Goal: Task Accomplishment & Management: Use online tool/utility

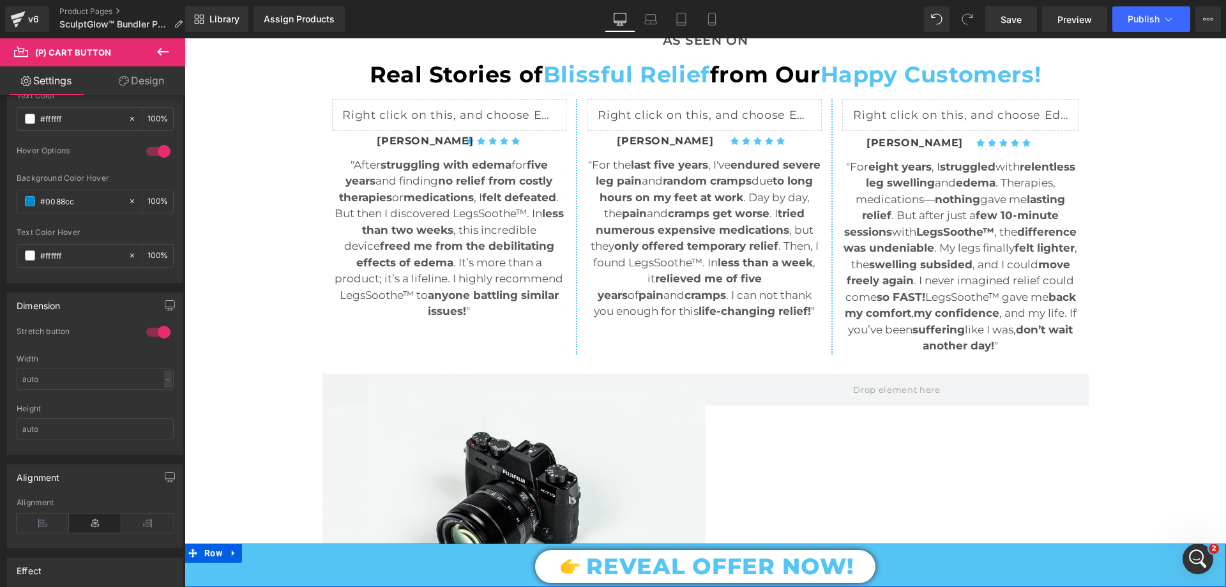
scroll to position [894, 0]
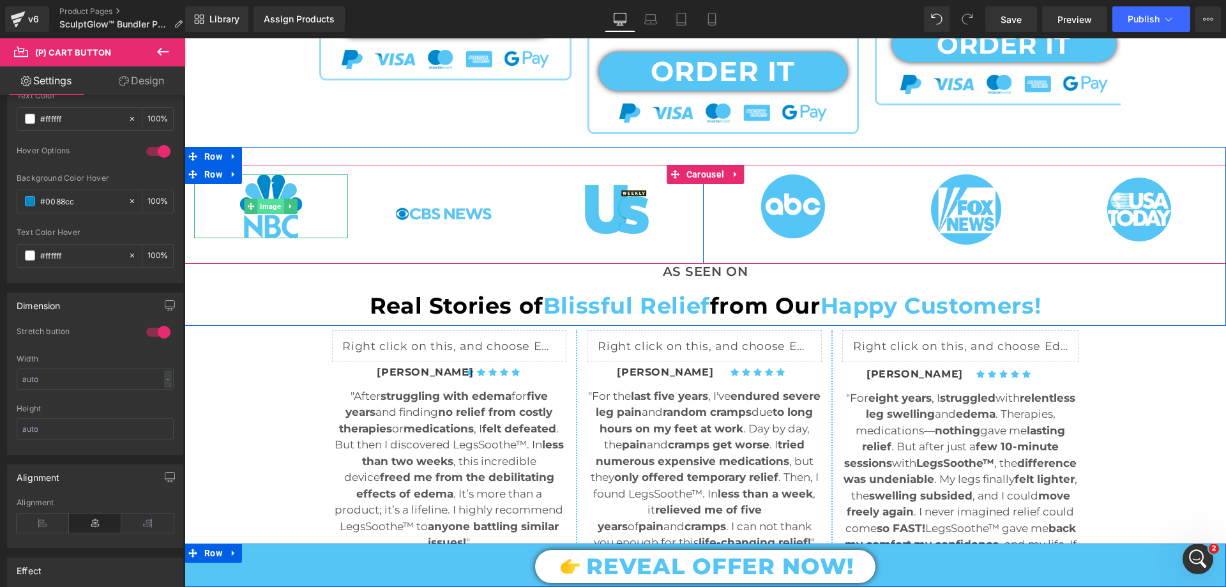
click at [273, 208] on span "Image" at bounding box center [271, 206] width 26 height 15
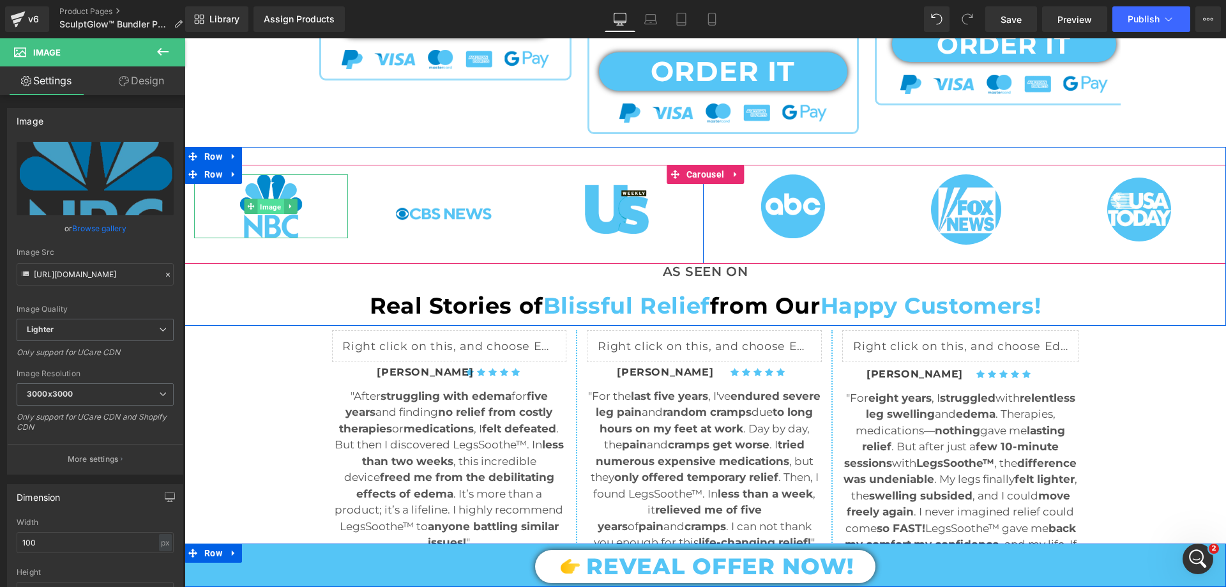
click at [264, 207] on span "Image" at bounding box center [271, 206] width 26 height 15
click at [266, 207] on span "Image" at bounding box center [271, 206] width 26 height 15
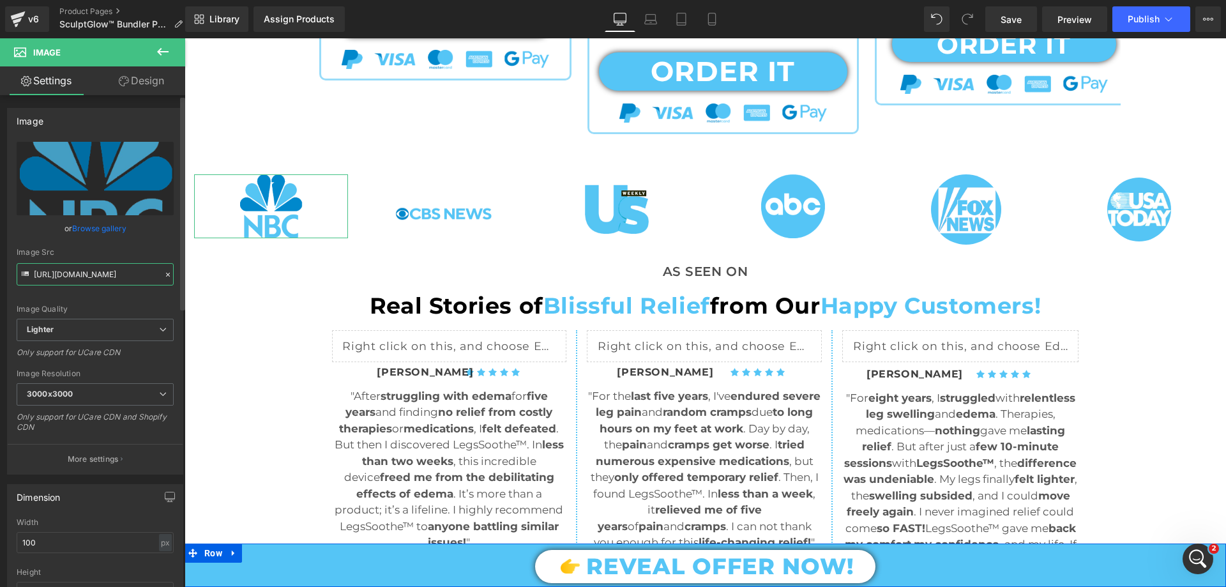
click at [109, 275] on input "https://ucarecdn.com/f17574b7-26bb-429b-aca0-a06cbc0f2654/-/format/auto/-/previ…" at bounding box center [95, 274] width 157 height 22
type input "https://cdn.shopify.com/s/files/1/0709/7824/0807/files/Glamour_Blue_3000x3000.p…"
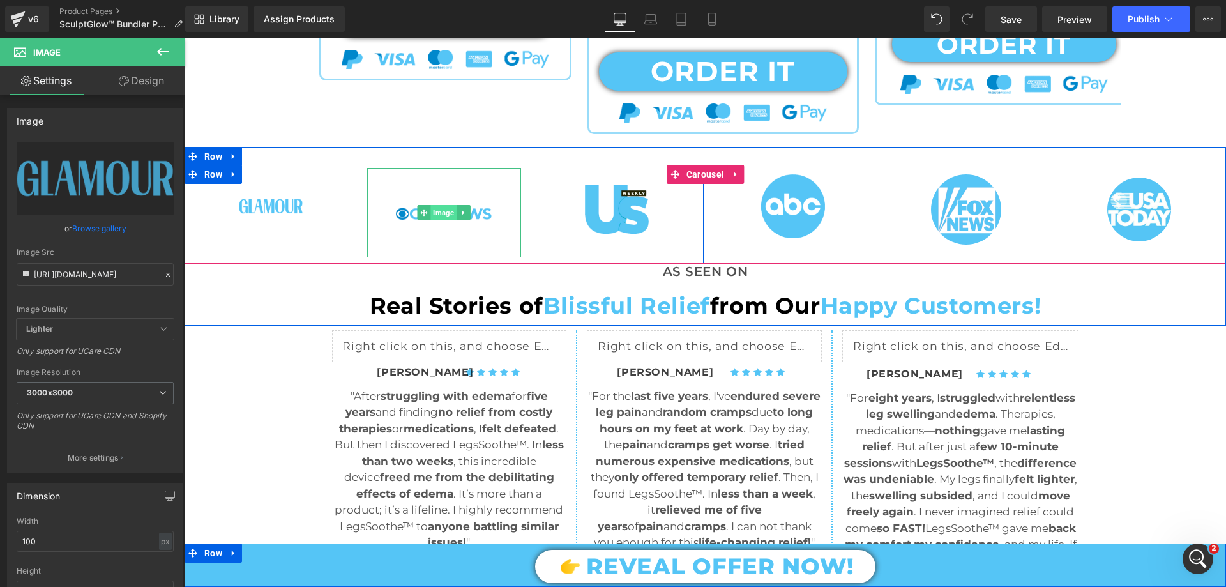
click at [434, 208] on span "Image" at bounding box center [444, 212] width 26 height 15
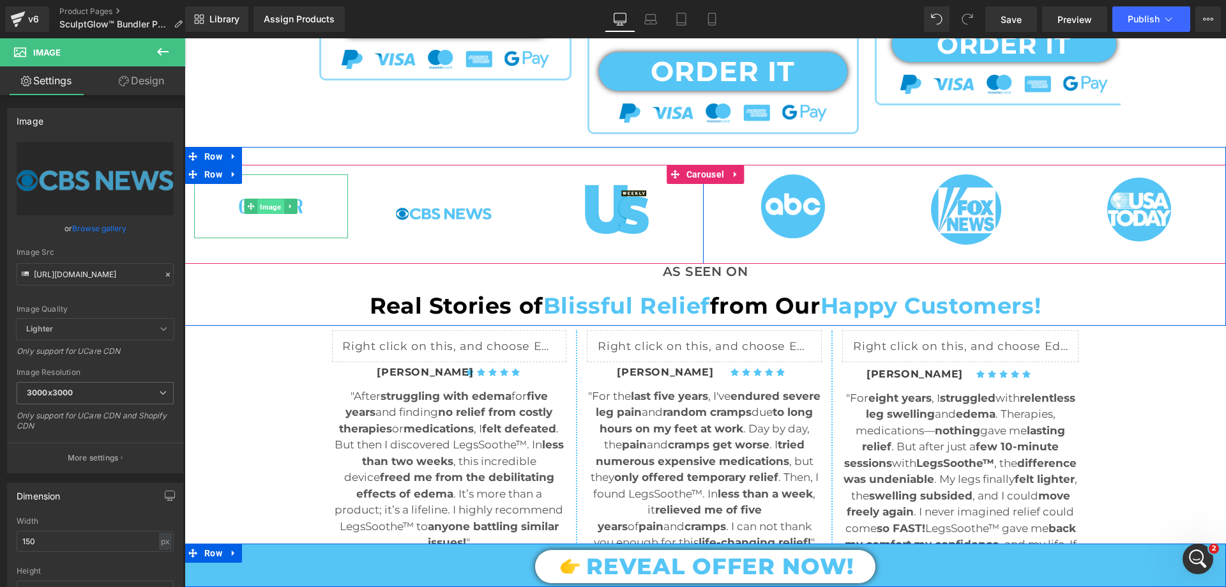
click at [278, 208] on span "Image" at bounding box center [271, 206] width 26 height 15
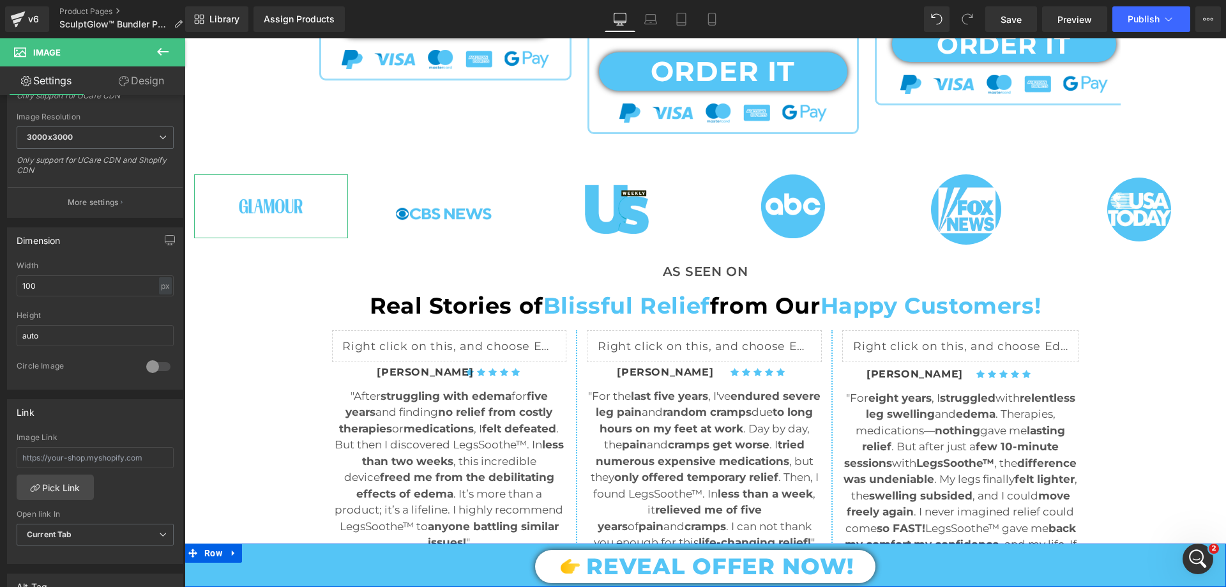
scroll to position [128, 0]
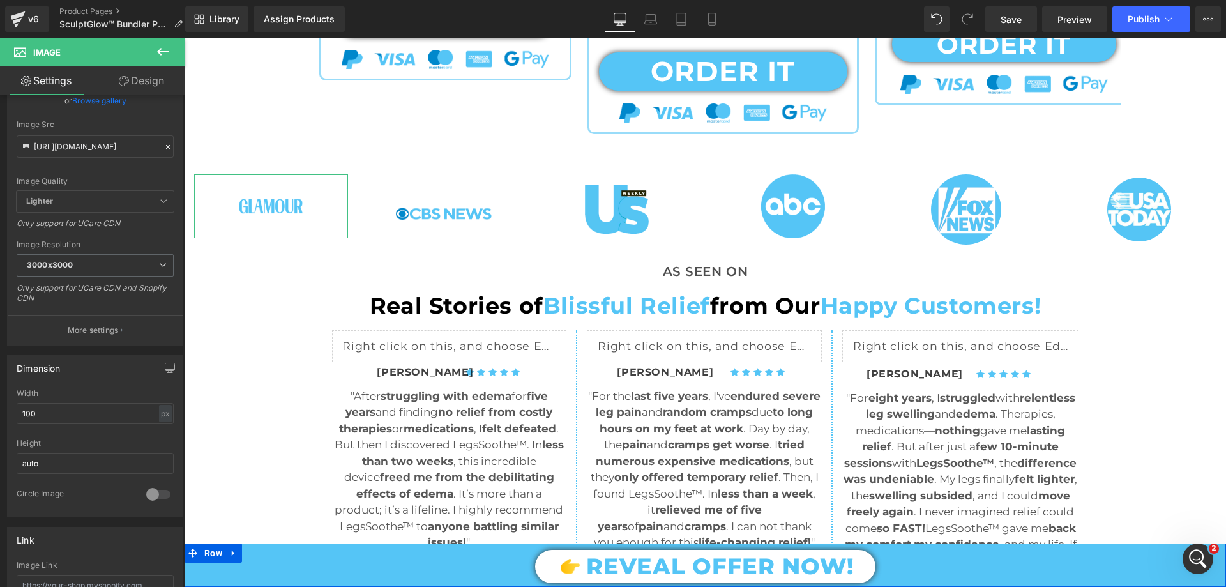
click at [140, 89] on link "Design" at bounding box center [141, 80] width 93 height 29
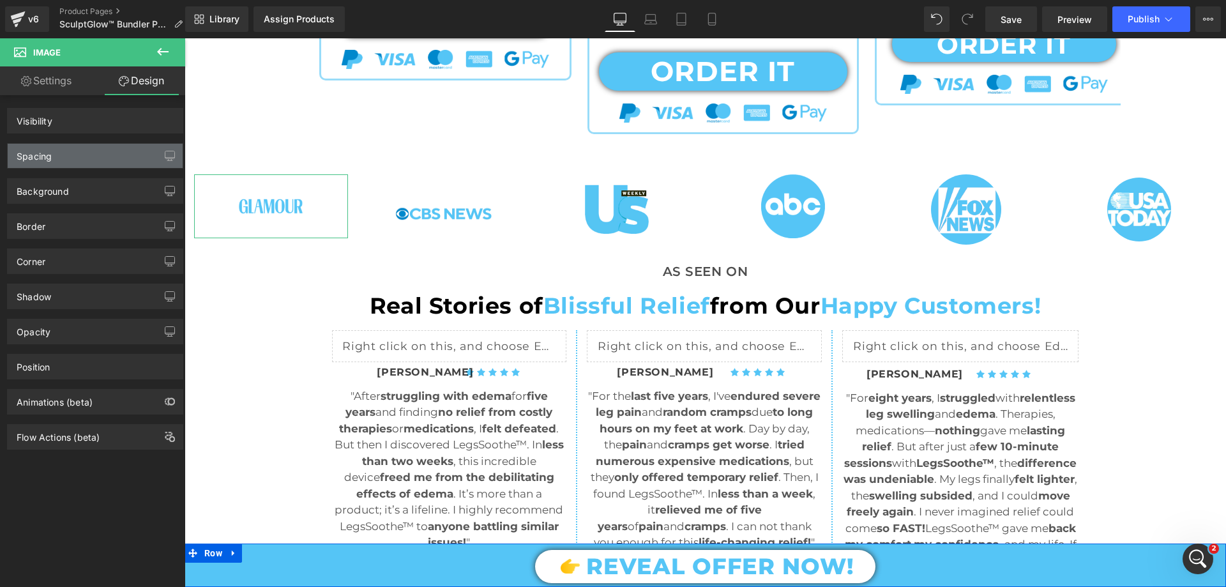
click at [75, 152] on div "Spacing" at bounding box center [95, 156] width 175 height 24
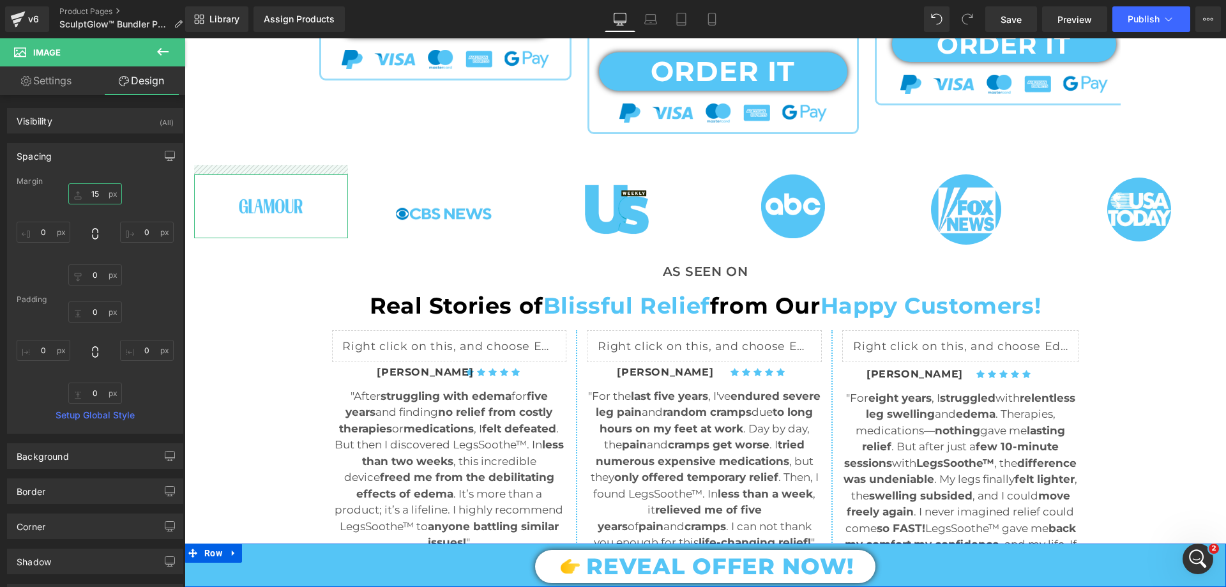
click at [96, 194] on input "15" at bounding box center [95, 193] width 54 height 21
type input "1"
type input "20"
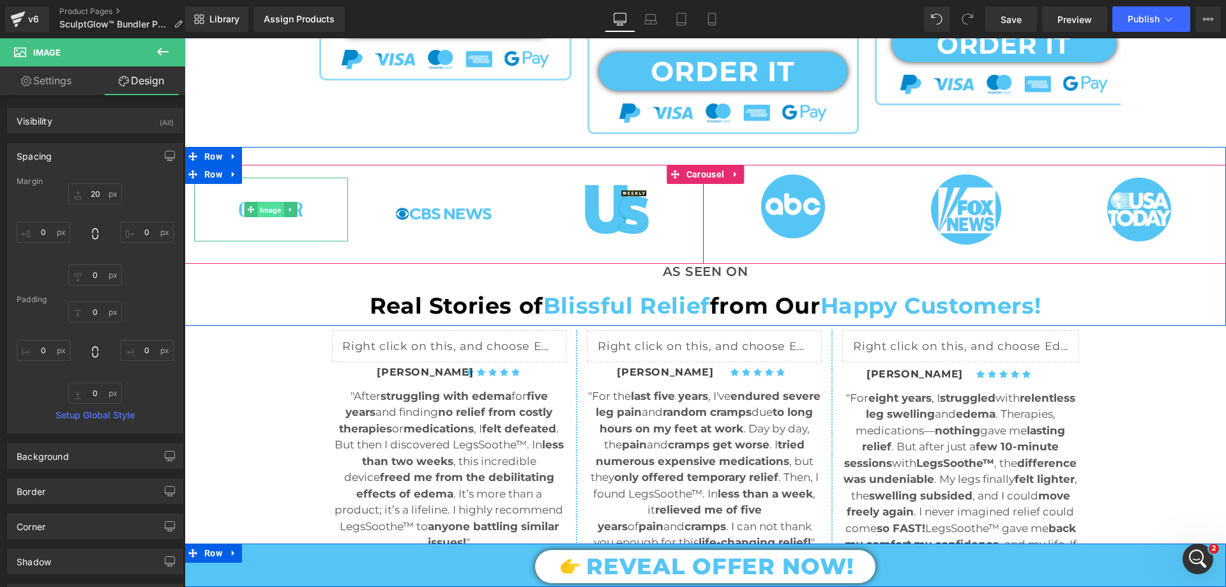
click at [266, 209] on span "Image" at bounding box center [271, 209] width 26 height 15
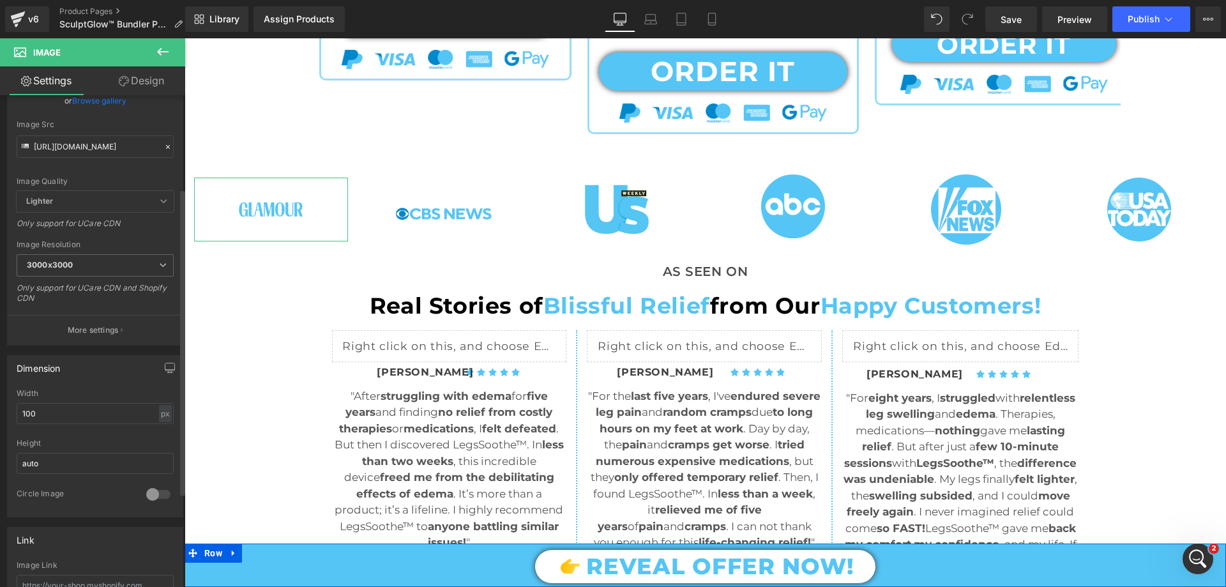
scroll to position [383, 0]
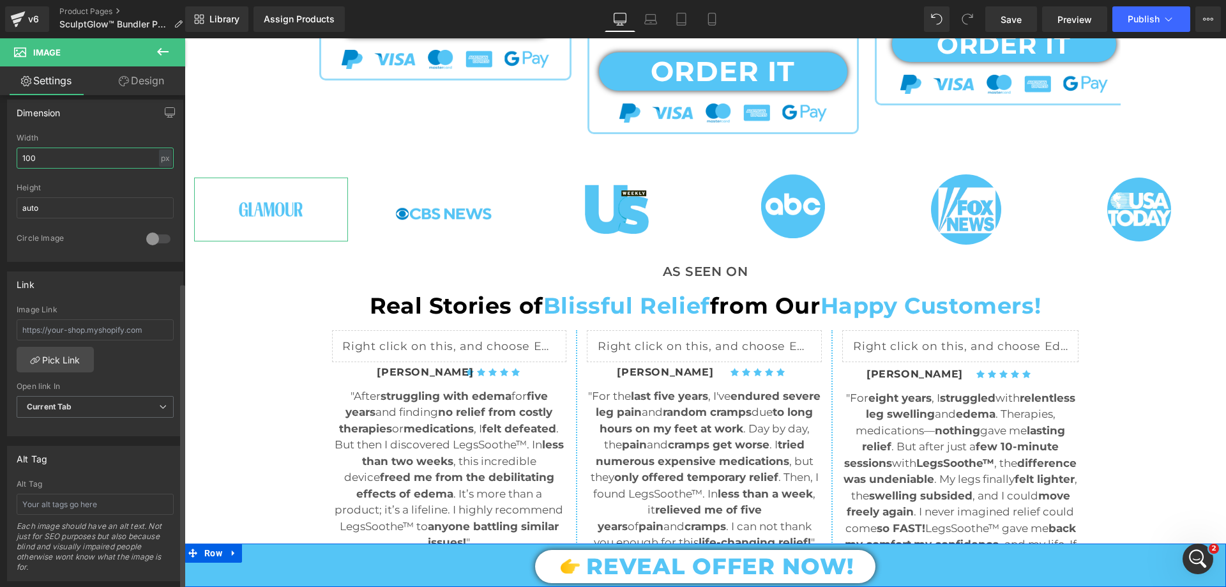
click at [42, 160] on input "100" at bounding box center [95, 157] width 157 height 21
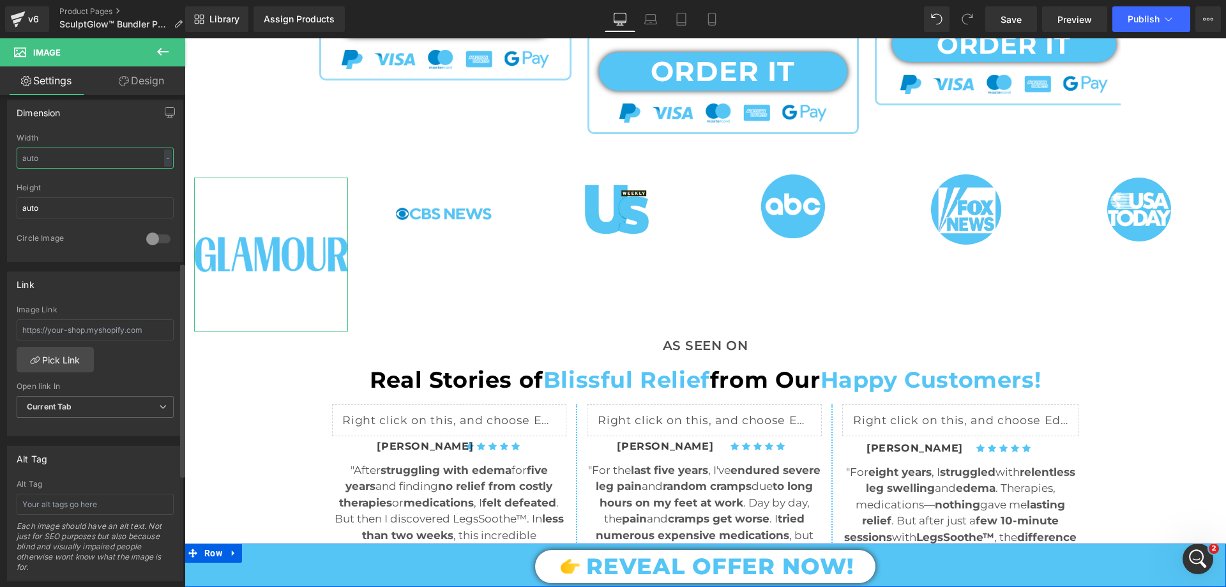
click at [43, 158] on input "text" at bounding box center [95, 157] width 157 height 21
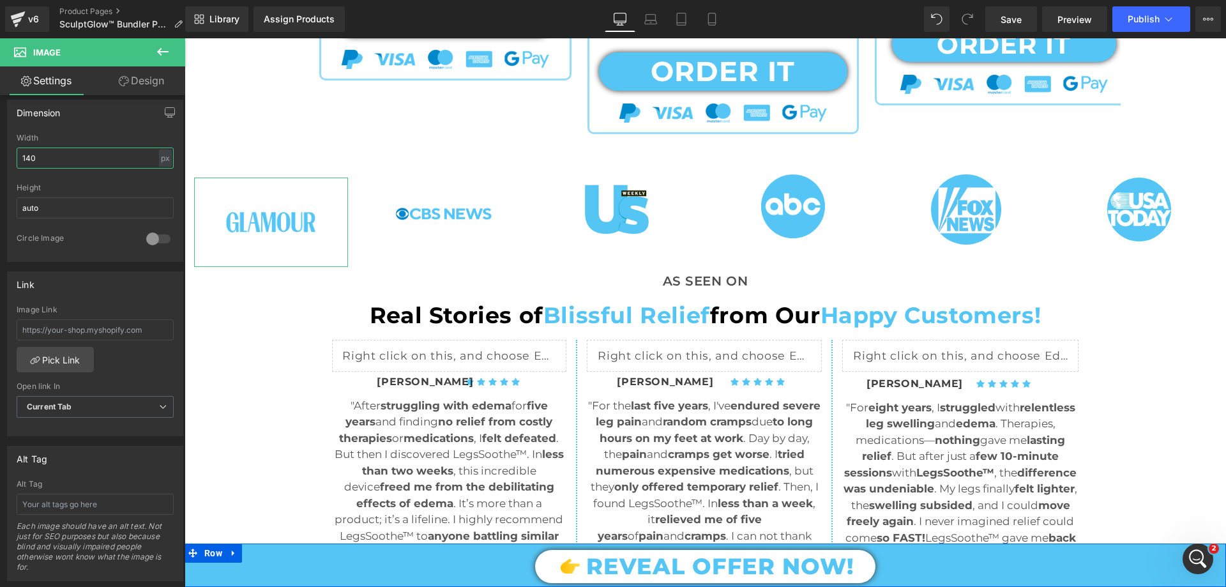
type input "140"
click at [159, 84] on link "Design" at bounding box center [141, 80] width 93 height 29
click at [0, 0] on div "Spacing" at bounding box center [0, 0] width 0 height 0
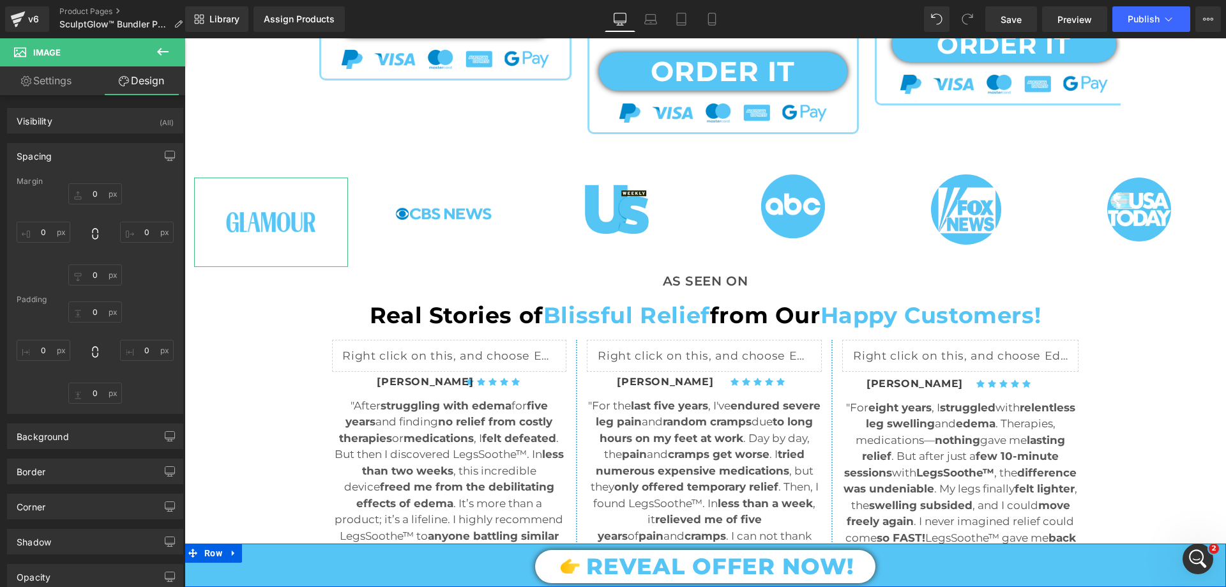
type input "20"
type input "0"
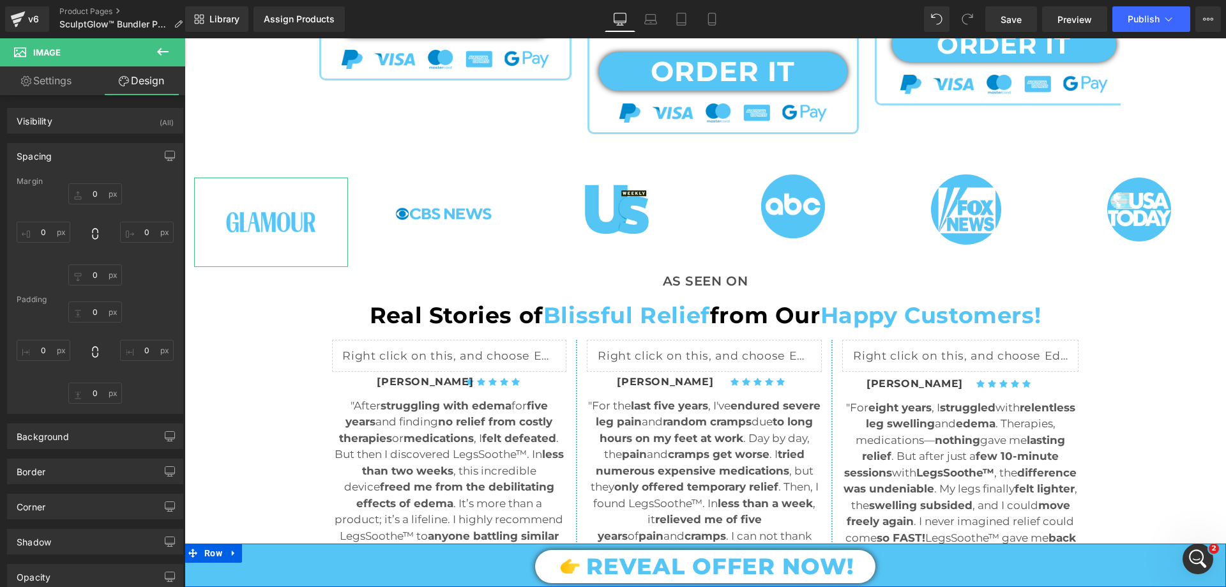
type input "0"
click at [95, 200] on input "20" at bounding box center [95, 193] width 54 height 21
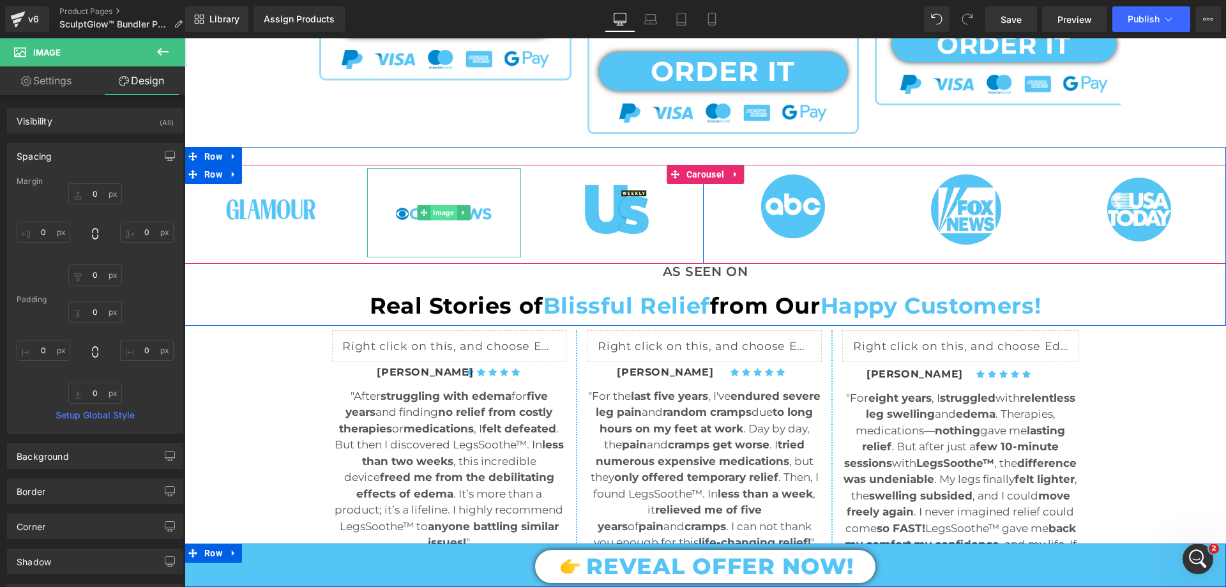
click at [444, 208] on span "Image" at bounding box center [444, 212] width 26 height 15
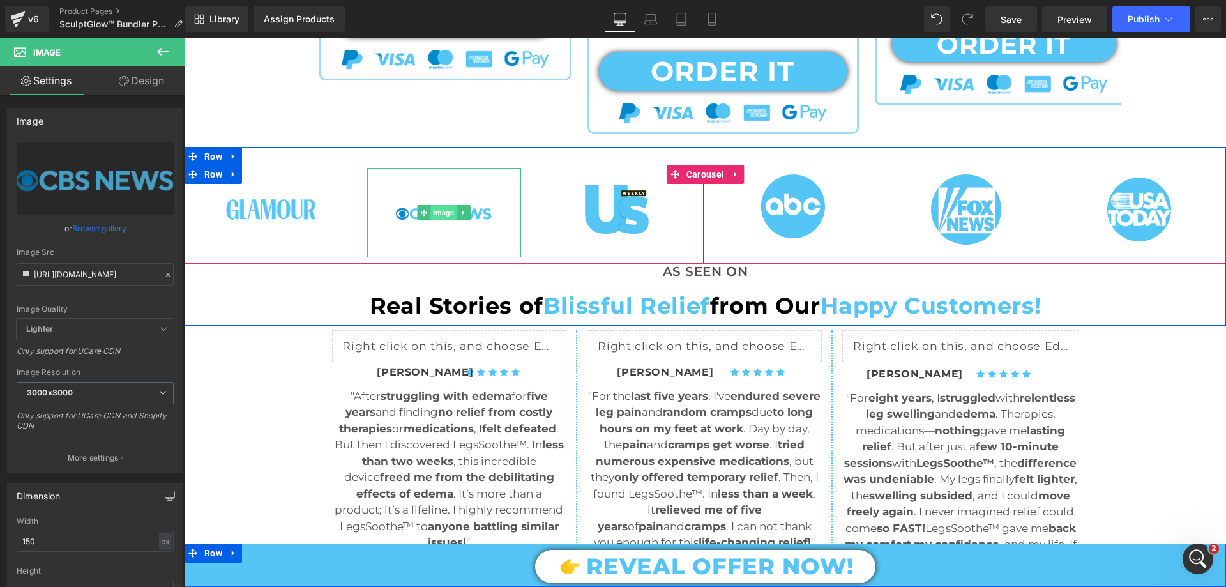
click at [442, 209] on span "Image" at bounding box center [444, 212] width 26 height 15
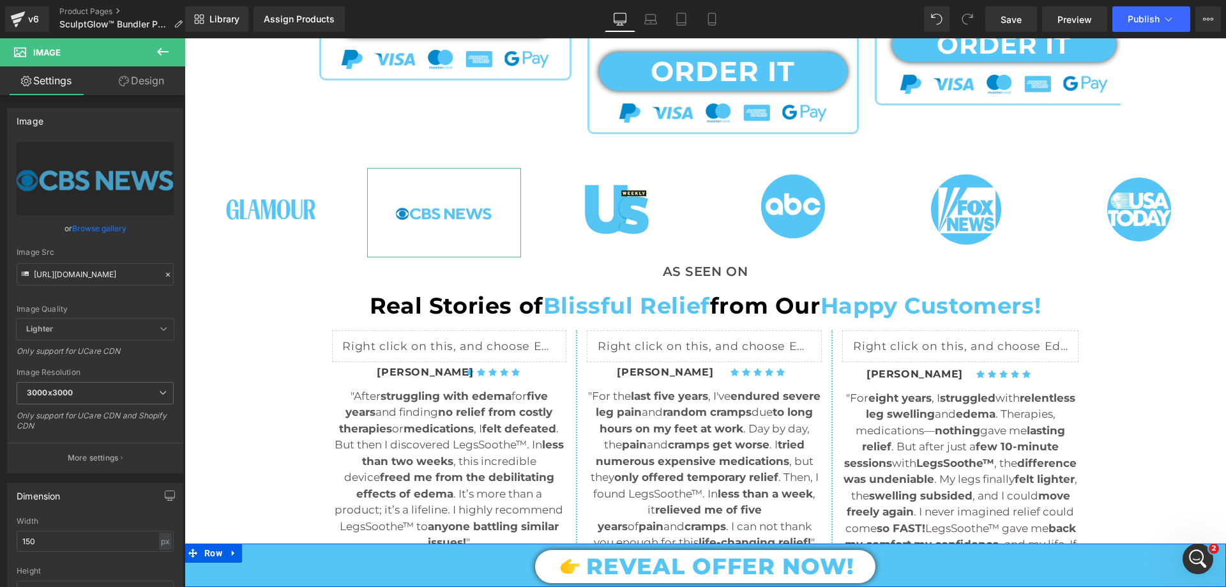
click at [148, 79] on link "Design" at bounding box center [141, 80] width 93 height 29
click at [0, 0] on div "Spacing" at bounding box center [0, 0] width 0 height 0
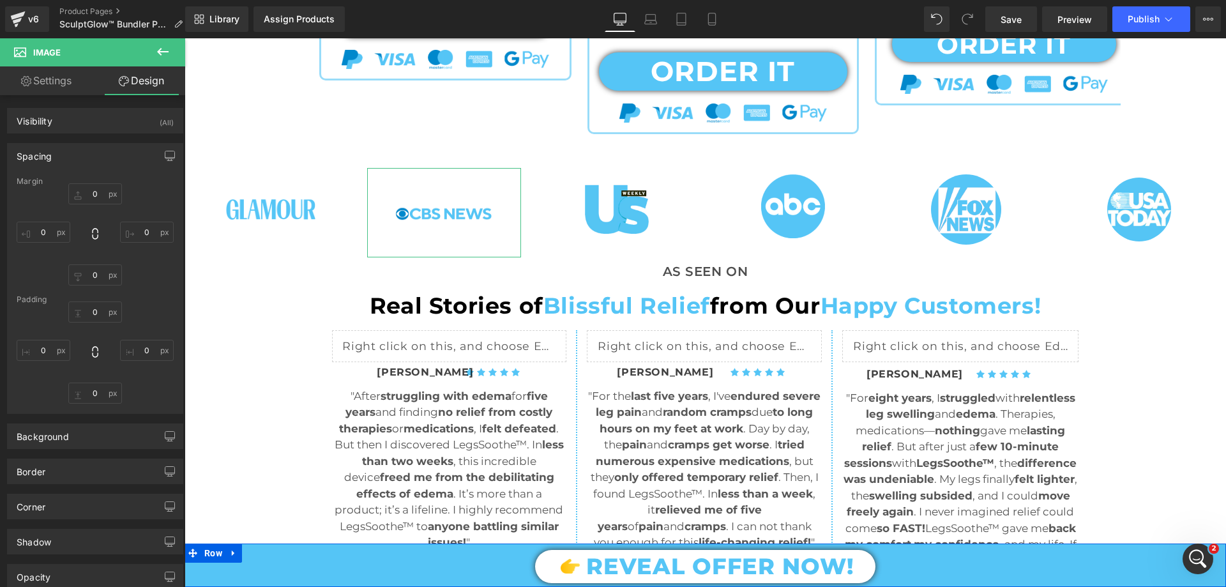
type input "5"
type input "0"
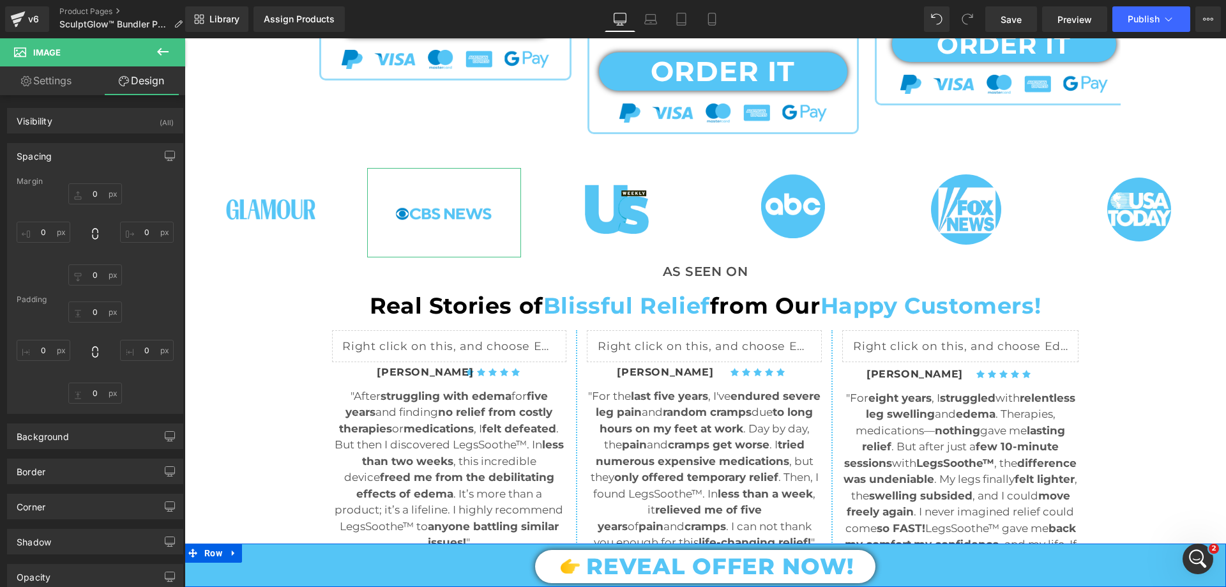
type input "0"
click at [97, 195] on input "5" at bounding box center [95, 193] width 54 height 21
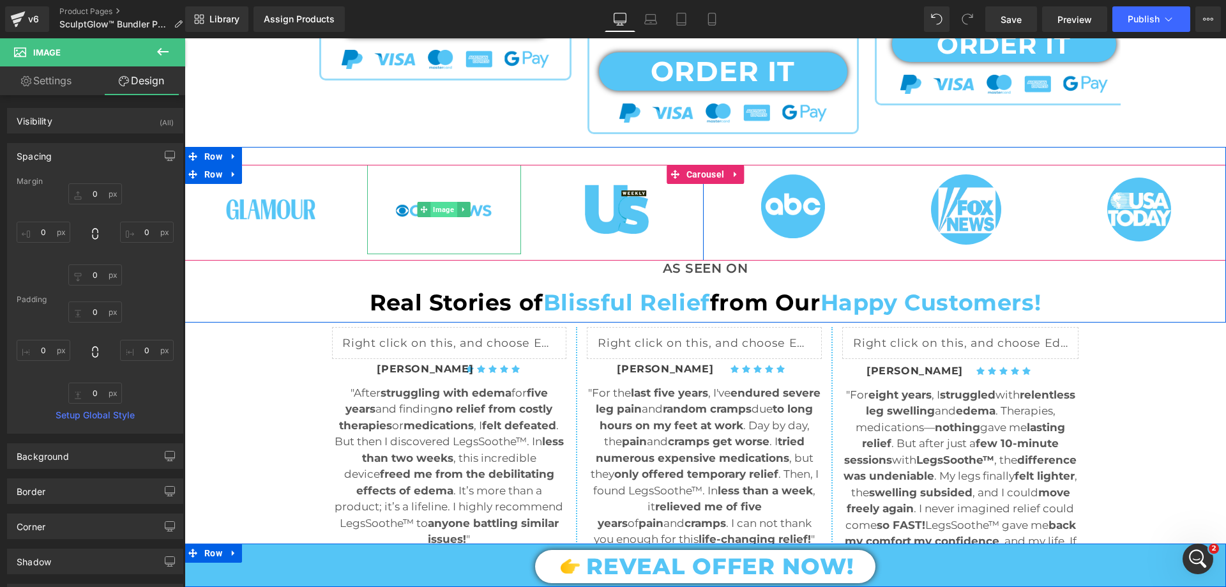
click at [435, 213] on span "Image" at bounding box center [444, 209] width 26 height 15
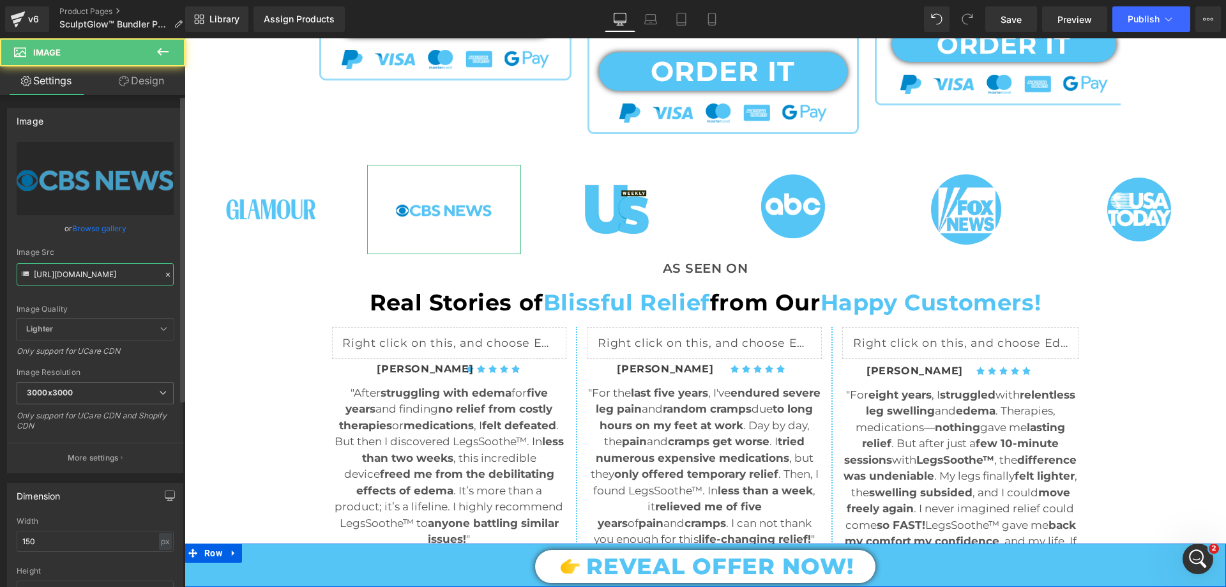
click at [92, 280] on input "https://cdn.shopify.com/s/files/1/0709/7824/0807/files/CBS_3000x3000.png?v=1743…" at bounding box center [95, 274] width 157 height 22
paste input "USA_TODAY_BLUE.png?v=1755282381"
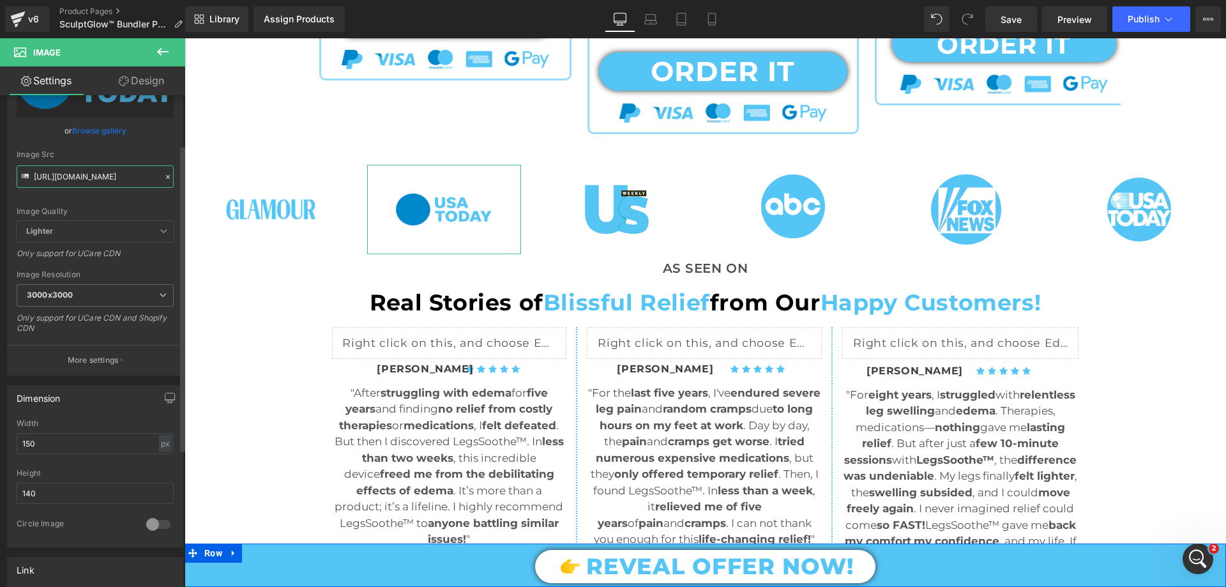
scroll to position [128, 0]
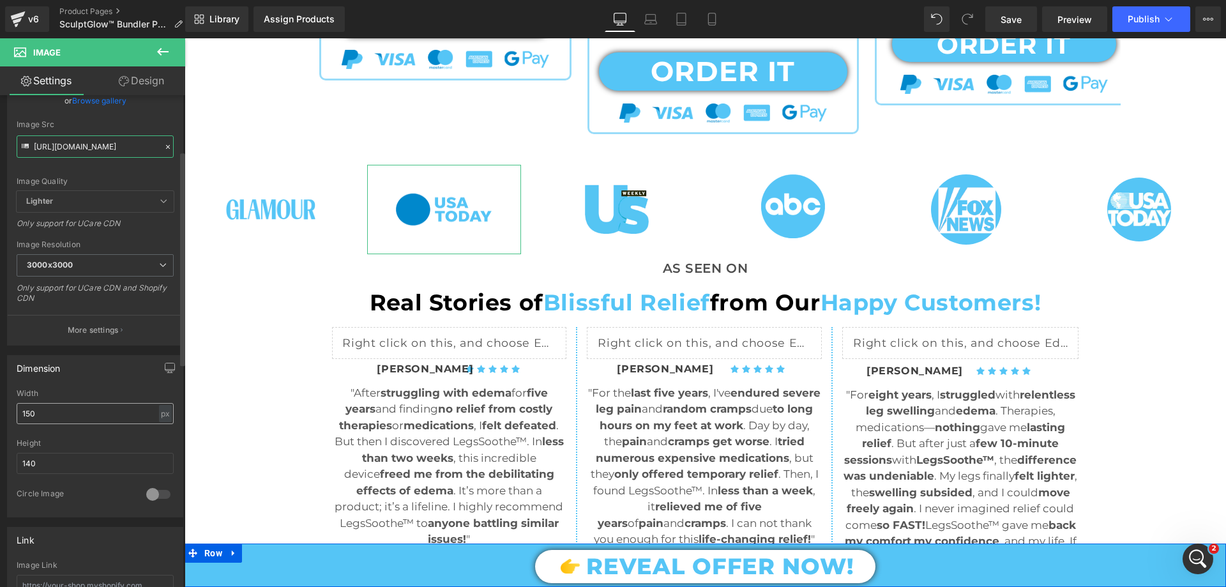
type input "https://cdn.shopify.com/s/files/1/0709/7824/0807/files/USA_TODAY_BLUE_3000x3000…"
click at [54, 416] on input "150" at bounding box center [95, 413] width 157 height 21
type input "140"
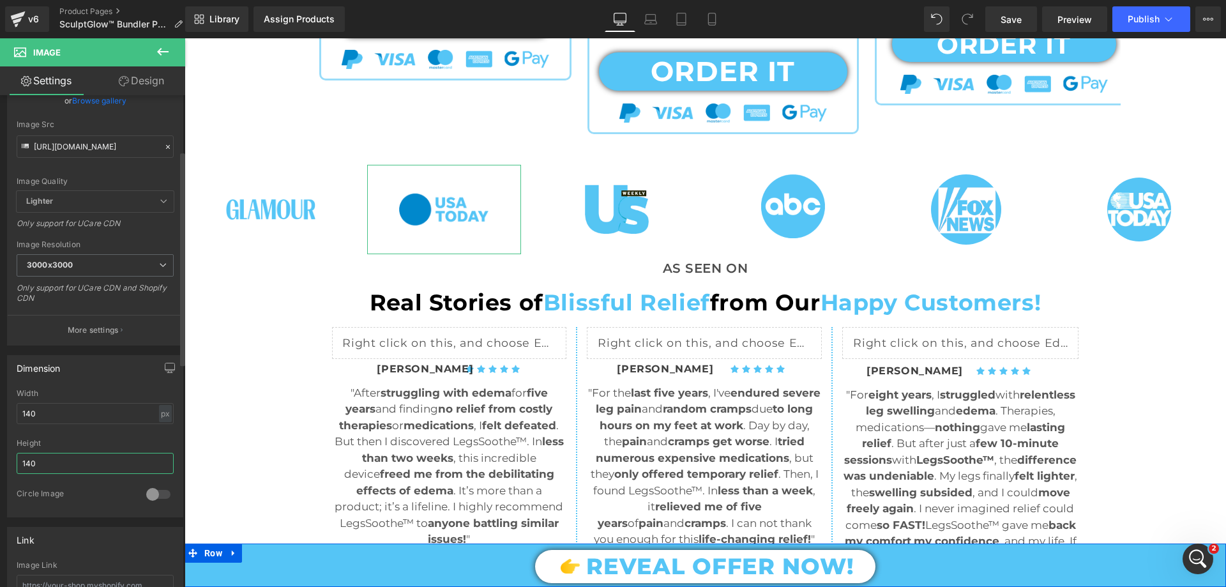
click at [41, 465] on input "140" at bounding box center [95, 463] width 157 height 21
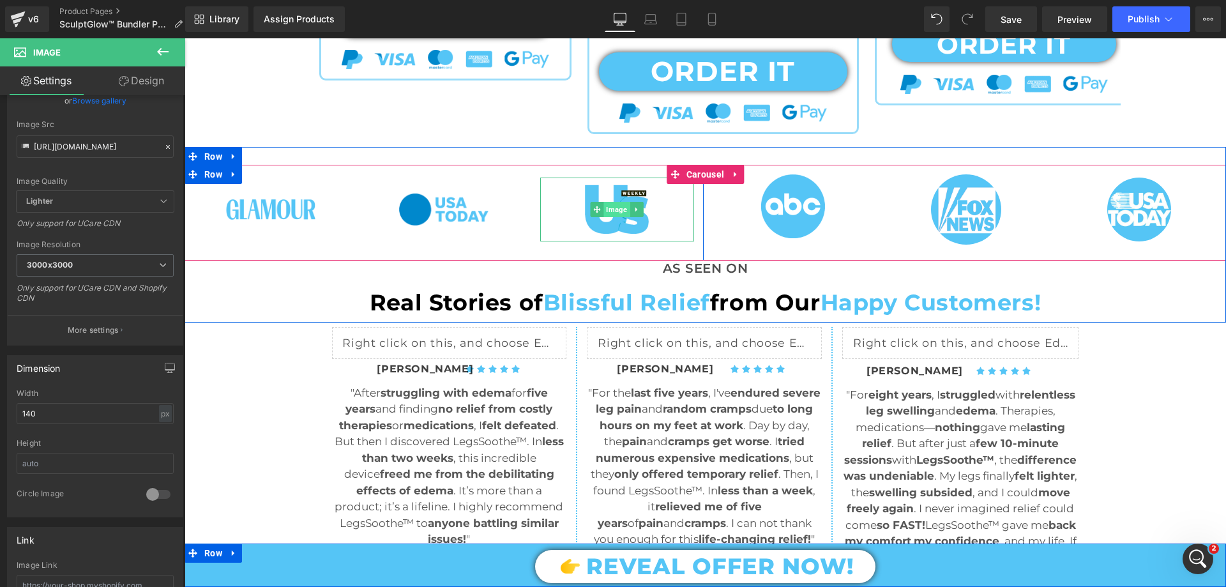
click at [610, 212] on span "Image" at bounding box center [617, 209] width 26 height 15
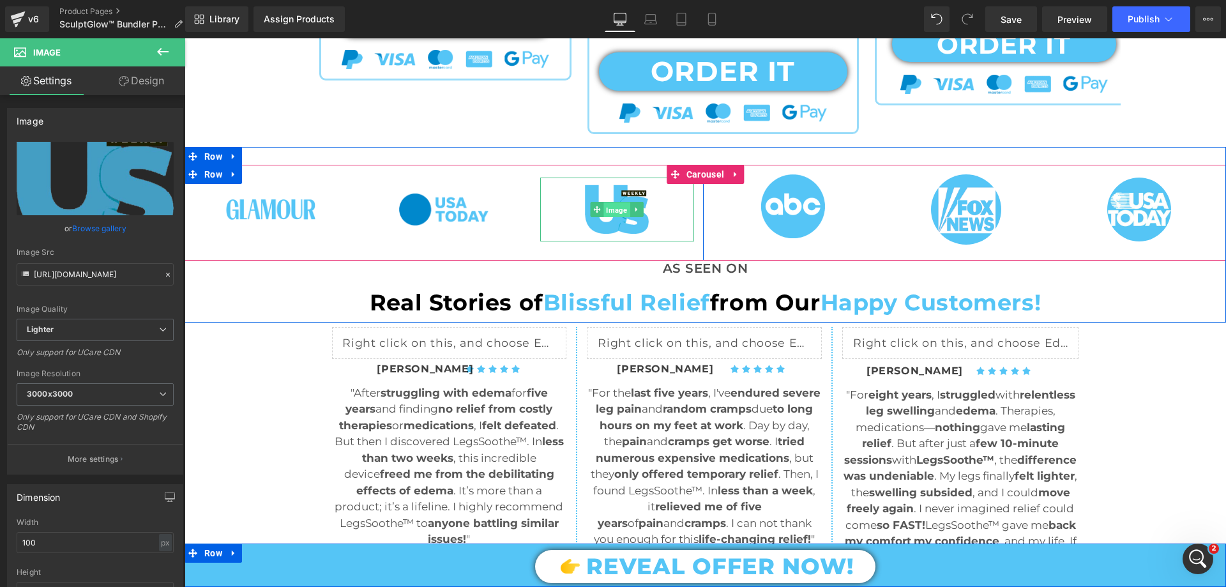
click at [610, 215] on span "Image" at bounding box center [617, 209] width 26 height 15
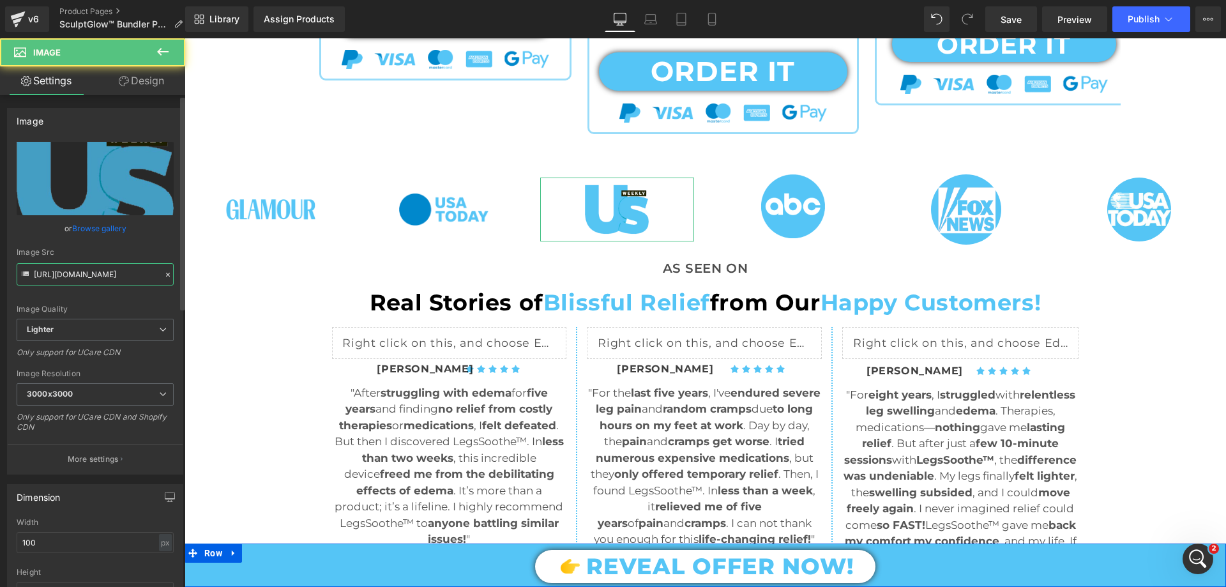
click at [69, 278] on input "https://ucarecdn.com/722dd18a-fca2-42ef-aeaf-ac705ec7f9f9/-/format/auto/-/previ…" at bounding box center [95, 274] width 157 height 22
paste input "cdn.shopify.com/s/files/1/0709/7824/0807/files/LaWeekly_Blue.png?v=1755282138"
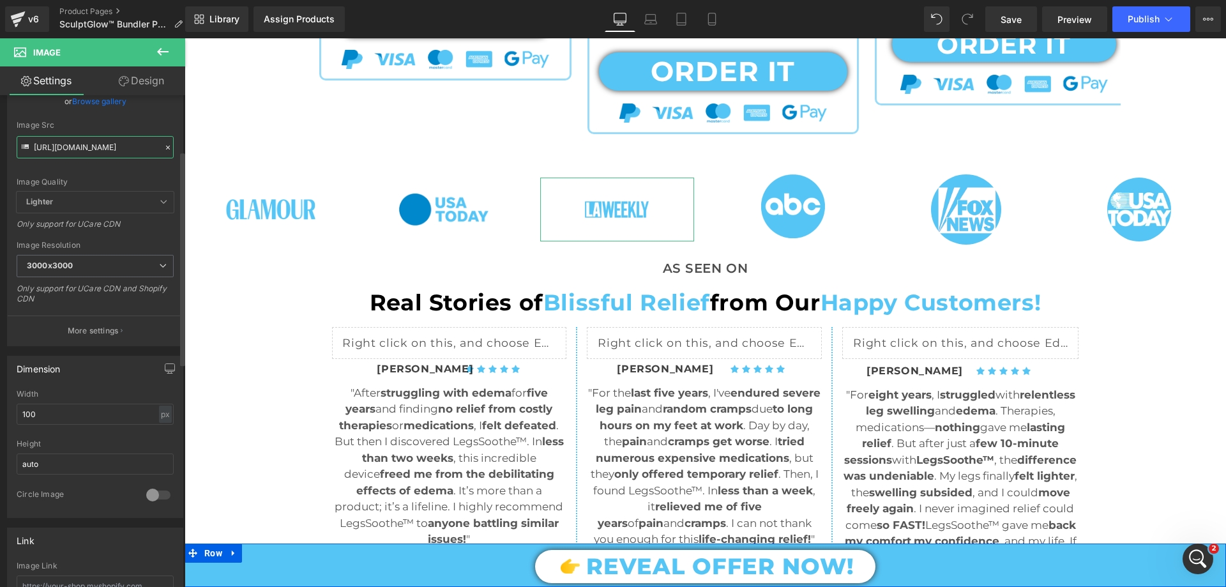
scroll to position [128, 0]
type input "https://cdn.shopify.com/s/files/1/0709/7824/0807/files/LaWeekly_Blue_3000x3000.…"
click at [44, 414] on input "100" at bounding box center [95, 413] width 157 height 21
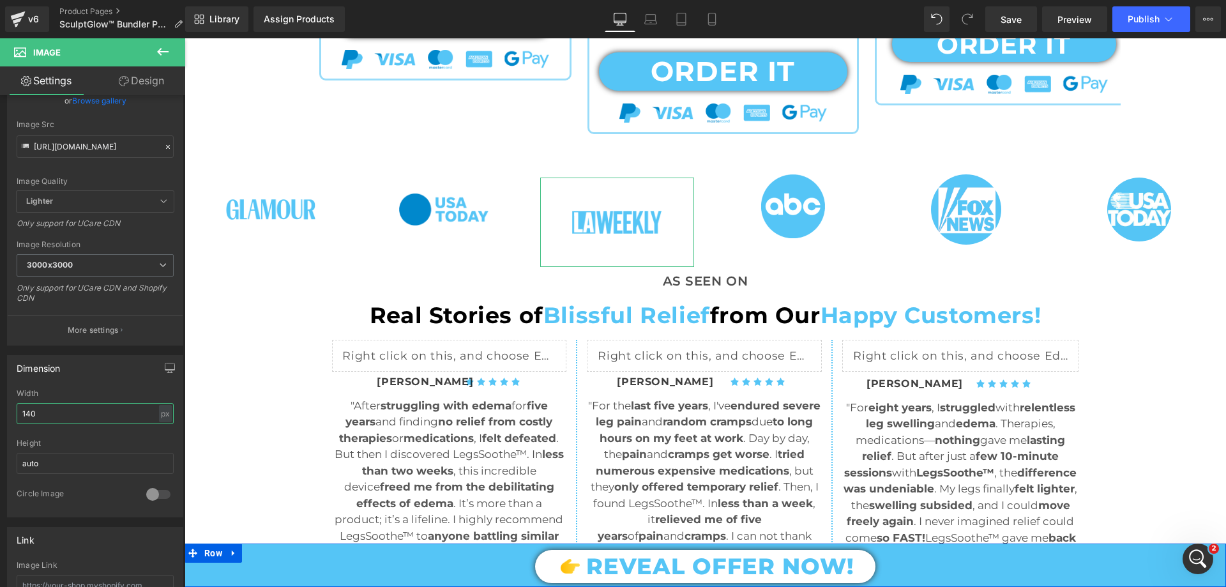
type input "140"
click at [154, 82] on link "Design" at bounding box center [141, 80] width 93 height 29
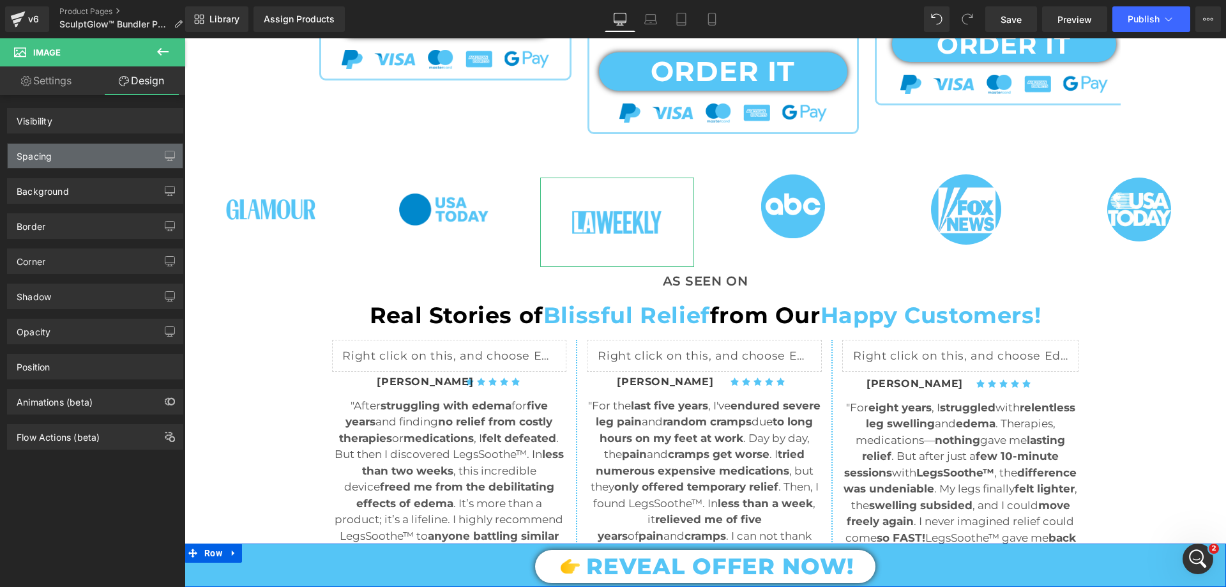
click at [66, 152] on div "Spacing" at bounding box center [95, 156] width 175 height 24
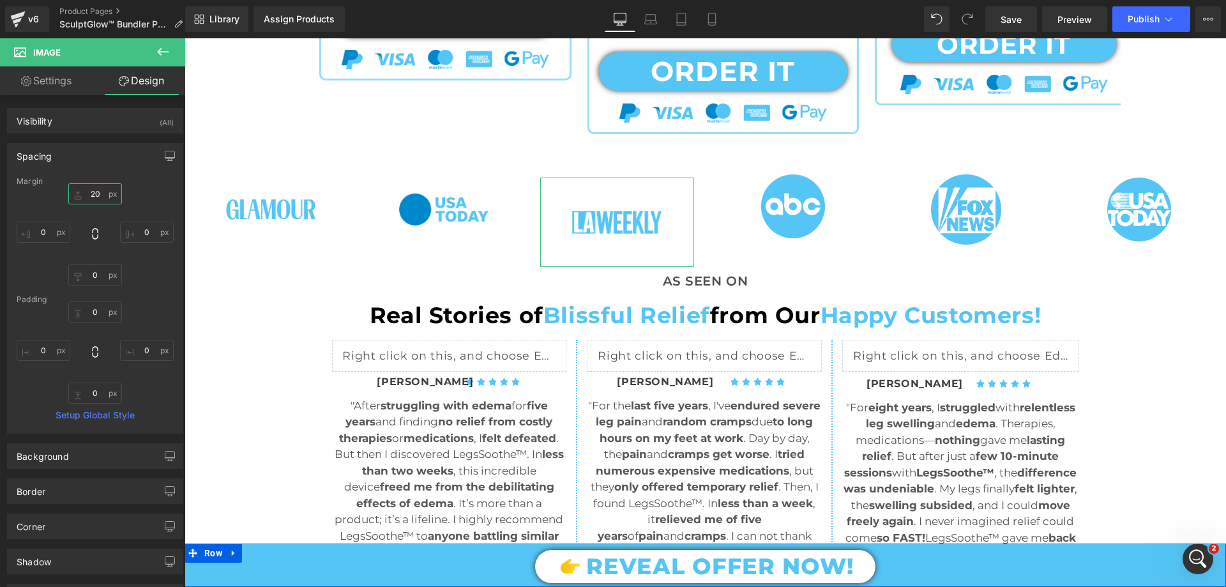
click at [92, 188] on input "20" at bounding box center [95, 193] width 54 height 21
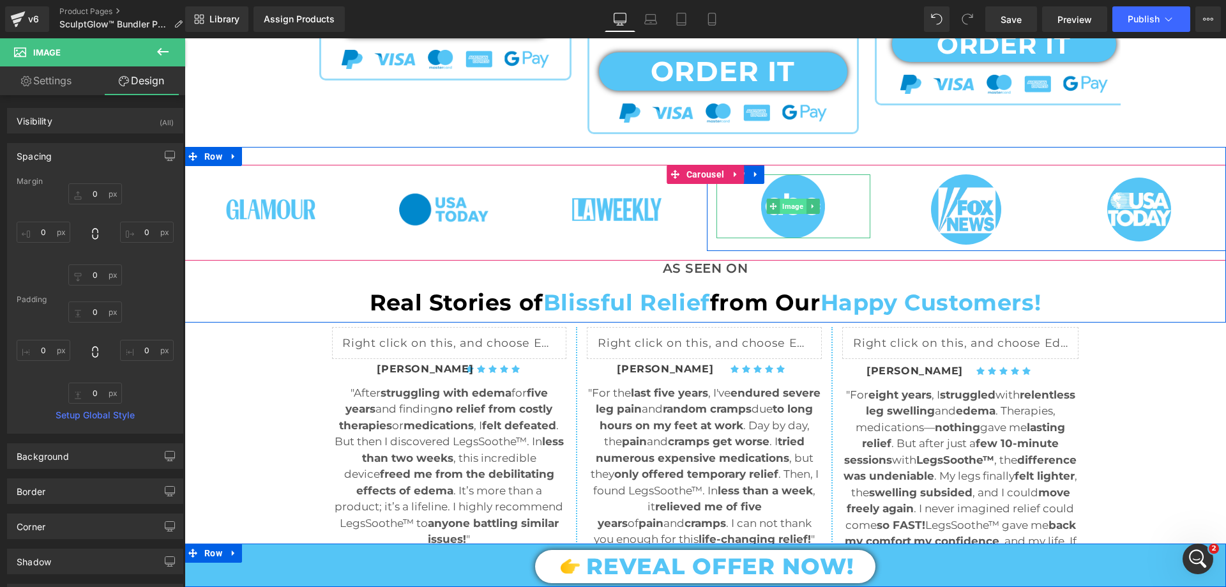
click at [792, 204] on span "Image" at bounding box center [793, 206] width 26 height 15
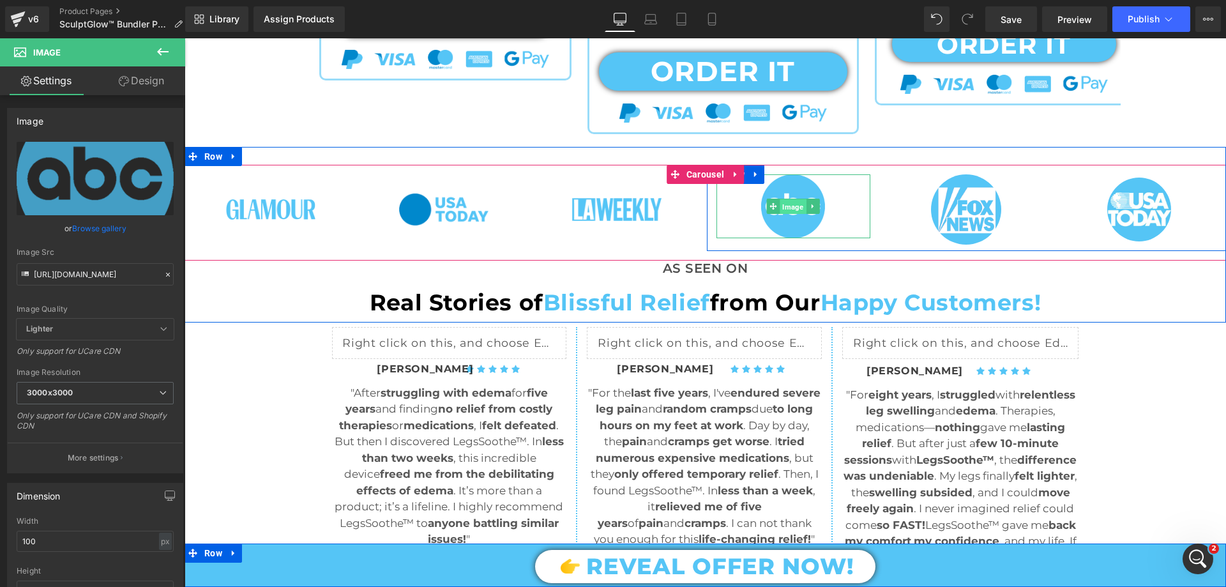
click at [781, 208] on span "Image" at bounding box center [793, 206] width 26 height 15
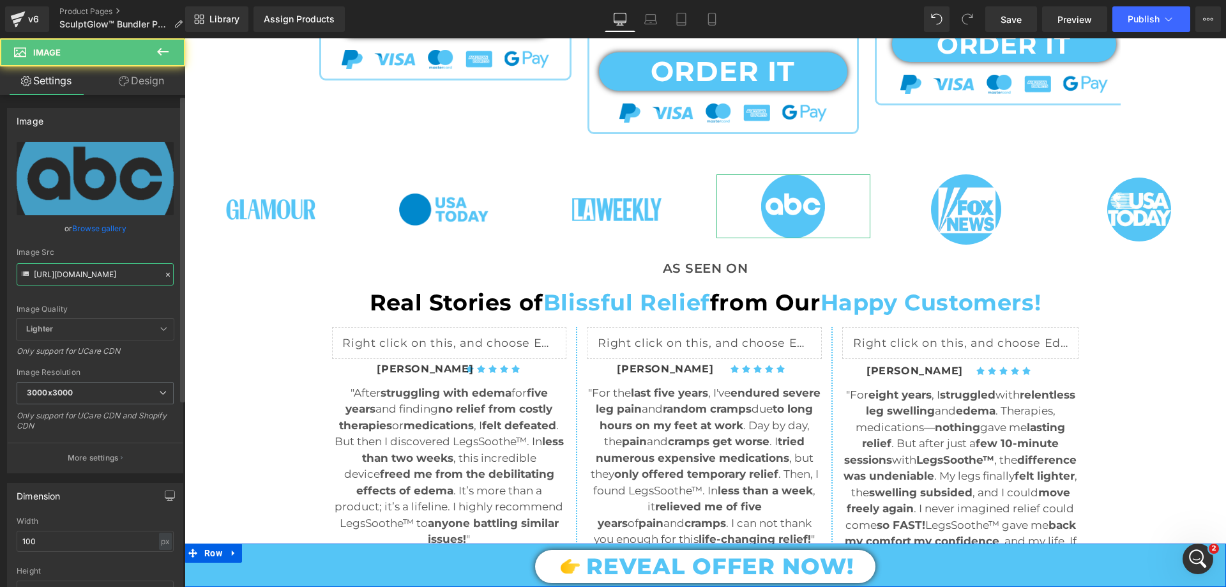
click at [91, 274] on input "https://cdn.shopify.com/s/files/1/0709/7824/0807/files/ABC_for_Slide_Show_3000x…" at bounding box center [95, 274] width 157 height 22
paste input "Los_Angeles_Magazine.png?v=1755282123"
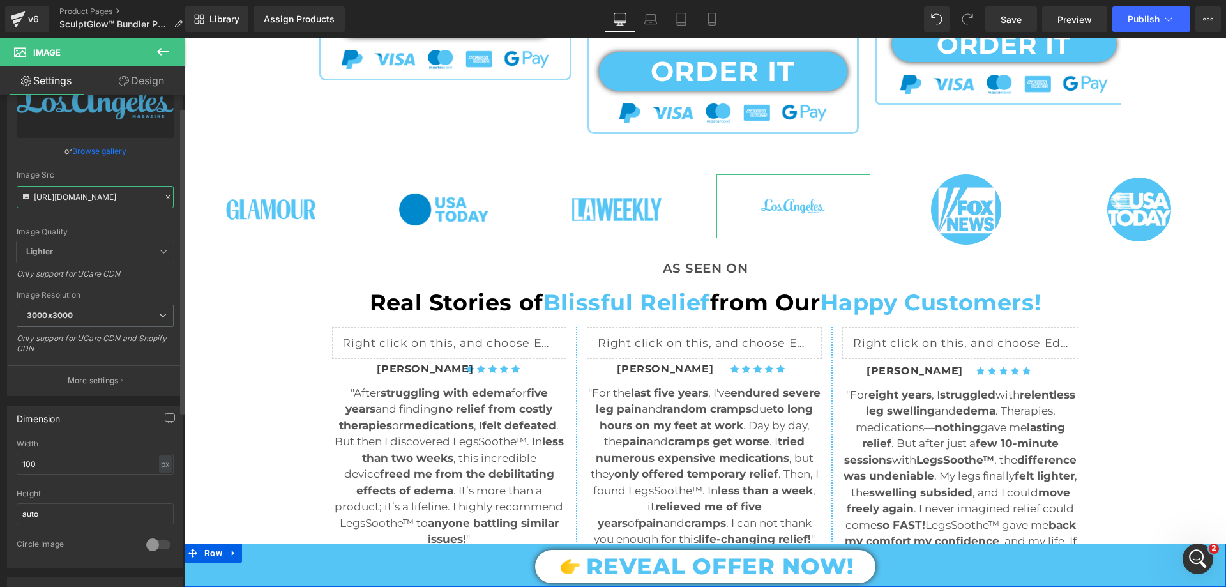
scroll to position [192, 0]
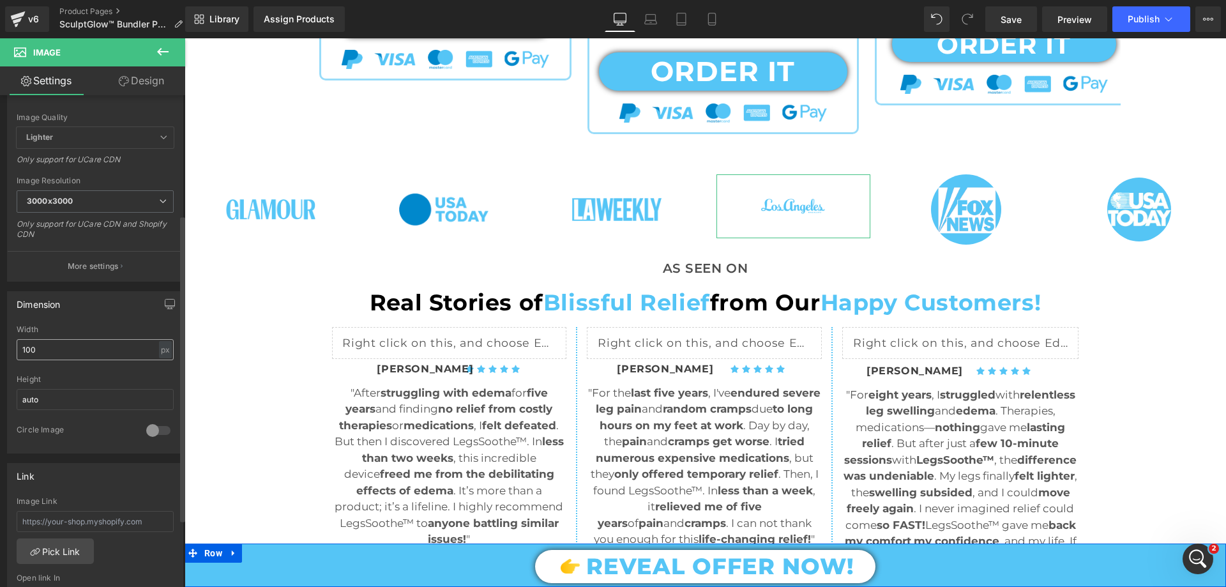
type input "https://cdn.shopify.com/s/files/1/0709/7824/0807/files/Los_Angeles_Magazine_300…"
click at [40, 349] on input "100" at bounding box center [95, 349] width 157 height 21
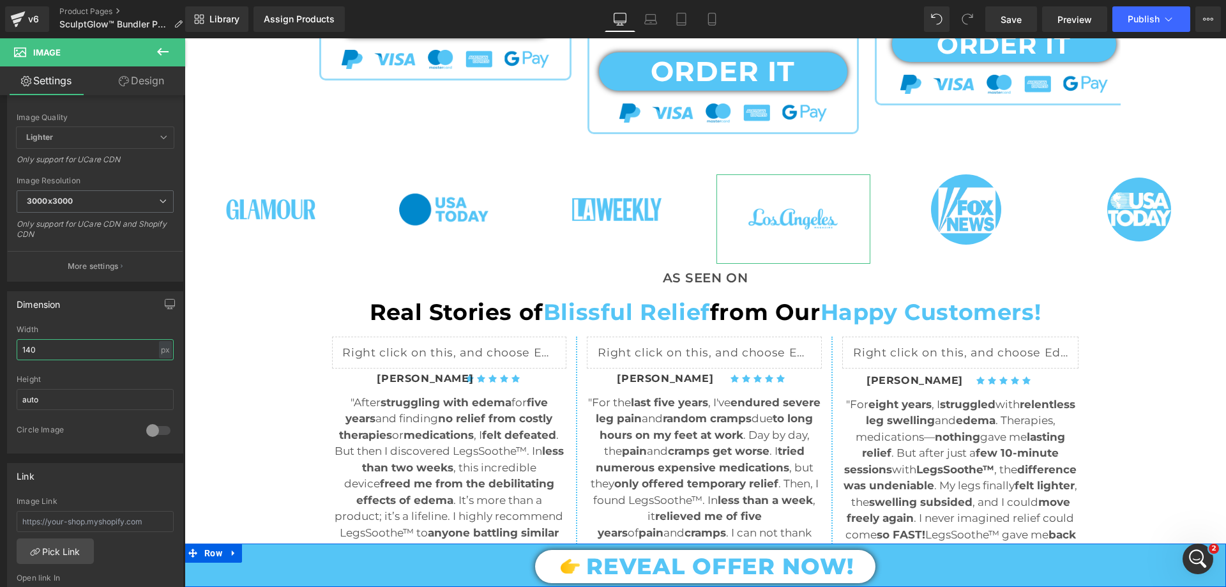
type input "140"
click at [140, 89] on link "Design" at bounding box center [141, 80] width 93 height 29
click at [0, 0] on div "Spacing" at bounding box center [0, 0] width 0 height 0
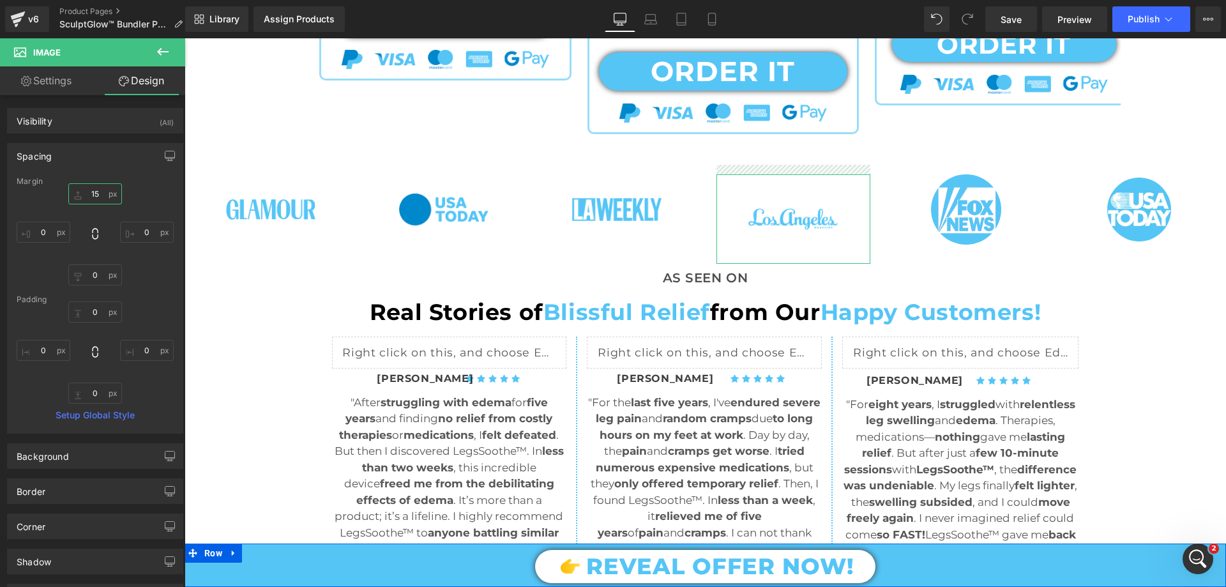
click at [93, 192] on input "15" at bounding box center [95, 193] width 54 height 21
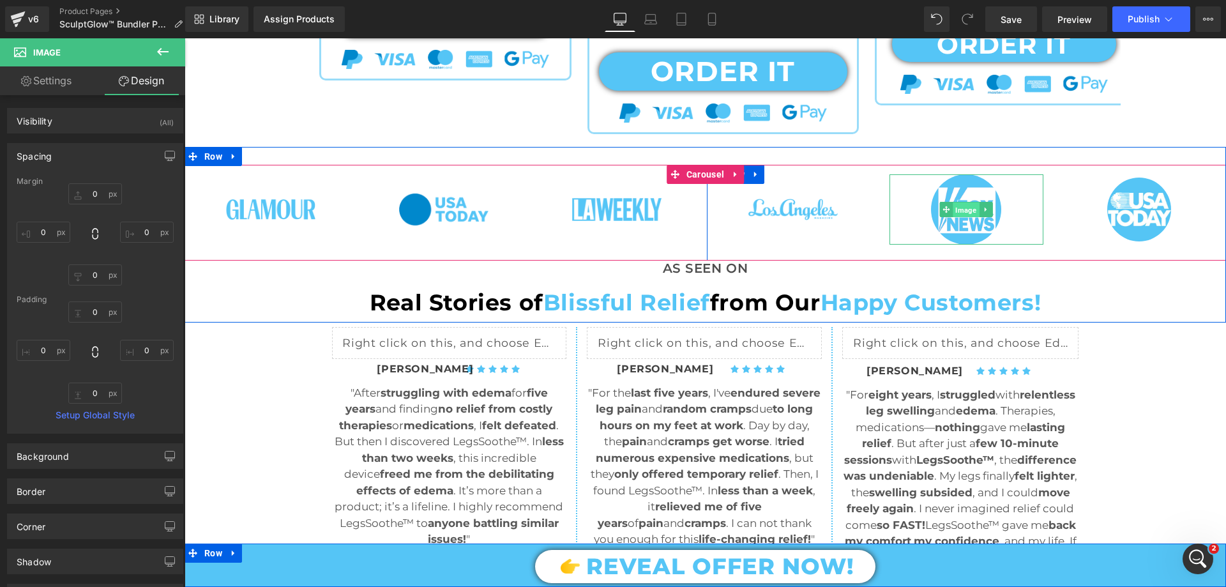
click at [963, 206] on span "Image" at bounding box center [966, 209] width 26 height 15
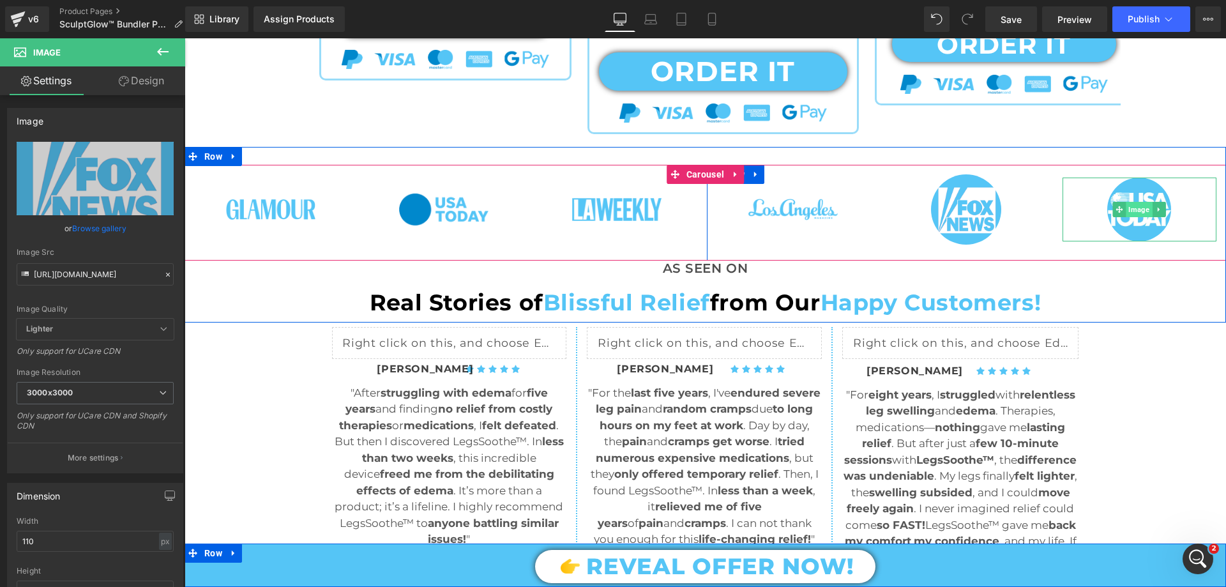
click at [1131, 215] on span "Image" at bounding box center [1139, 209] width 26 height 15
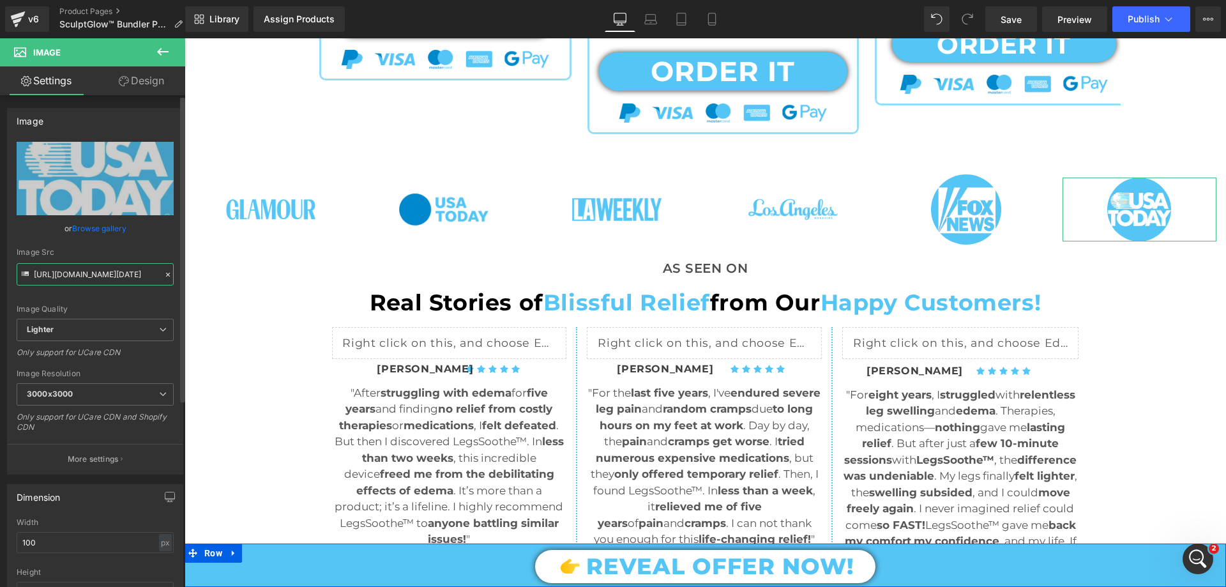
click at [116, 273] on input "https://ucarecdn.com/20a9e387-cc82-4066-88b5-fcc805336b6b/-/format/auto/-/previ…" at bounding box center [95, 274] width 157 height 22
paste input "cdn.shopify.com/s/files/1/0709/7824/0807/files/LifeStyle_Blue.png?v=1755282133"
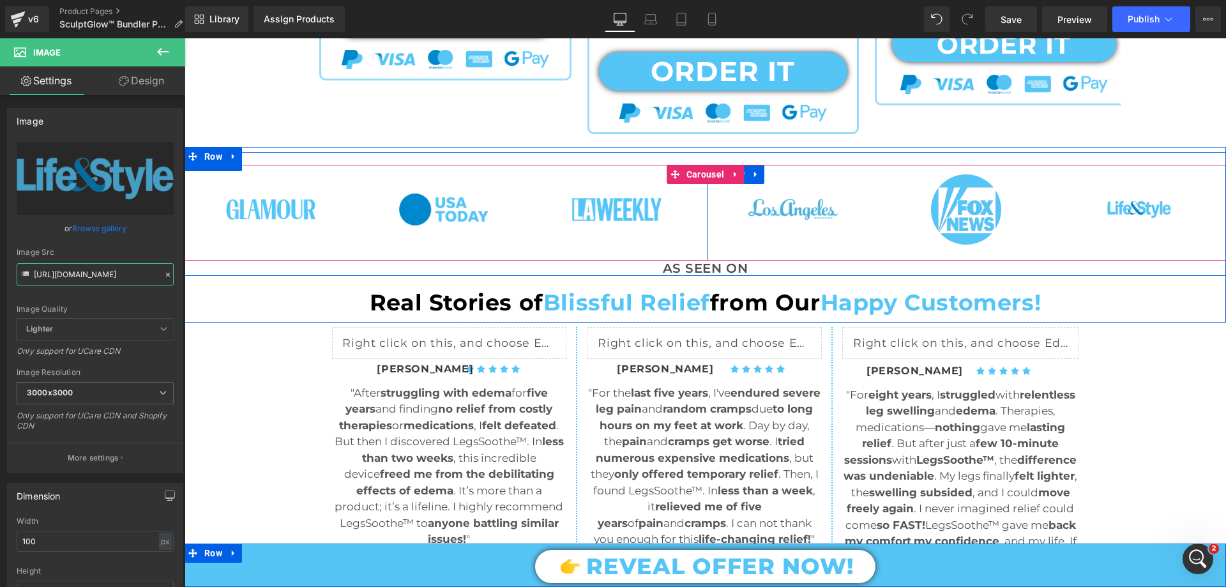
type input "https://cdn.shopify.com/s/files/1/0709/7824/0807/files/LifeStyle_Blue_3000x3000…"
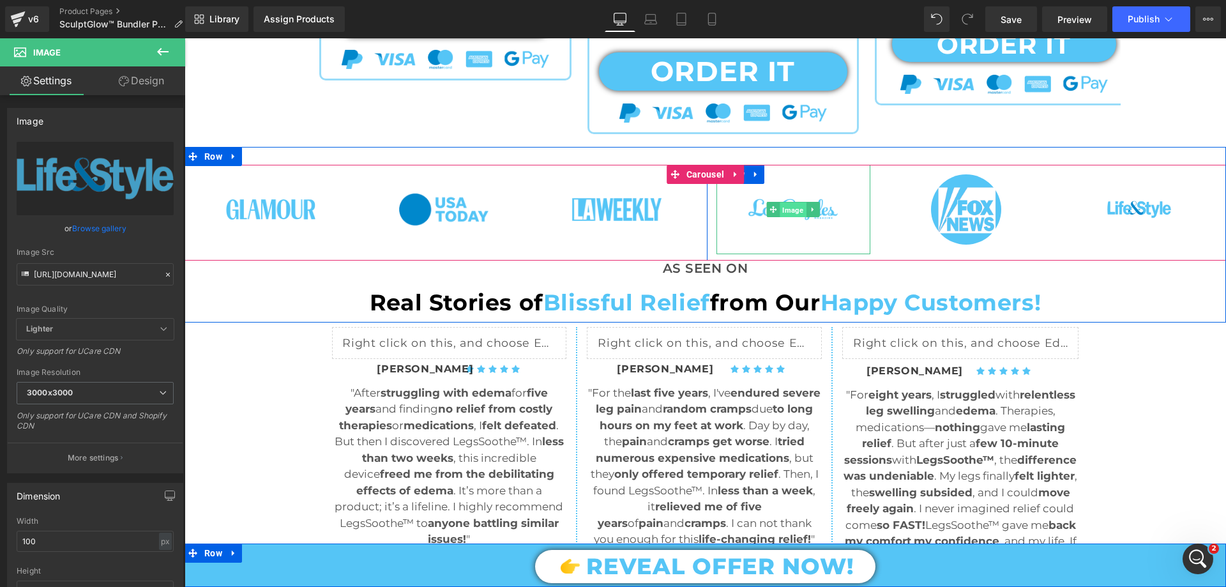
click at [784, 207] on span "Image" at bounding box center [793, 209] width 26 height 15
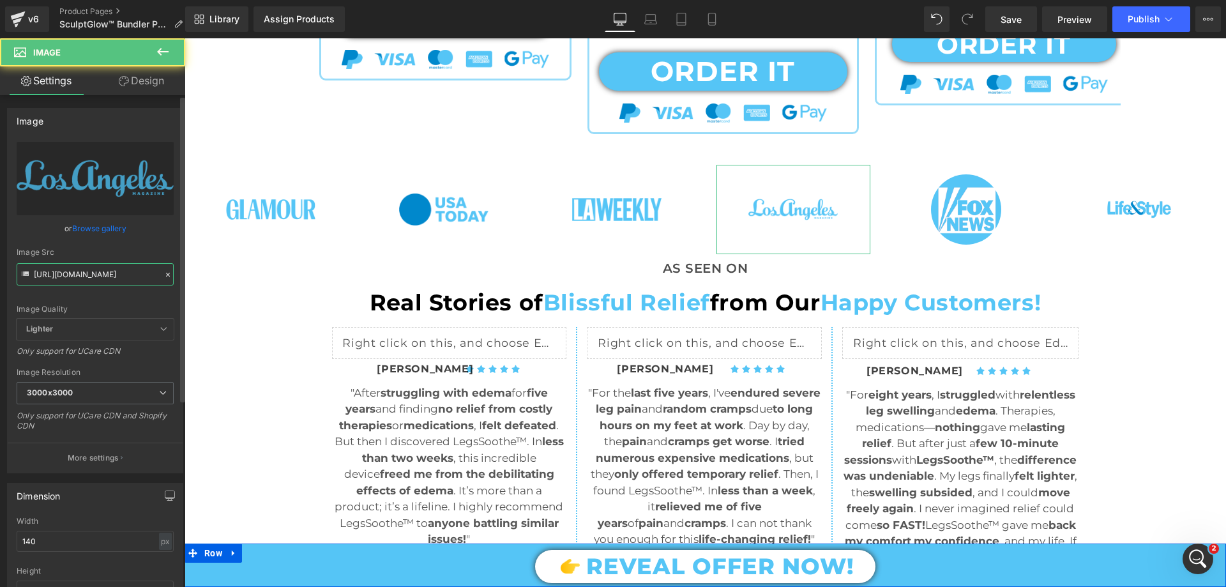
click at [73, 281] on input "https://cdn.shopify.com/s/files/1/0709/7824/0807/files/Los_Angeles_Magazine_300…" at bounding box center [95, 274] width 157 height 22
click at [73, 280] on input "https://cdn.shopify.com/s/files/1/0709/7824/0807/files/Los_Angeles_Magazine_300…" at bounding box center [95, 274] width 157 height 22
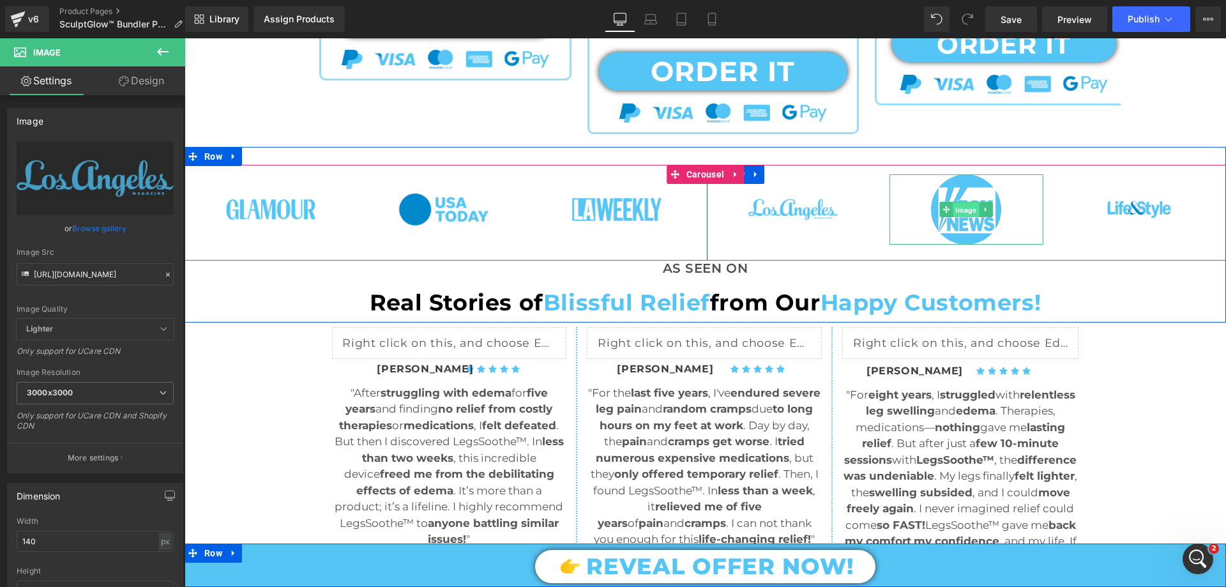
click at [960, 211] on span "Image" at bounding box center [966, 209] width 26 height 15
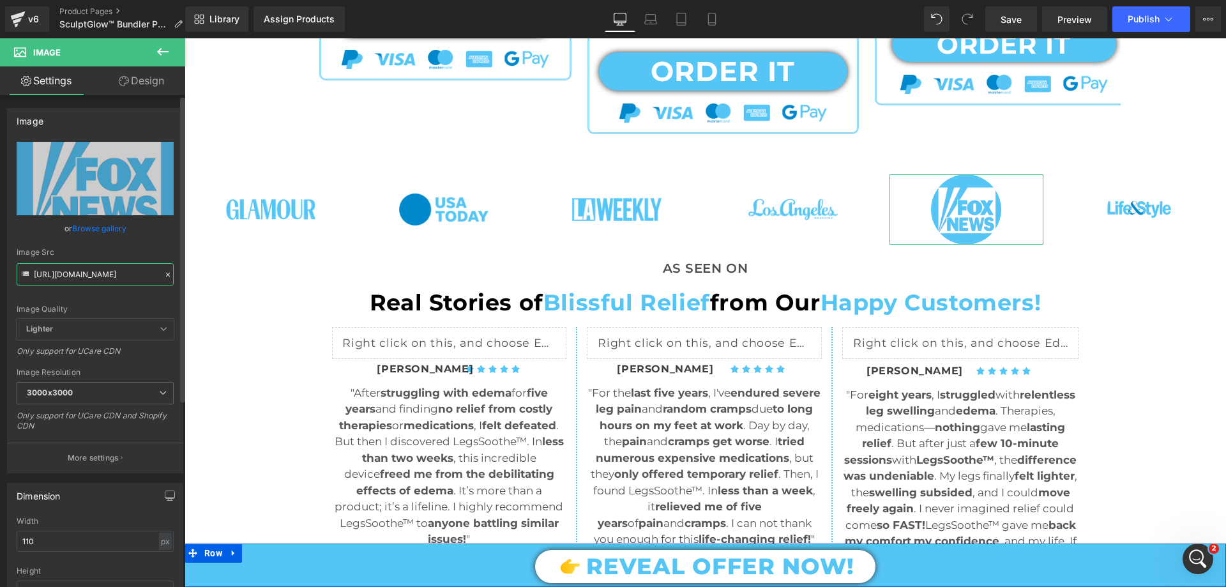
click at [93, 278] on input "https://cdn.shopify.com/s/files/1/0709/7824/0807/files/FOX_NEW_for_Slide_SHOW_3…" at bounding box center [95, 274] width 157 height 22
paste input "Los_Angeles_Magazine_3000x3000.png?v=1755282123"
type input "https://cdn.shopify.com/s/files/1/0709/7824/0807/files/Los_Angeles_Magazine_300…"
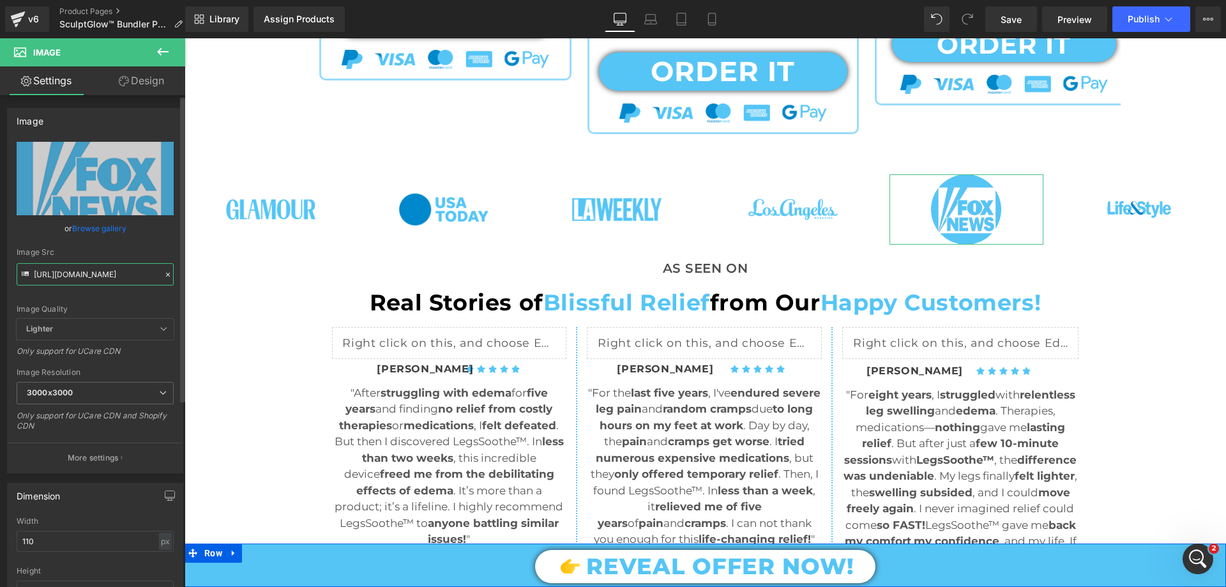
scroll to position [0, 287]
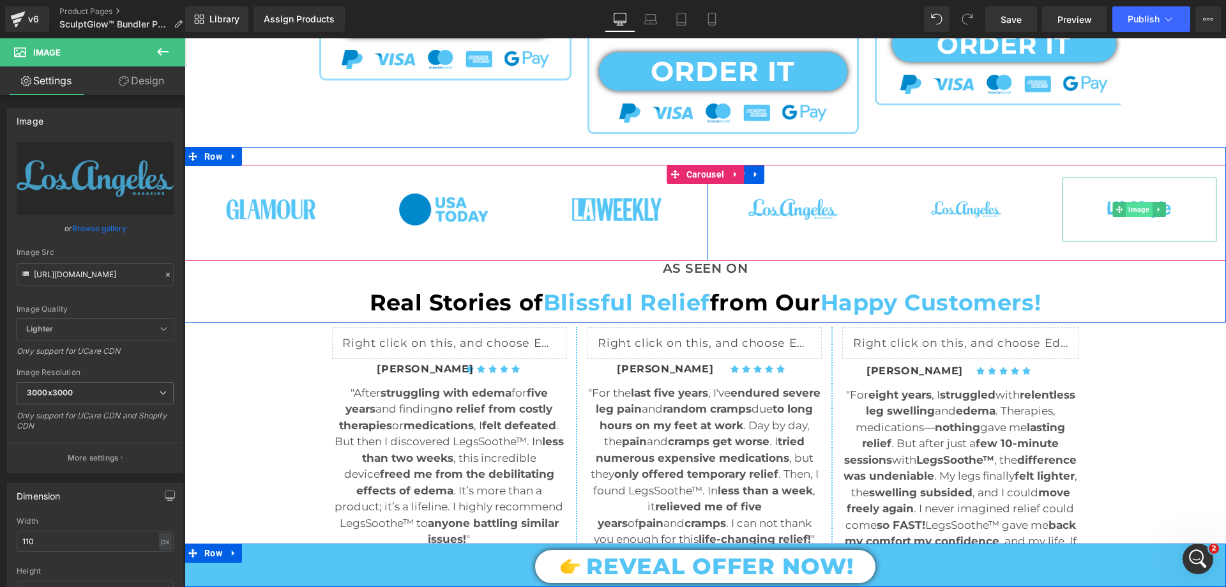
click at [1136, 204] on span "Image" at bounding box center [1139, 209] width 26 height 15
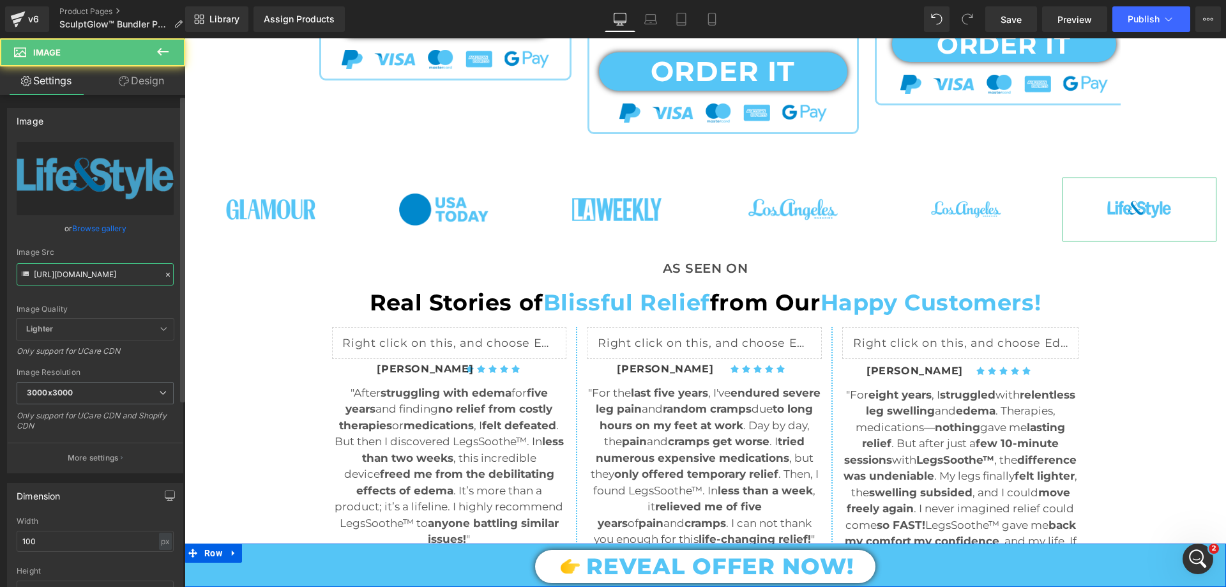
click at [112, 283] on input "https://cdn.shopify.com/s/files/1/0709/7824/0807/files/LifeStyle_Blue_3000x3000…" at bounding box center [95, 274] width 157 height 22
click at [112, 282] on input "https://cdn.shopify.com/s/files/1/0709/7824/0807/files/LifeStyle_Blue_3000x3000…" at bounding box center [95, 274] width 157 height 22
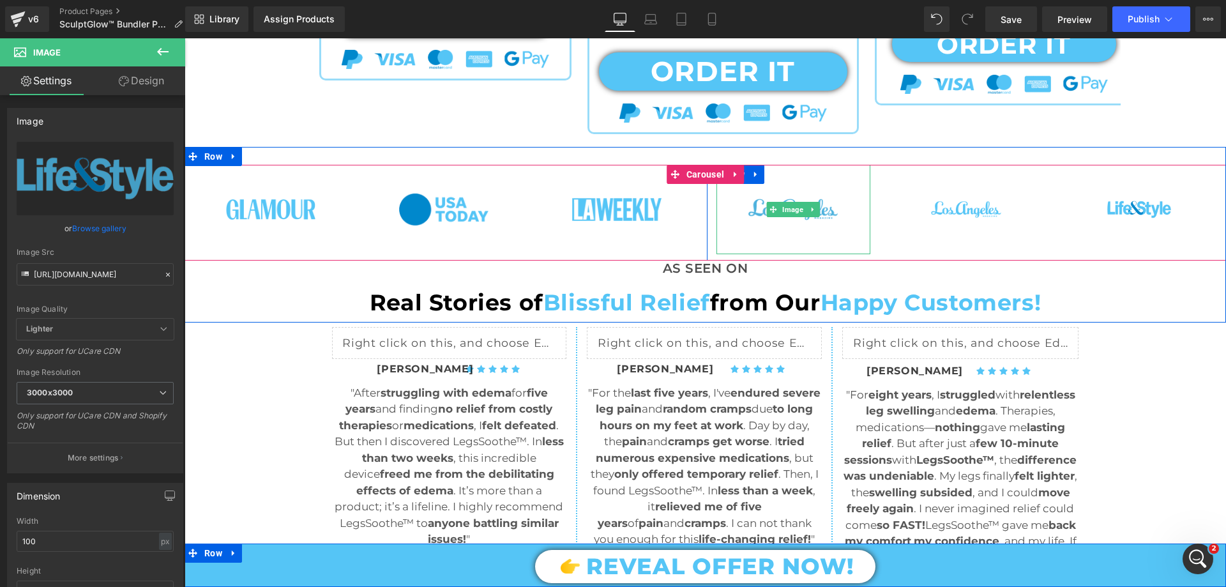
click at [790, 200] on img at bounding box center [792, 209] width 89 height 89
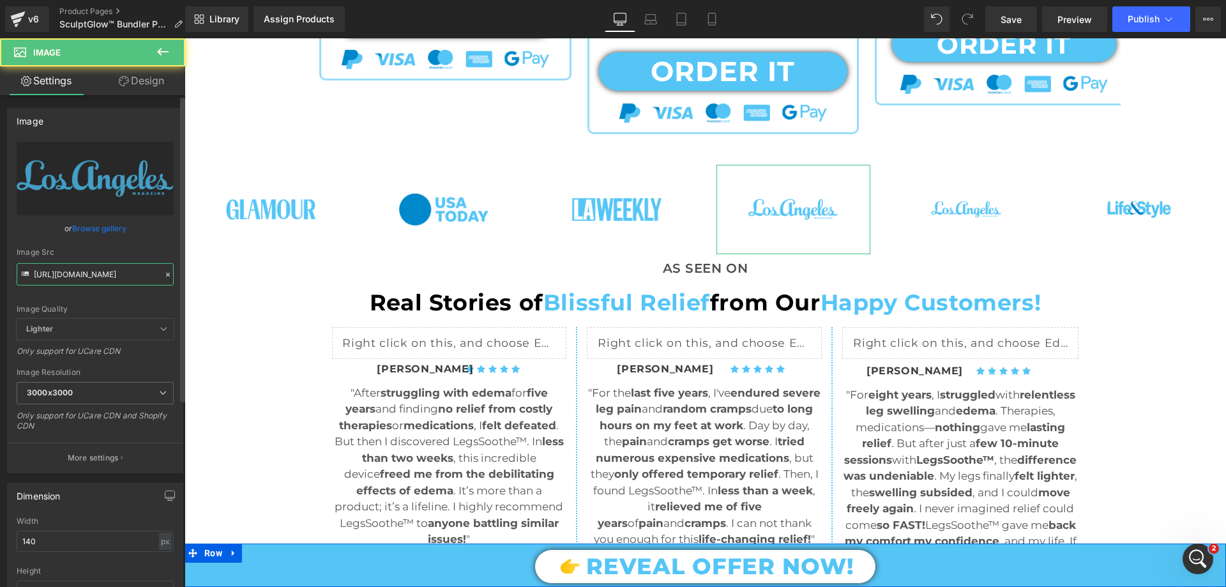
click at [86, 278] on input "https://cdn.shopify.com/s/files/1/0709/7824/0807/files/Los_Angeles_Magazine_300…" at bounding box center [95, 274] width 157 height 22
type input "https://cdn.shopify.com/s/files/1/0709/7824/0807/files/LifeStyle_Blue_3000x3000…"
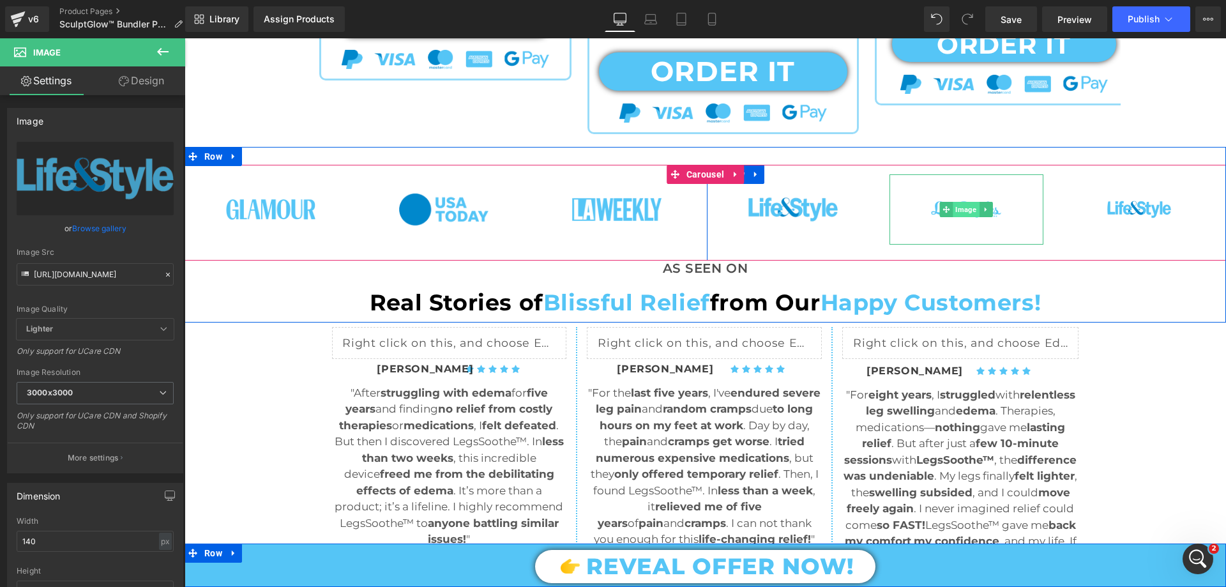
click at [960, 207] on span "Image" at bounding box center [966, 209] width 26 height 15
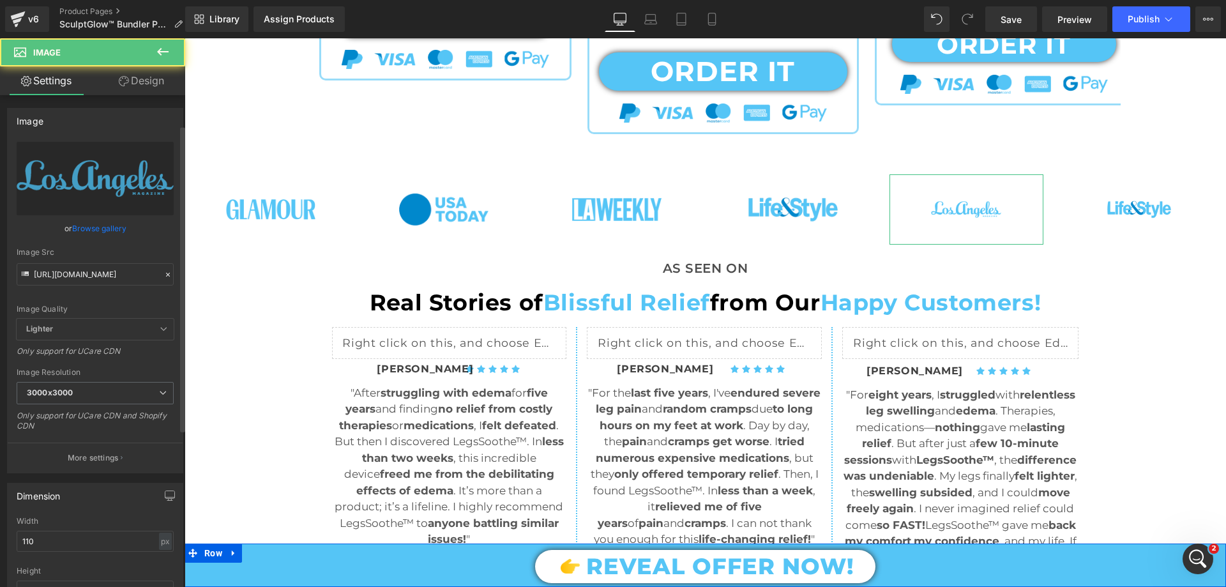
scroll to position [192, 0]
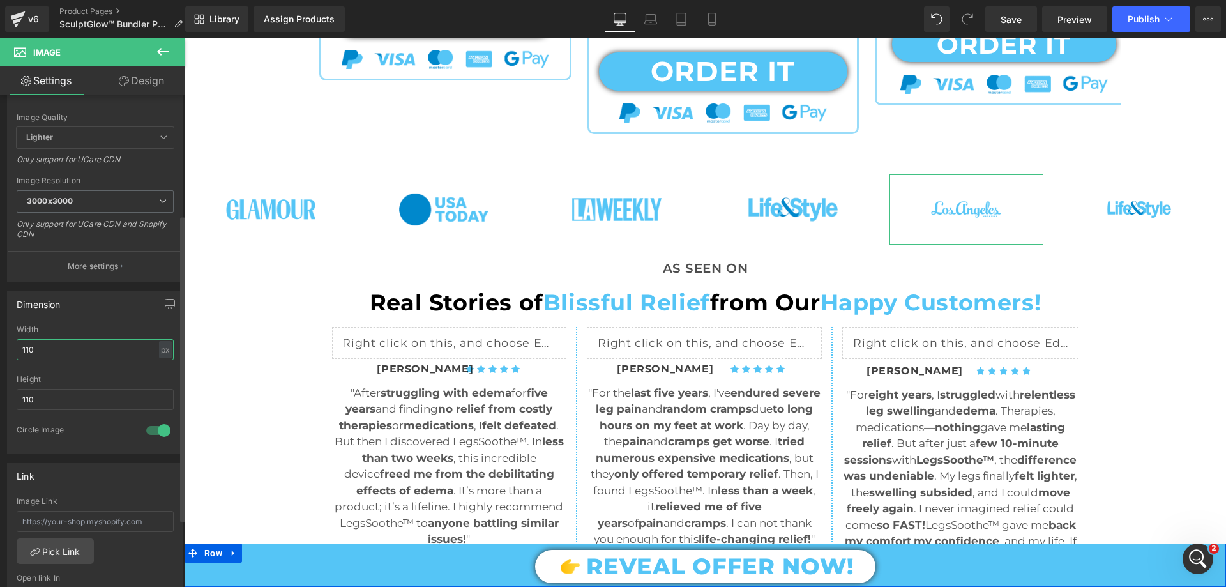
click at [50, 352] on input "110" at bounding box center [95, 349] width 157 height 21
type input "140"
click at [49, 405] on input "110" at bounding box center [95, 399] width 157 height 21
click at [47, 405] on input "110" at bounding box center [95, 399] width 157 height 21
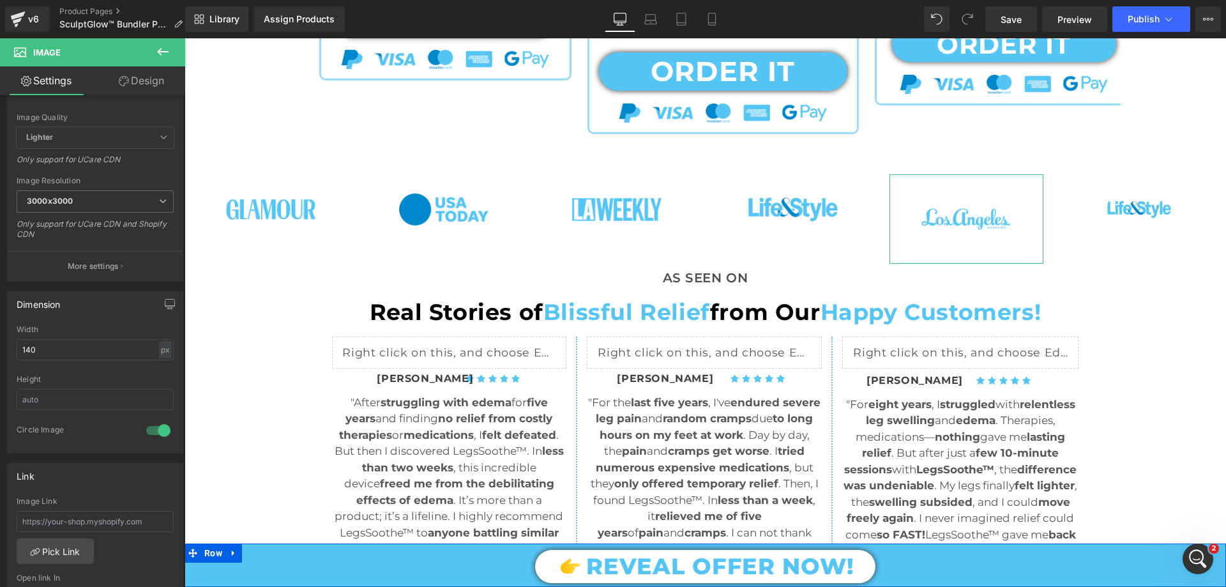
click at [151, 75] on link "Design" at bounding box center [141, 80] width 93 height 29
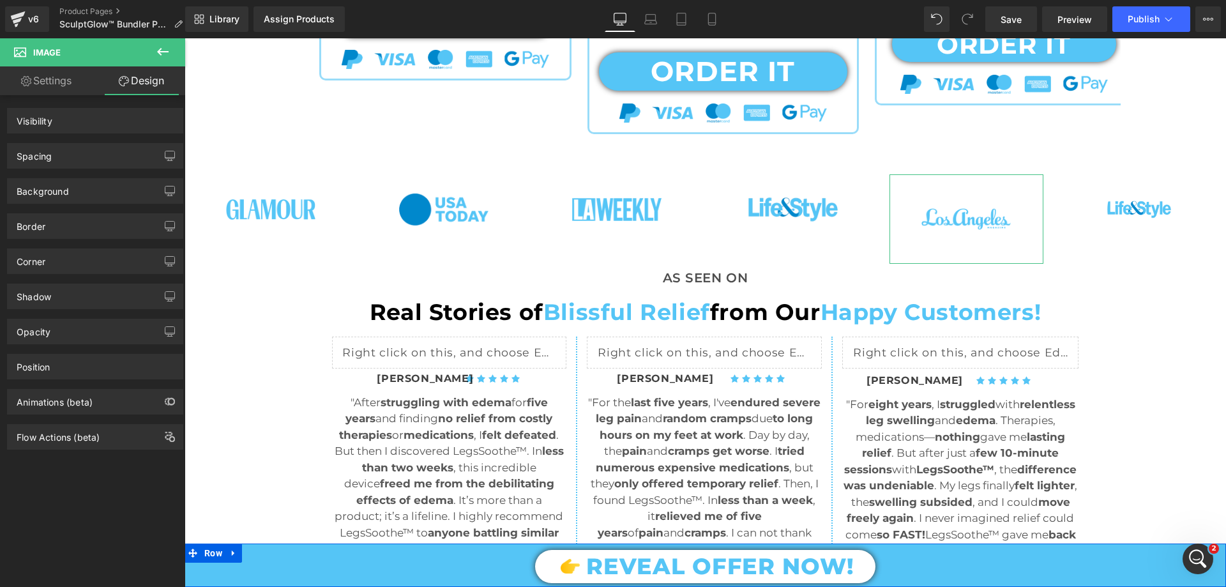
click at [60, 158] on div "Spacing" at bounding box center [95, 156] width 175 height 24
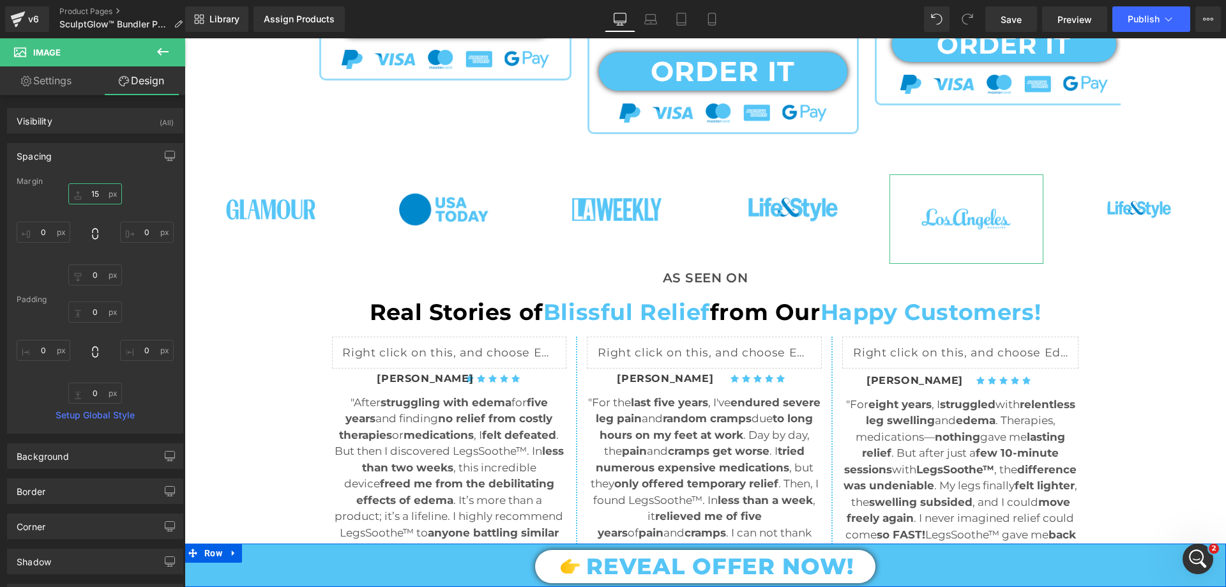
click at [89, 196] on input "15" at bounding box center [95, 193] width 54 height 21
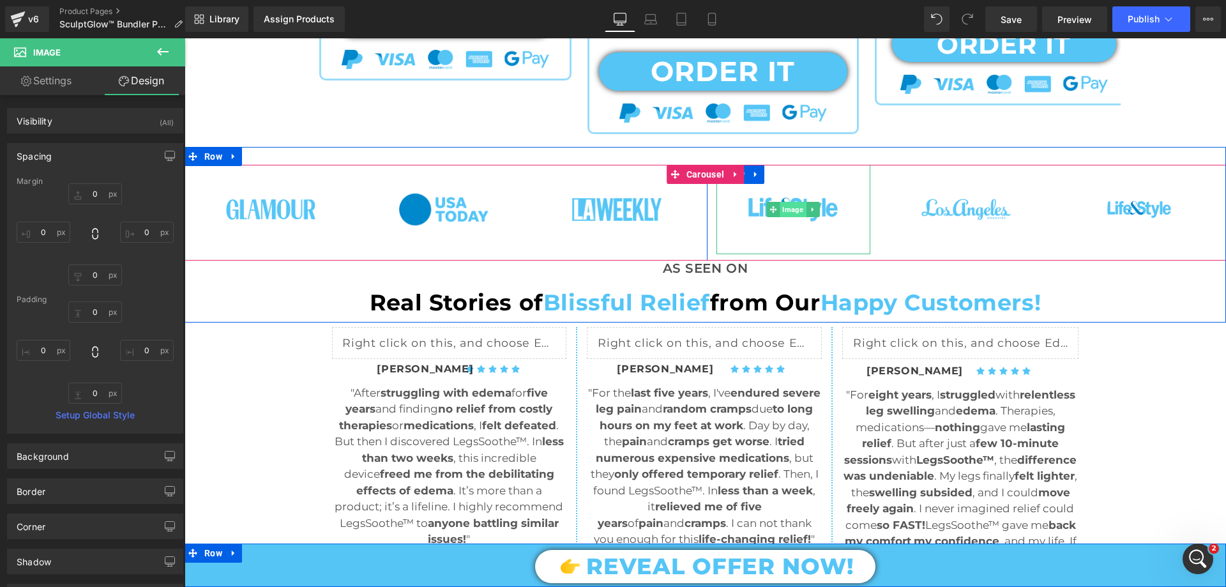
click at [783, 206] on span "Image" at bounding box center [793, 209] width 26 height 15
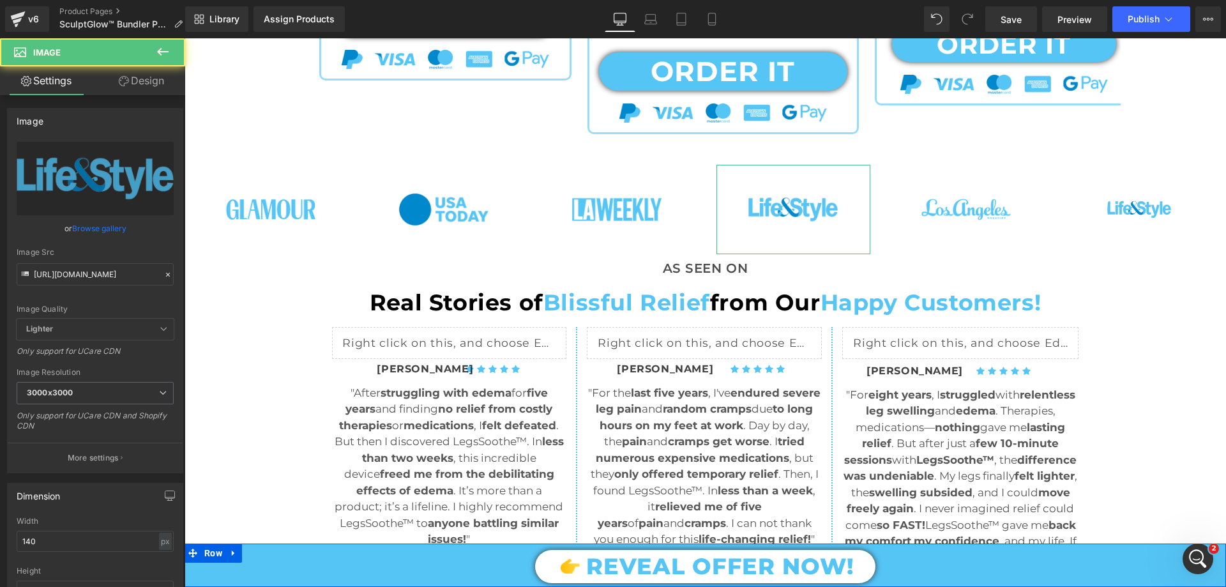
click at [142, 84] on link "Design" at bounding box center [141, 80] width 93 height 29
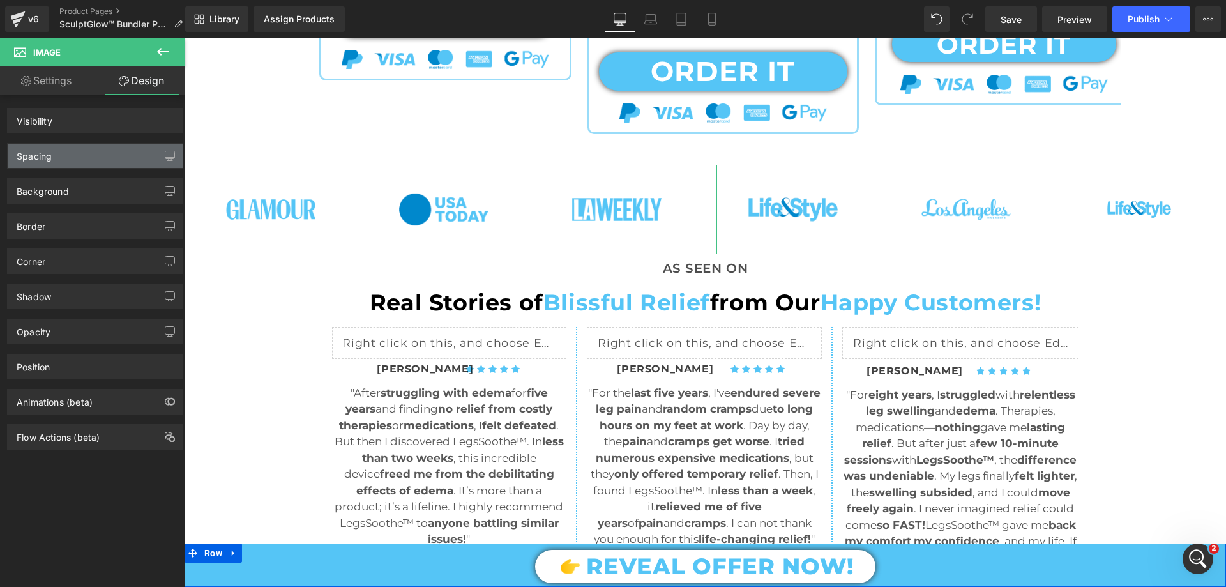
click at [88, 155] on div "Spacing" at bounding box center [95, 156] width 175 height 24
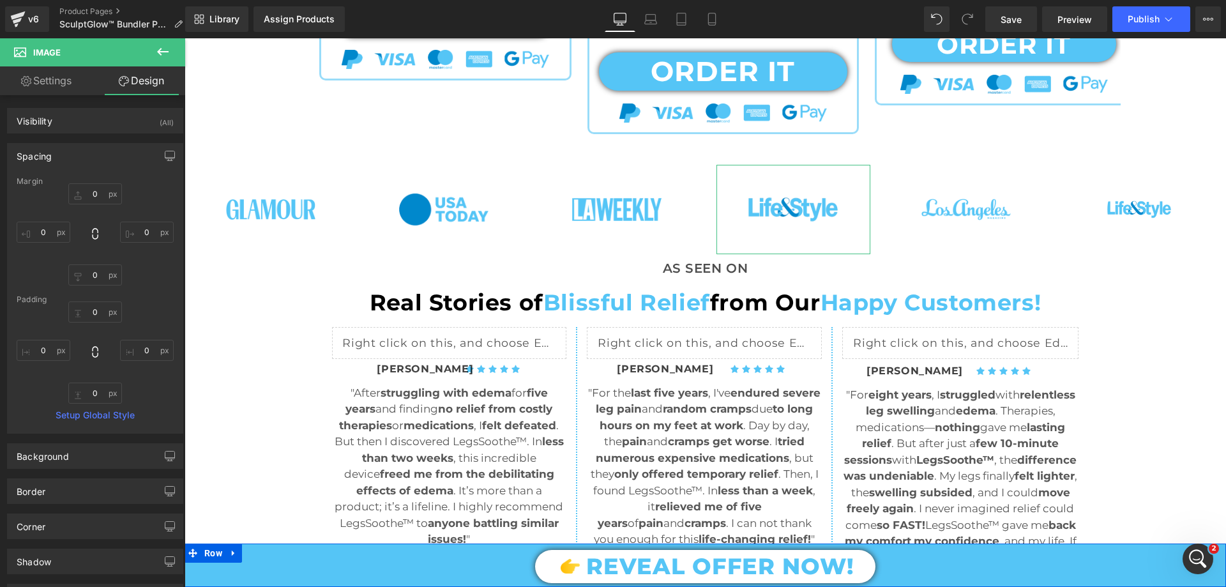
type input "0"
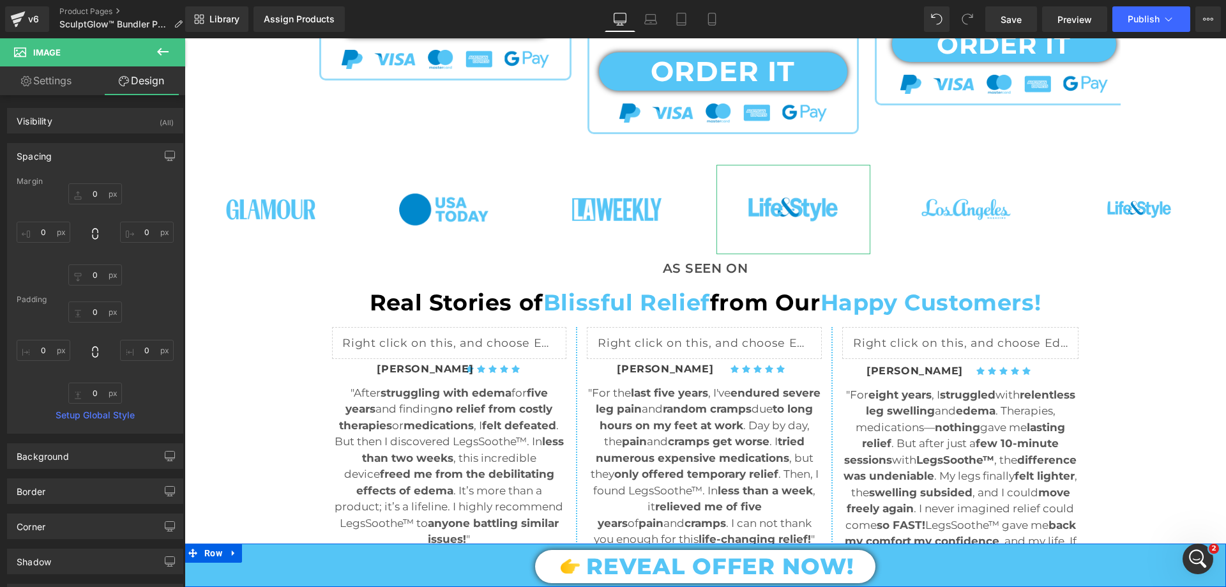
type input "0"
click at [88, 156] on div "Spacing" at bounding box center [95, 156] width 175 height 24
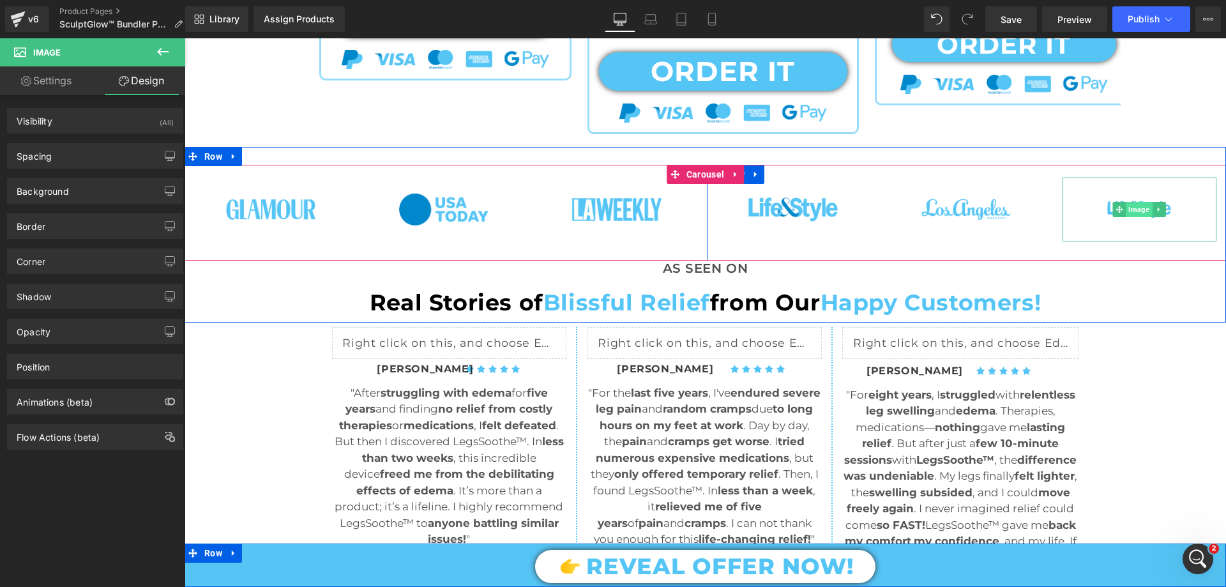
click at [1126, 207] on span "Image" at bounding box center [1139, 209] width 26 height 15
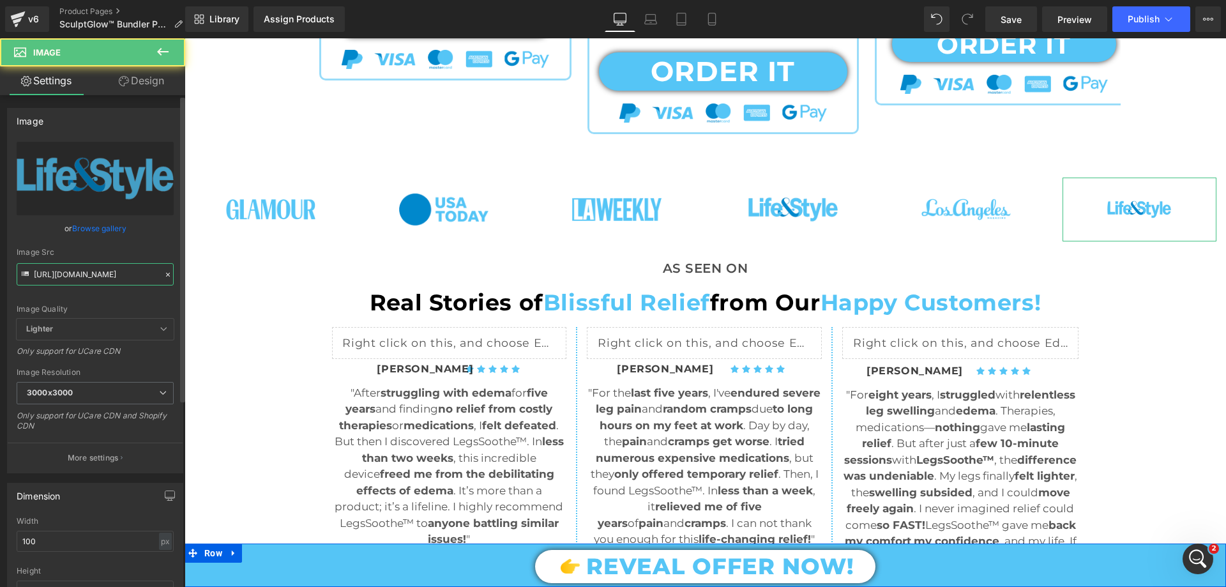
click at [87, 273] on input "https://cdn.shopify.com/s/files/1/0709/7824/0807/files/LifeStyle_Blue_3000x3000…" at bounding box center [95, 274] width 157 height 22
paste input "ClicheMag_Blue_FOR_BANNER.png?v=1755282142"
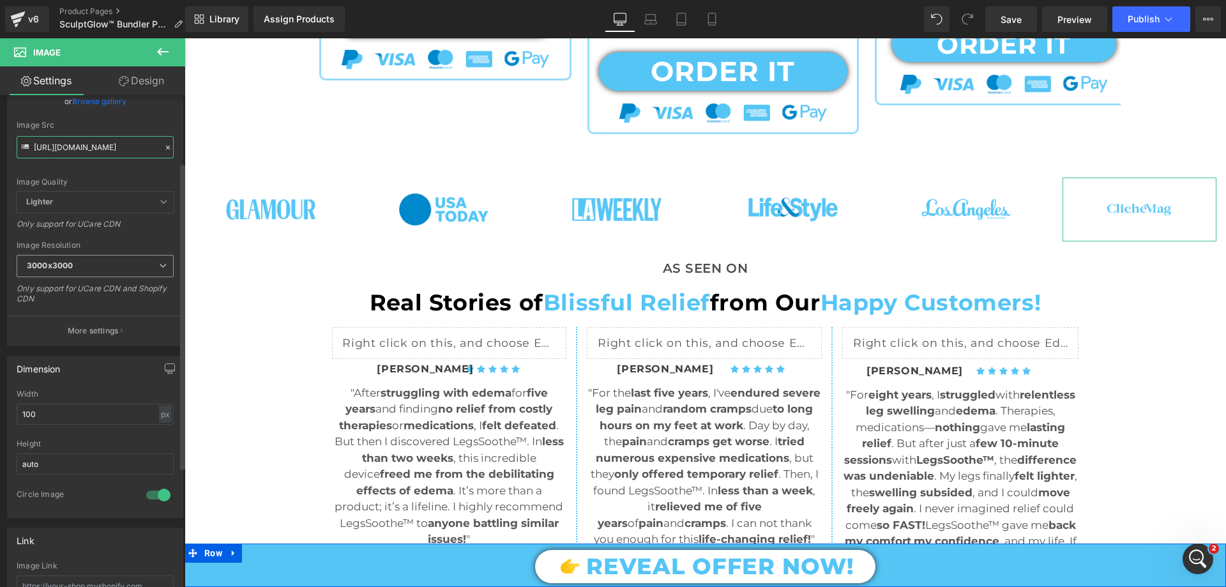
scroll to position [128, 0]
type input "https://cdn.shopify.com/s/files/1/0709/7824/0807/files/ClicheMag_Blue_FOR_BANNE…"
click at [45, 416] on input "100" at bounding box center [95, 413] width 157 height 21
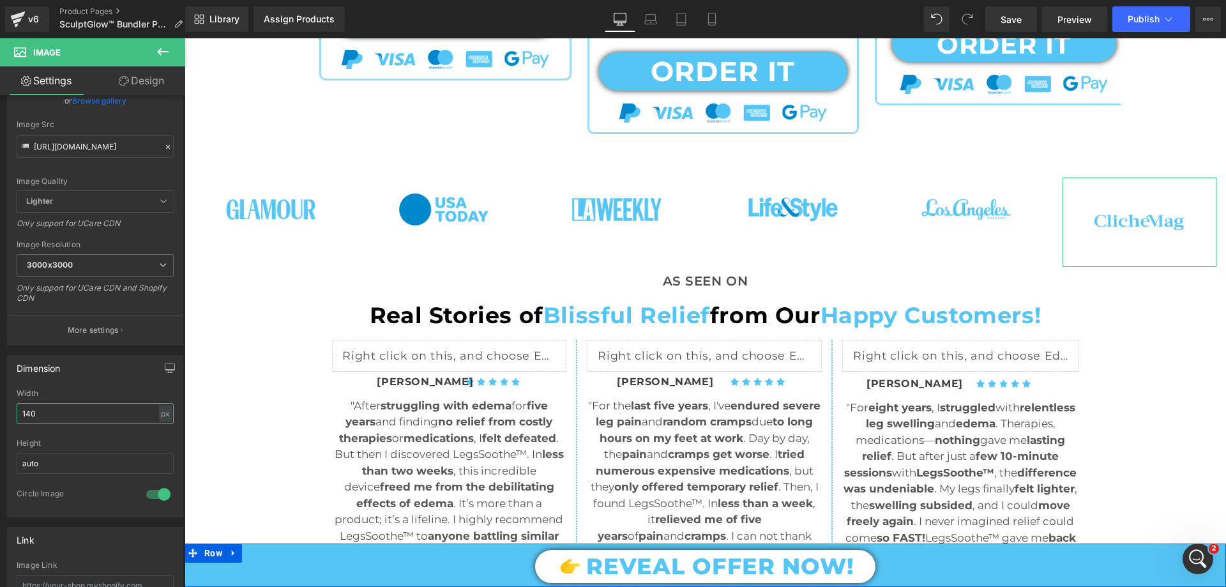
type input "140"
click at [152, 82] on link "Design" at bounding box center [141, 80] width 93 height 29
click at [0, 0] on div "Spacing" at bounding box center [0, 0] width 0 height 0
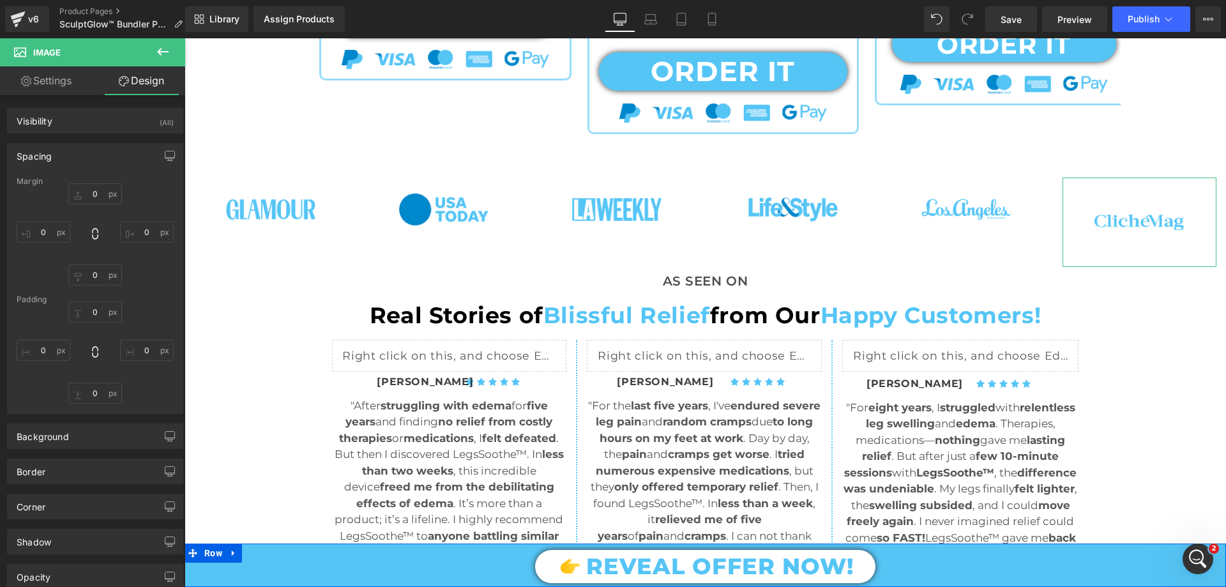
type input "20"
type input "0"
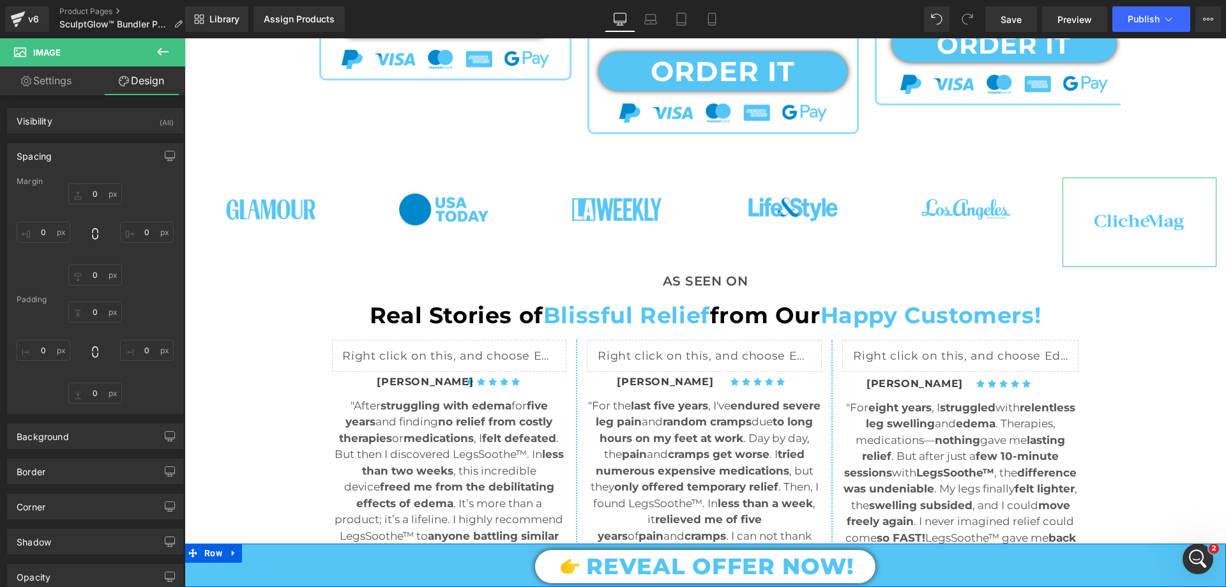
type input "0"
click at [94, 192] on input "20" at bounding box center [95, 193] width 54 height 21
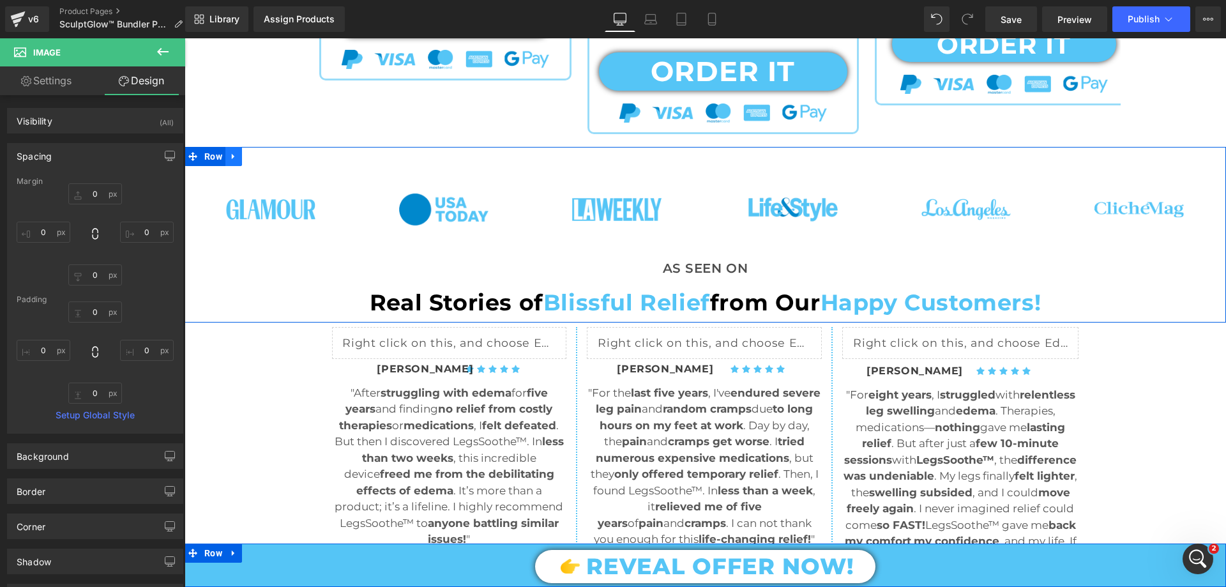
click at [233, 154] on icon at bounding box center [233, 157] width 9 height 10
click at [232, 157] on icon at bounding box center [233, 157] width 9 height 10
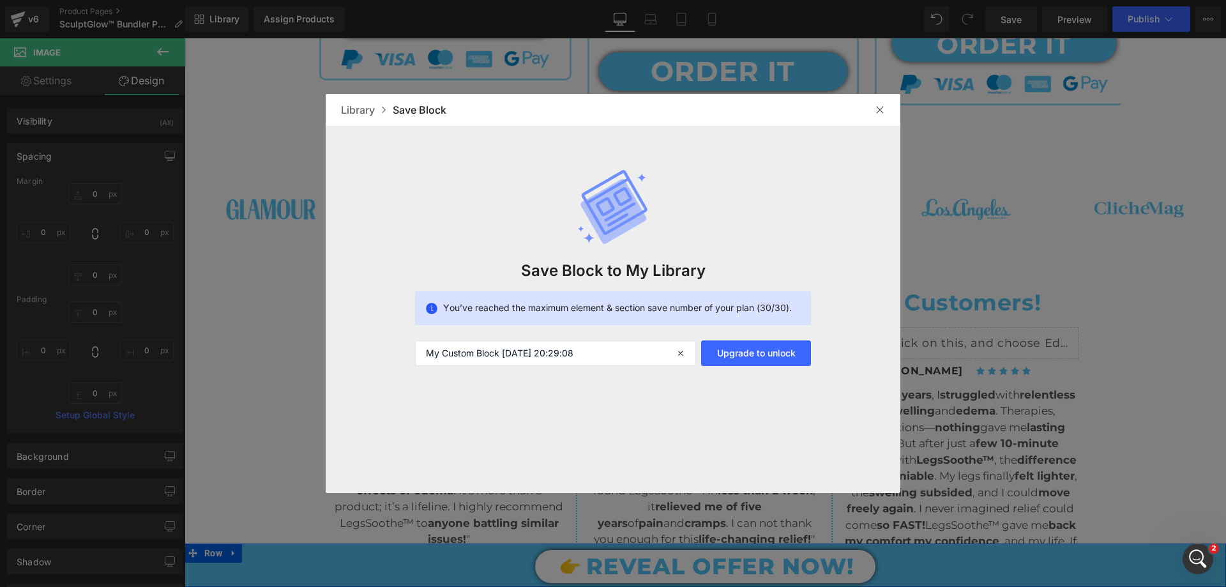
click at [884, 110] on img at bounding box center [880, 110] width 10 height 10
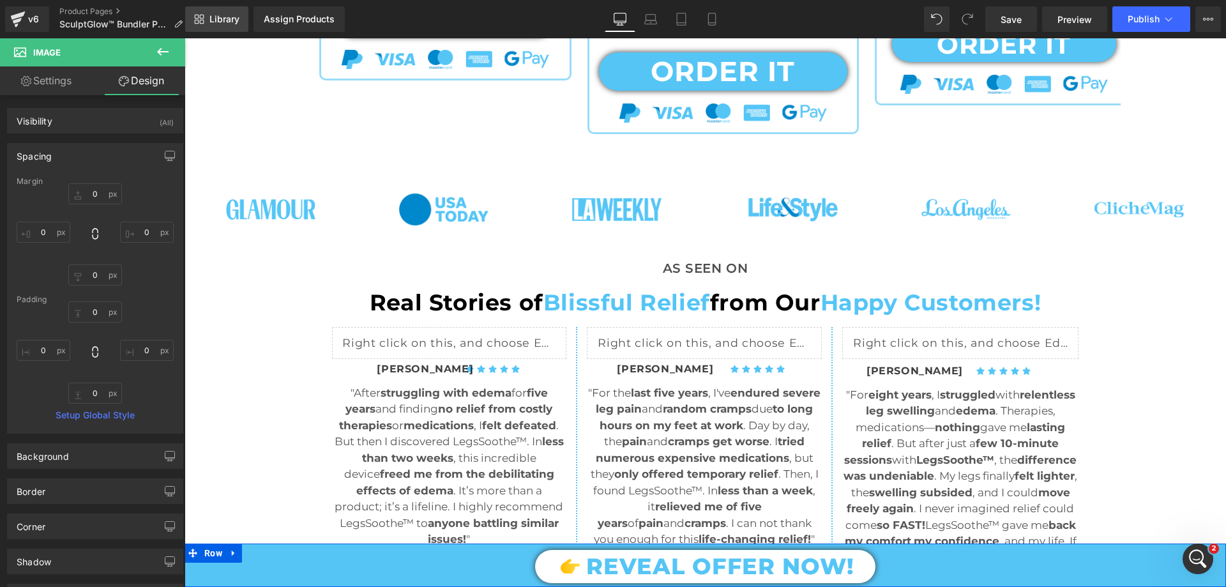
click at [222, 17] on span "Library" at bounding box center [224, 18] width 30 height 11
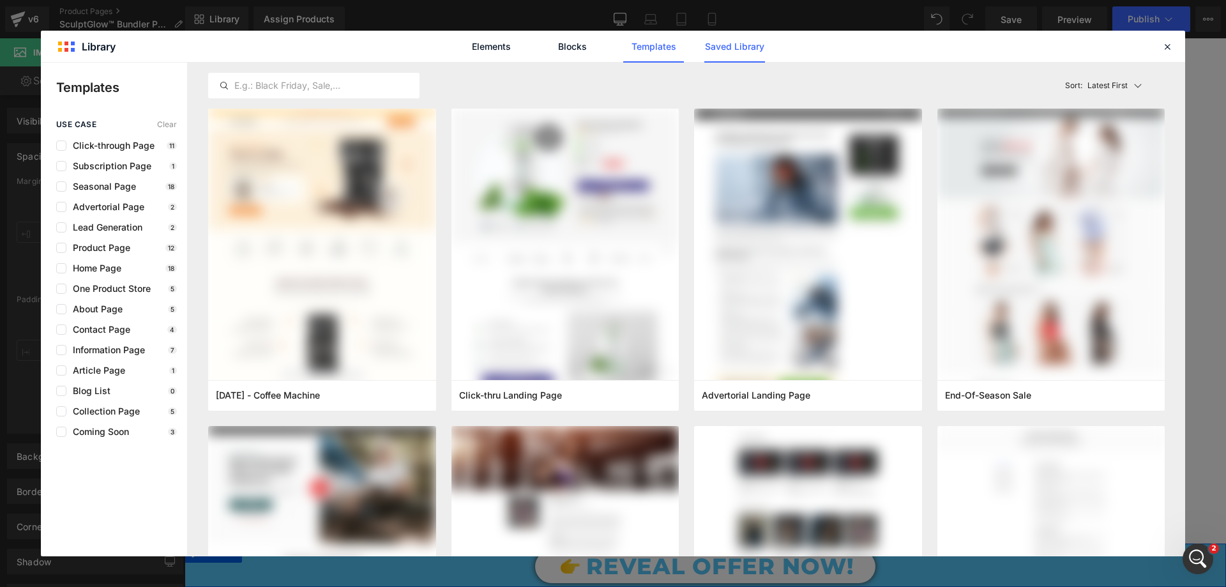
click at [723, 47] on link "Saved Library" at bounding box center [734, 47] width 61 height 32
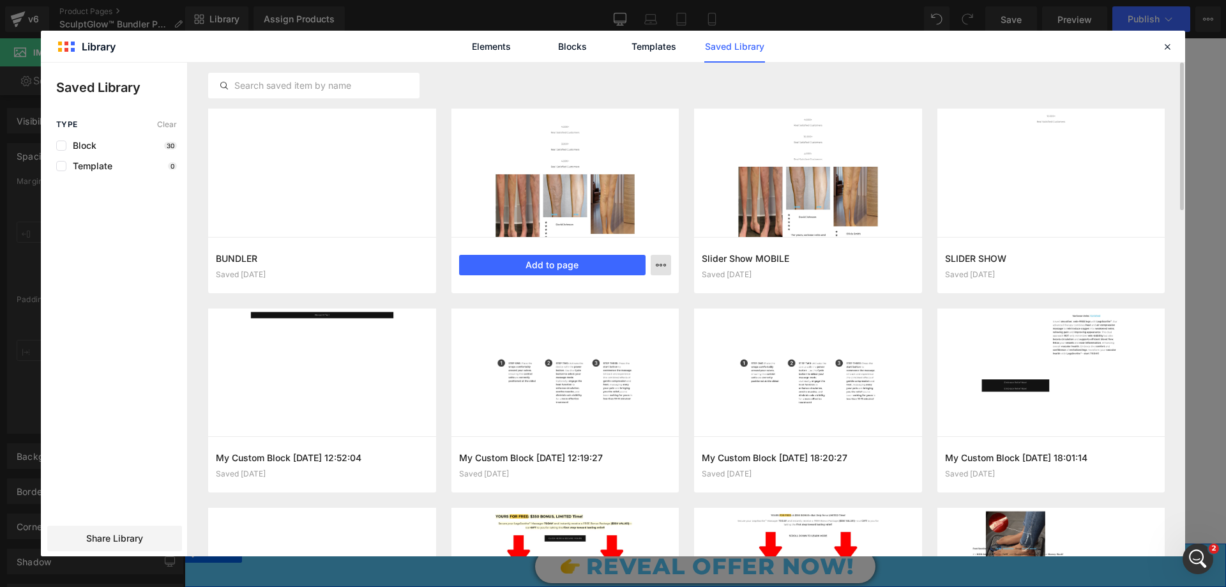
click at [0, 0] on icon "button" at bounding box center [0, 0] width 0 height 0
click at [0, 0] on div "Delete" at bounding box center [0, 0] width 0 height 0
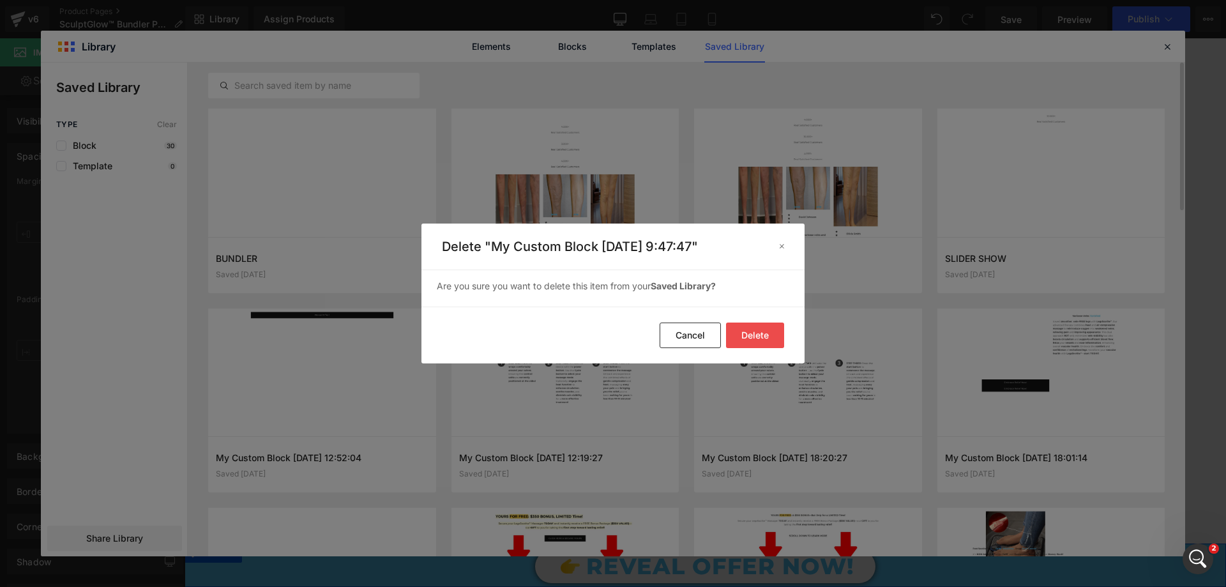
click at [0, 0] on button "Delete" at bounding box center [0, 0] width 0 height 0
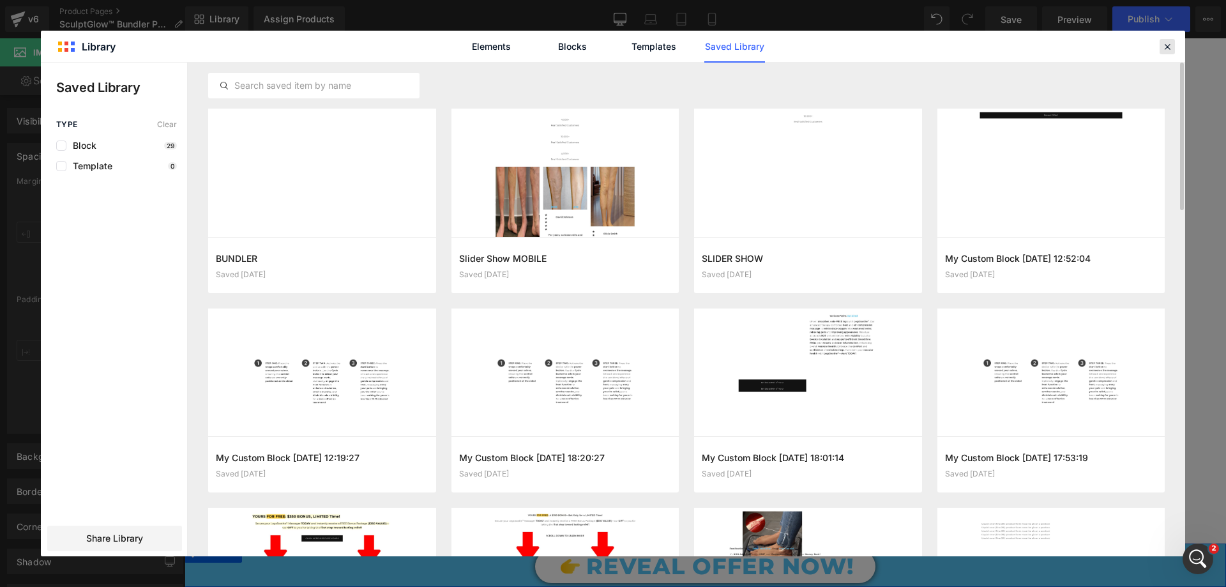
click at [1163, 52] on div at bounding box center [1166, 46] width 15 height 15
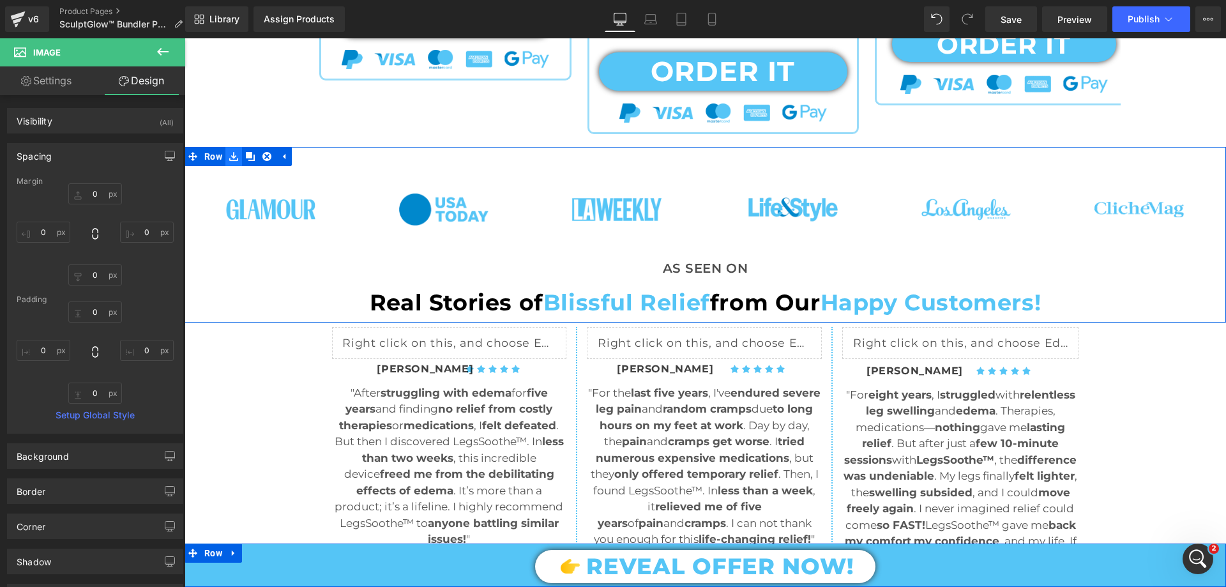
click at [225, 158] on link at bounding box center [233, 156] width 17 height 19
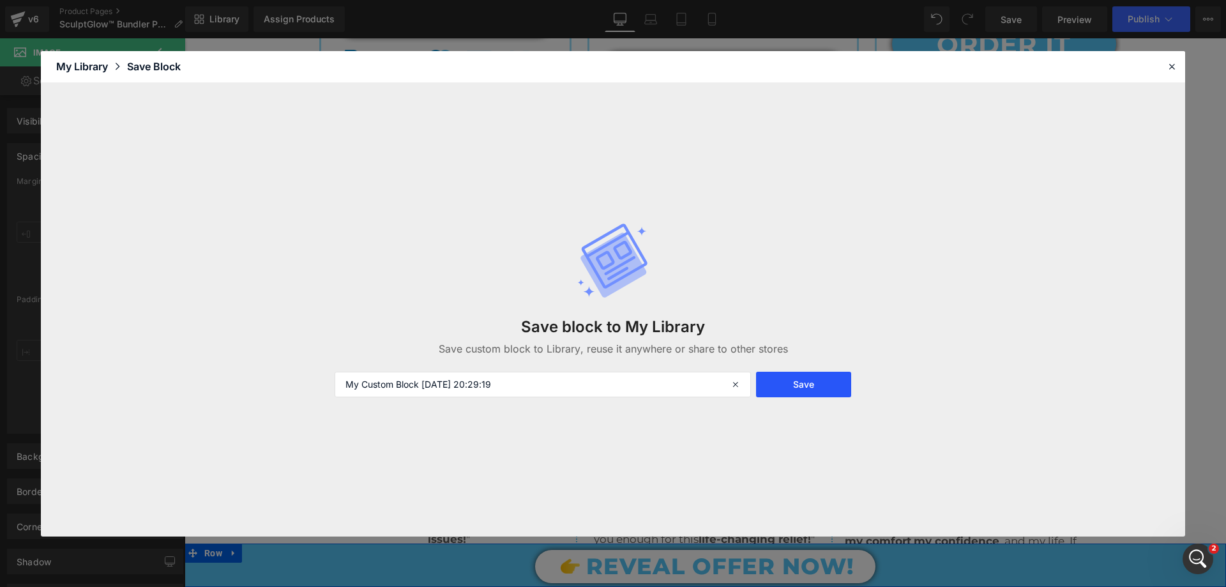
click at [790, 376] on button "Save" at bounding box center [803, 385] width 95 height 26
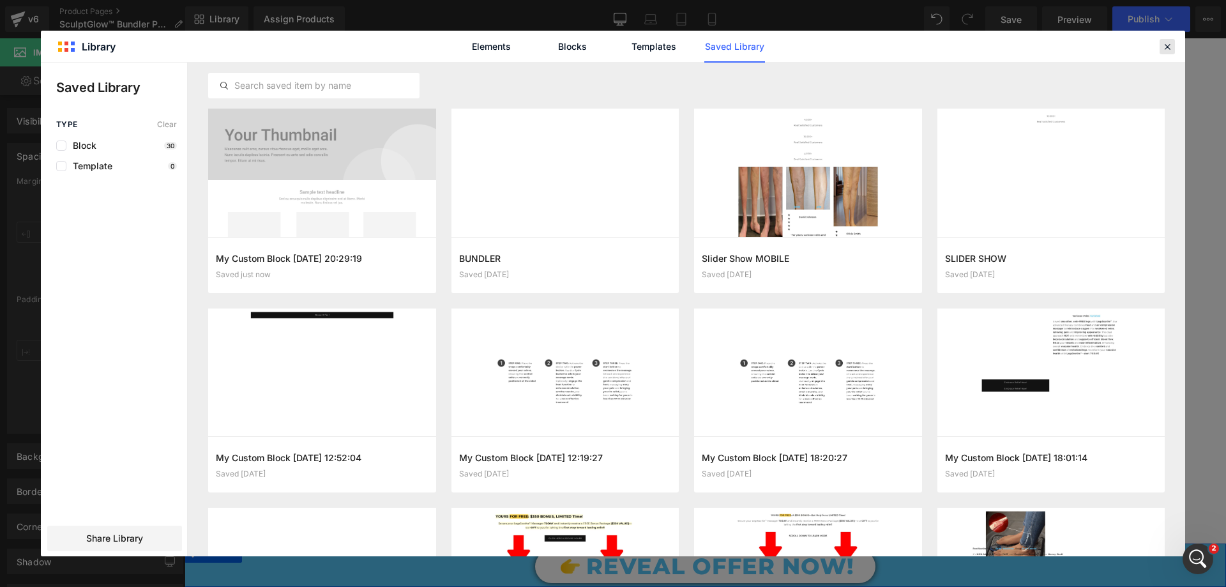
click at [1172, 46] on icon at bounding box center [1166, 46] width 11 height 11
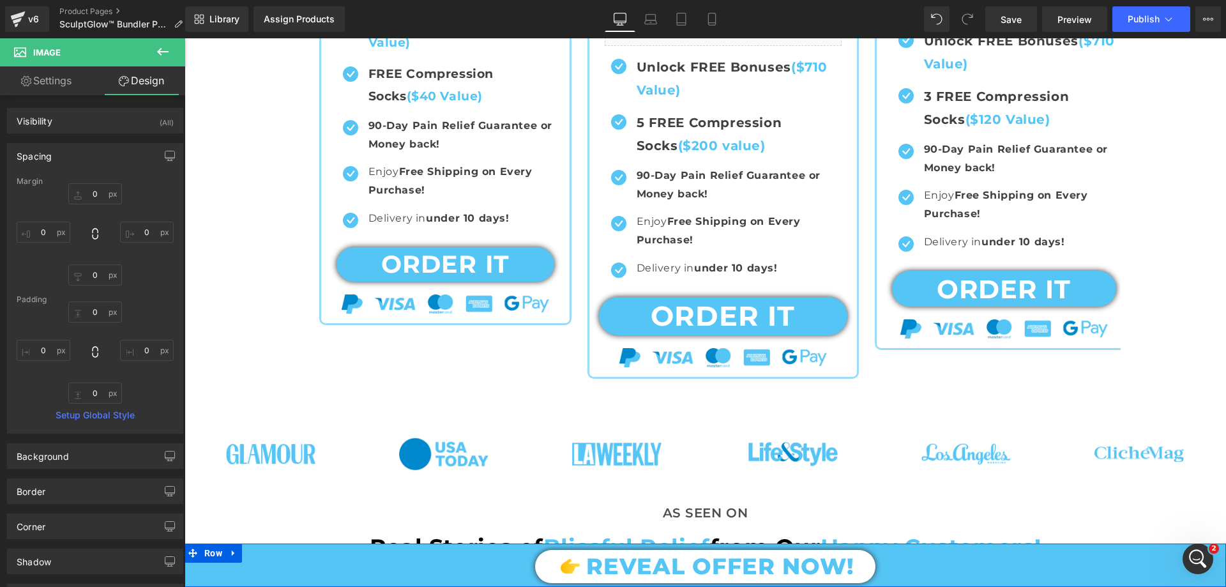
scroll to position [702, 0]
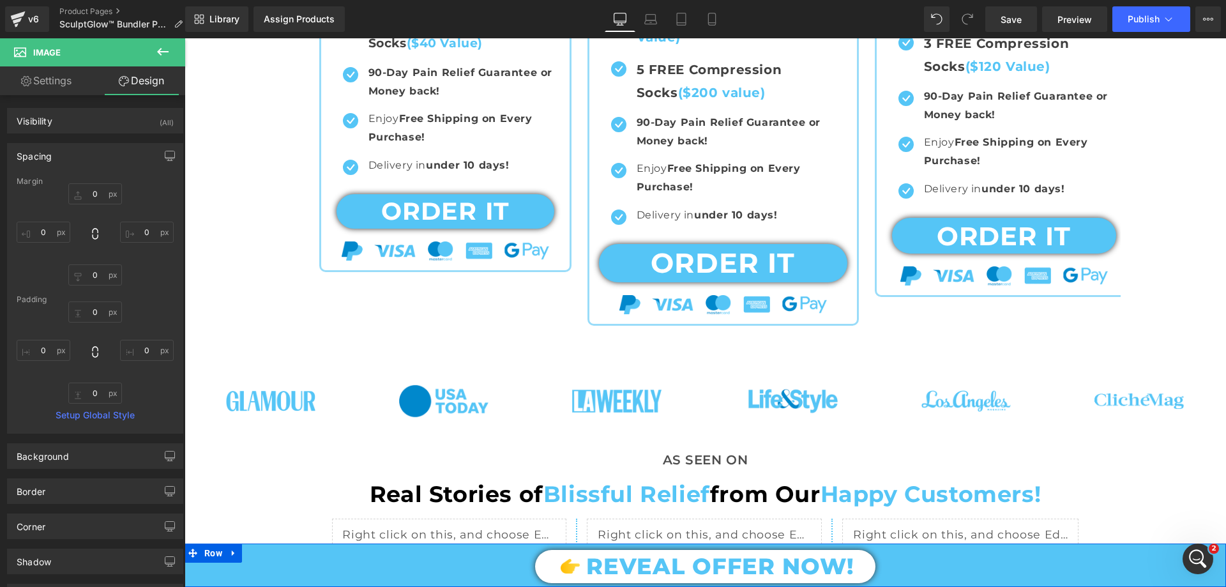
click at [161, 58] on icon at bounding box center [162, 51] width 15 height 15
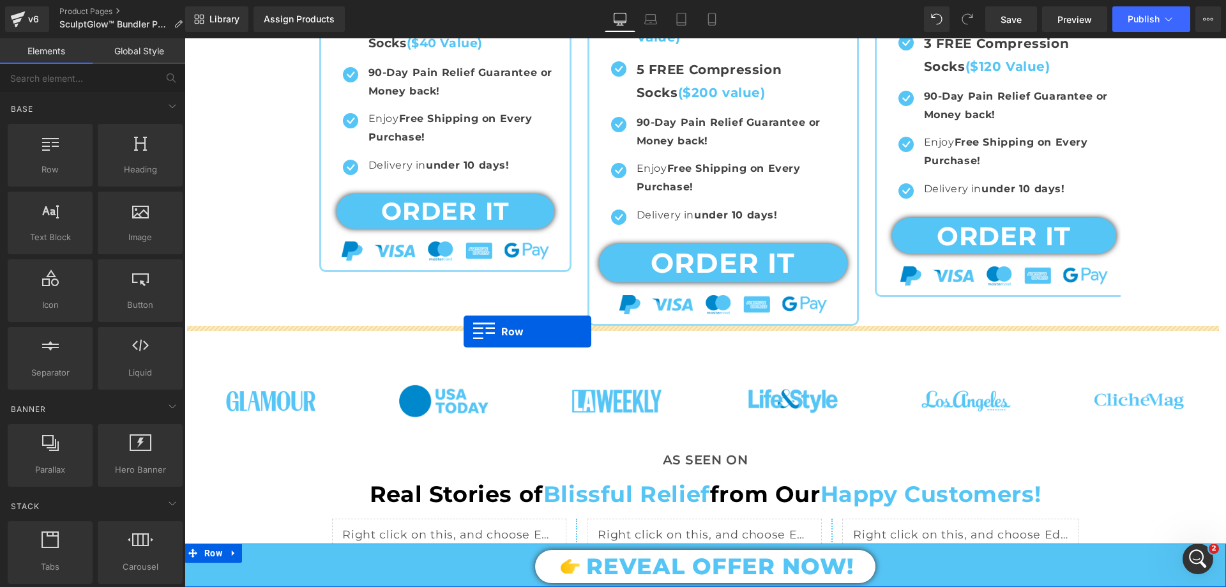
drag, startPoint x: 240, startPoint y: 195, endPoint x: 464, endPoint y: 331, distance: 261.9
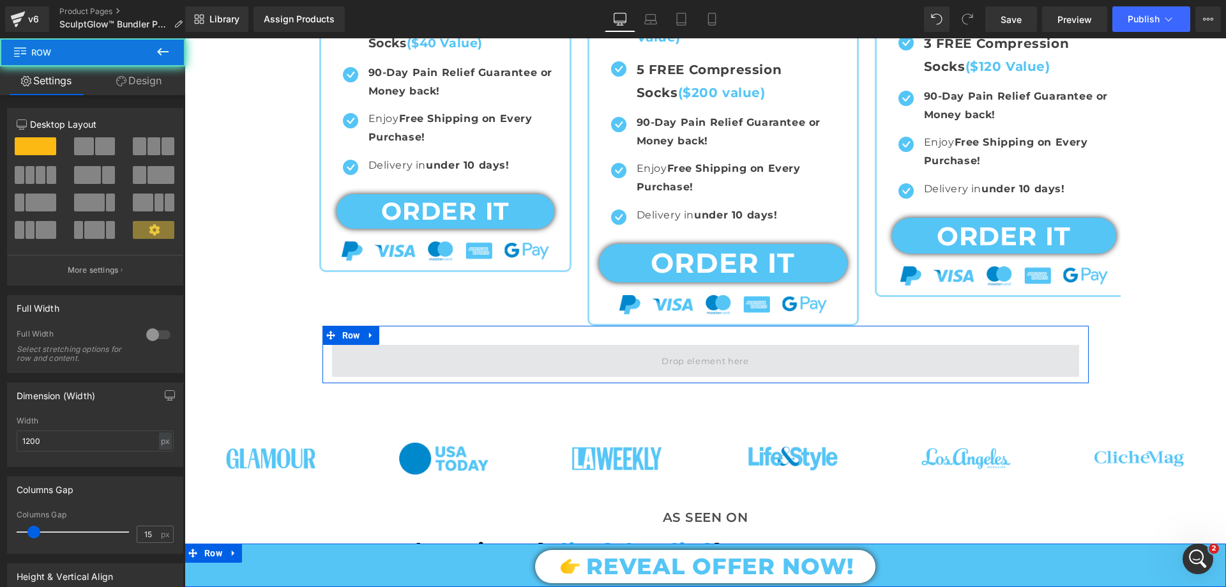
click at [537, 354] on span at bounding box center [705, 361] width 747 height 32
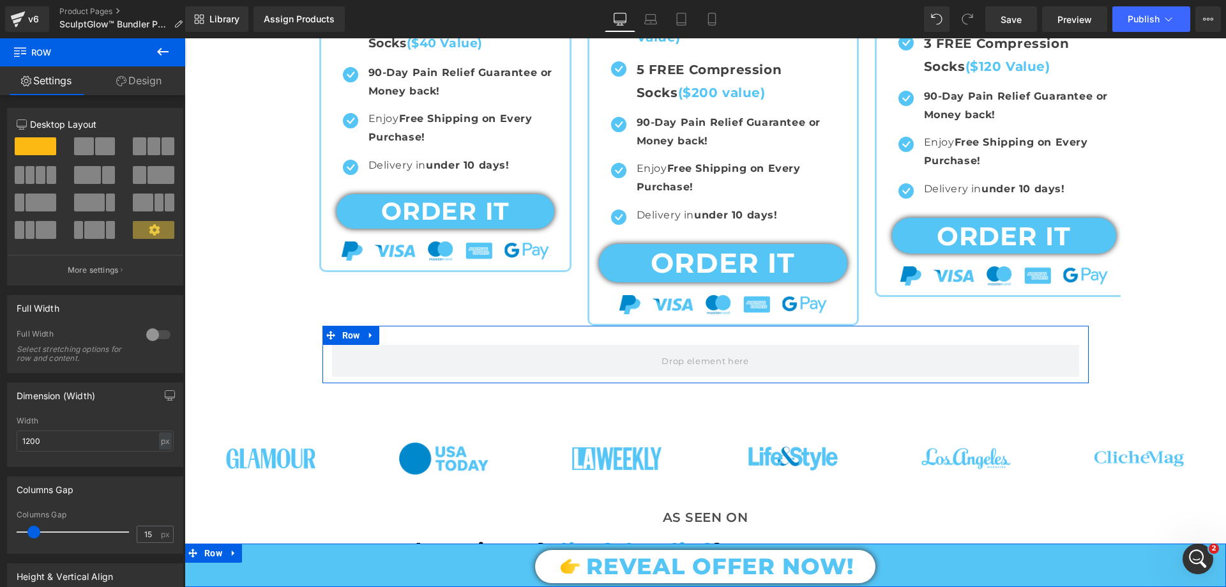
click at [147, 335] on div at bounding box center [158, 334] width 31 height 20
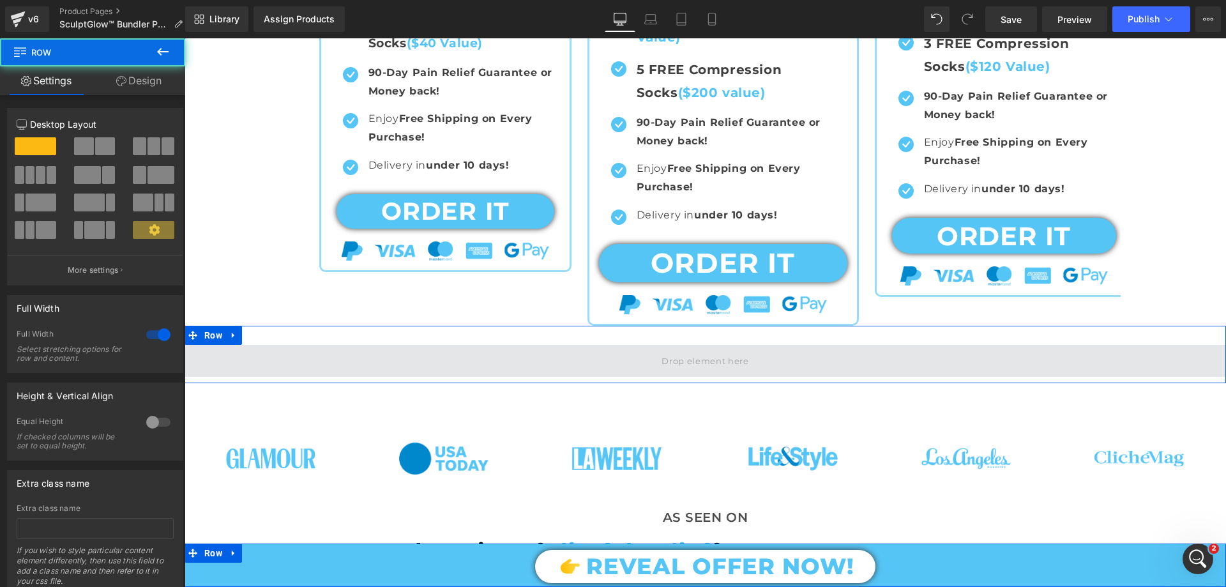
click at [387, 349] on span at bounding box center [705, 361] width 1041 height 32
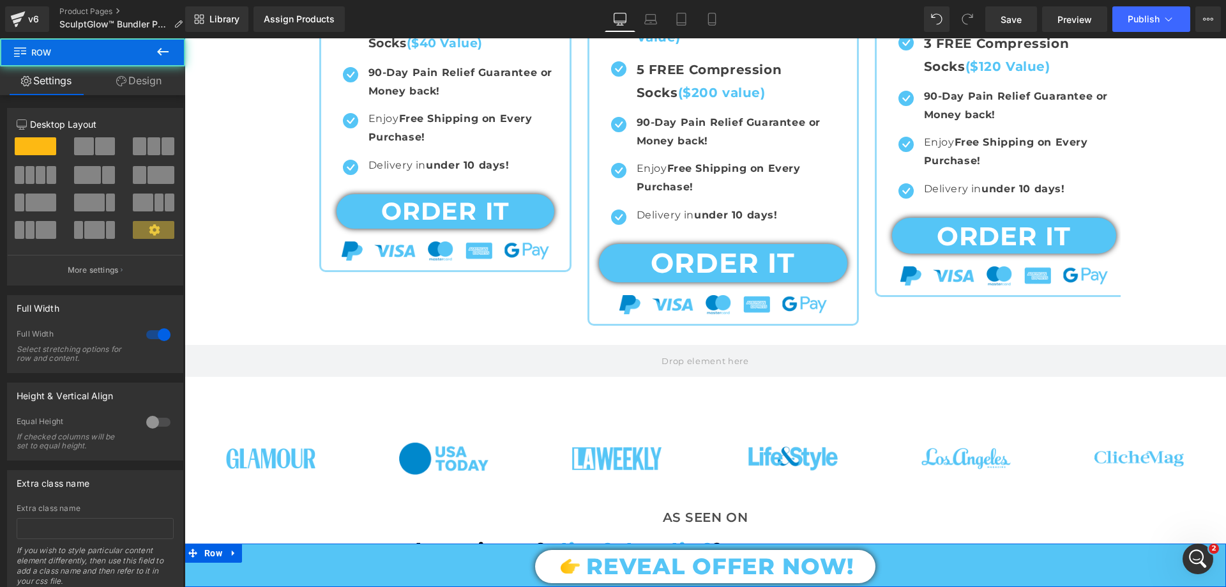
click at [171, 56] on button at bounding box center [162, 52] width 45 height 28
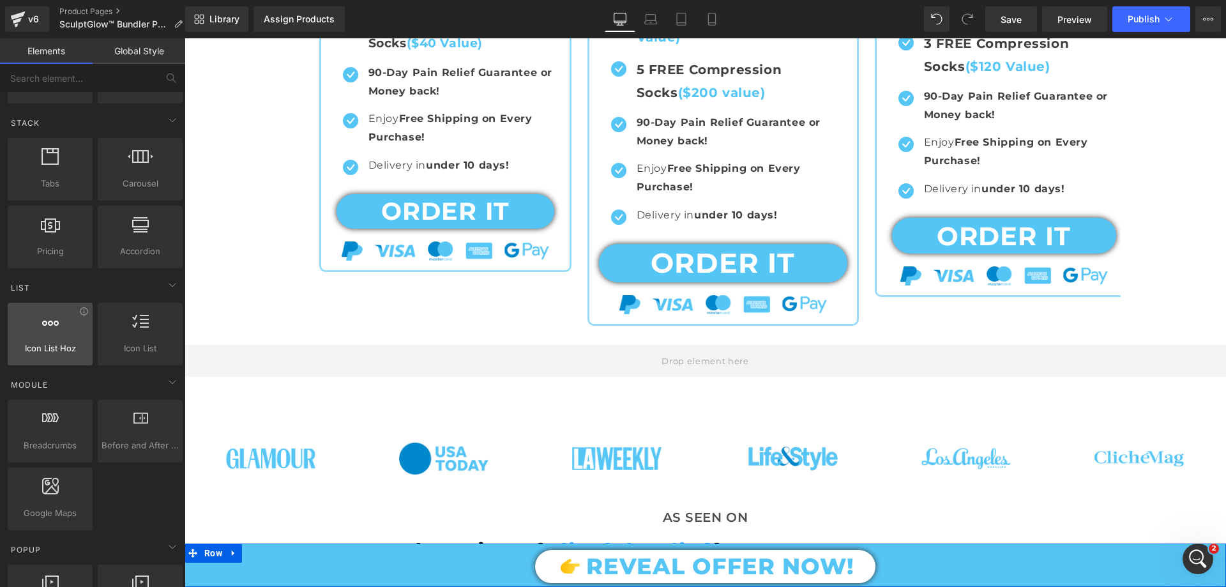
scroll to position [0, 0]
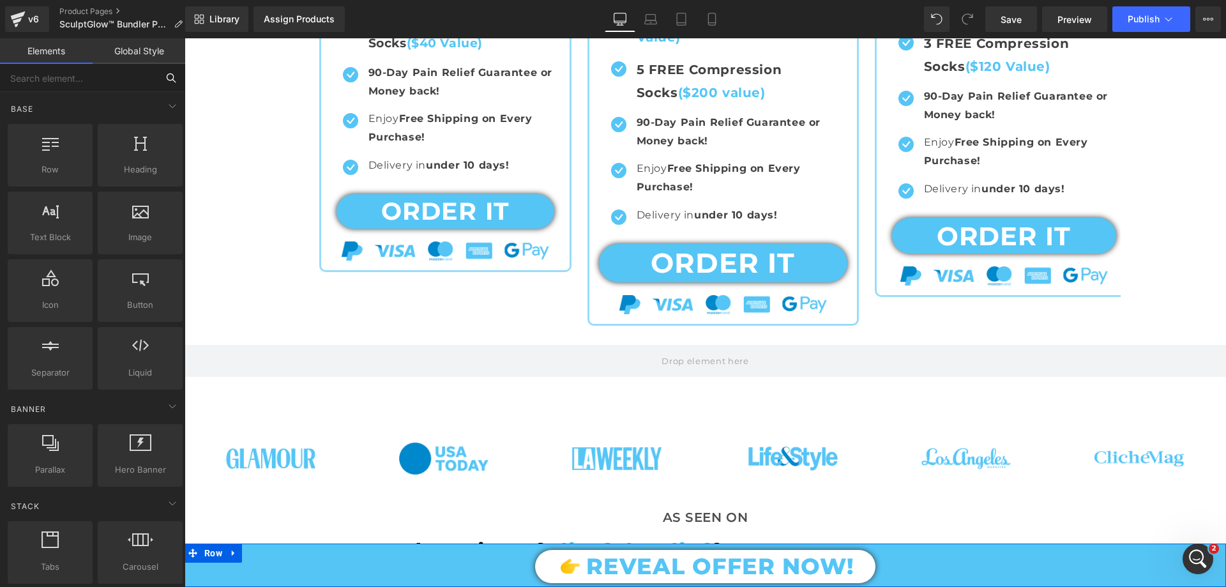
click at [82, 89] on input "text" at bounding box center [78, 78] width 157 height 28
type input "IMA"
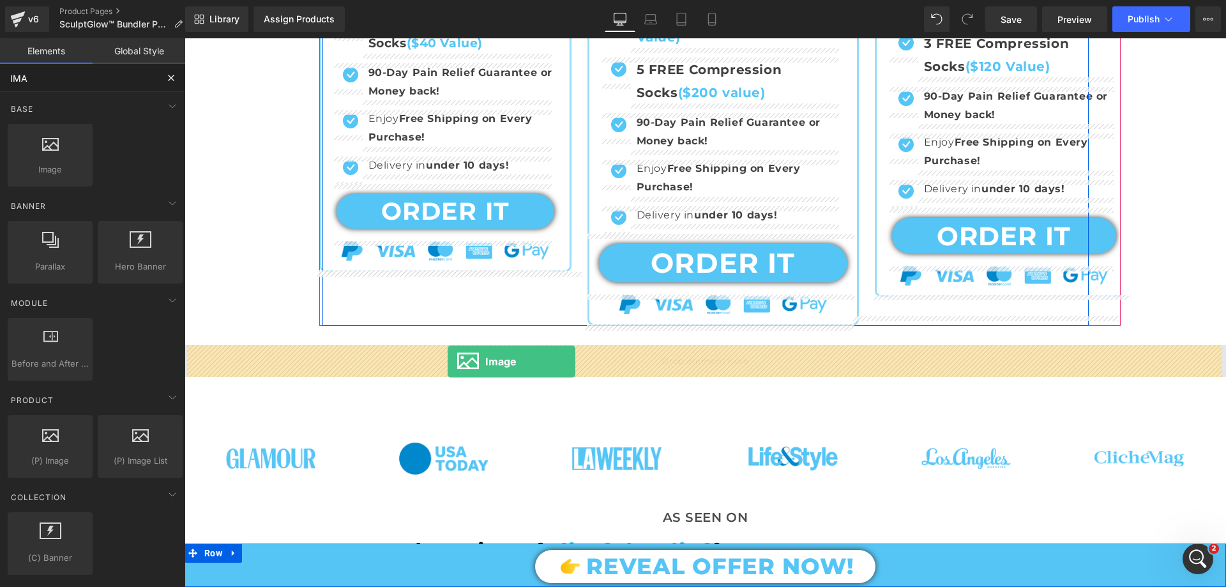
drag, startPoint x: 354, startPoint y: 259, endPoint x: 448, endPoint y: 361, distance: 138.7
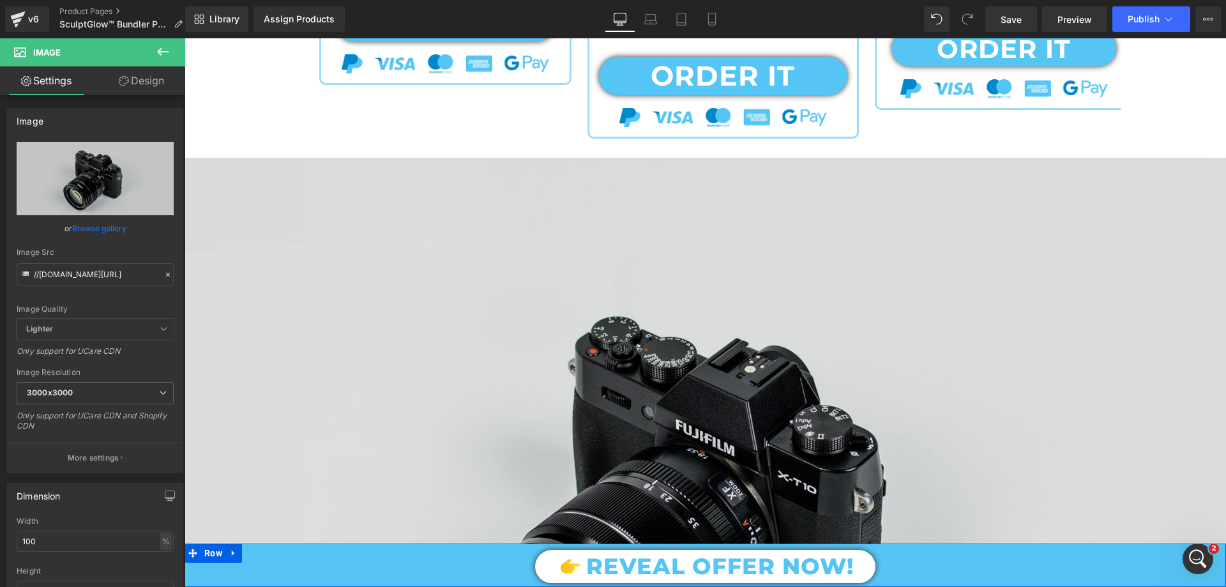
scroll to position [1022, 0]
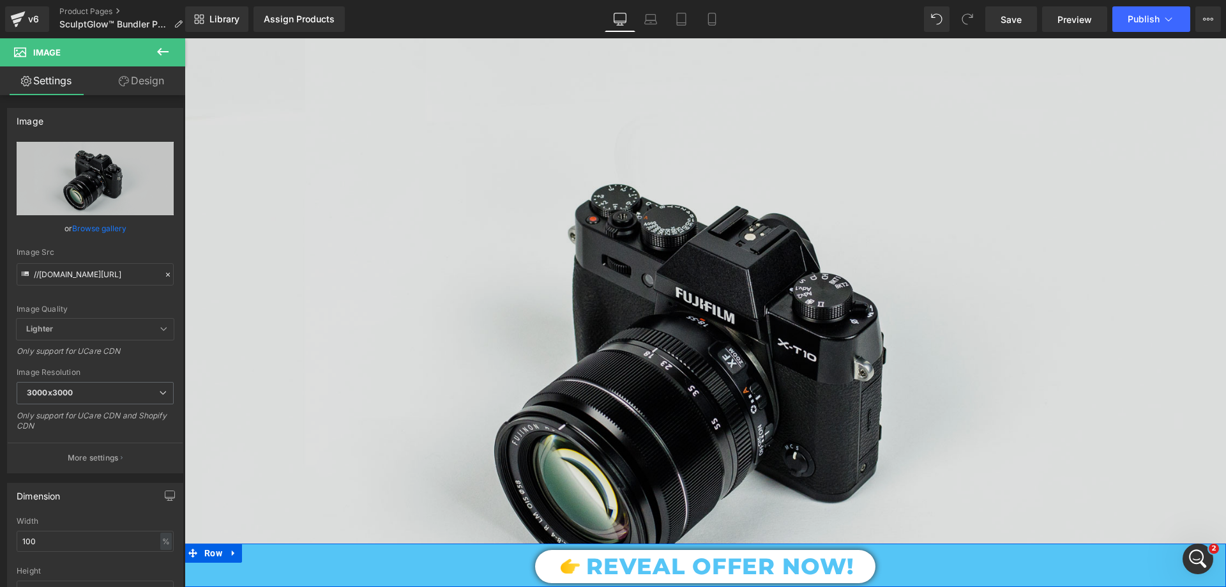
click at [679, 181] on img at bounding box center [705, 371] width 1041 height 690
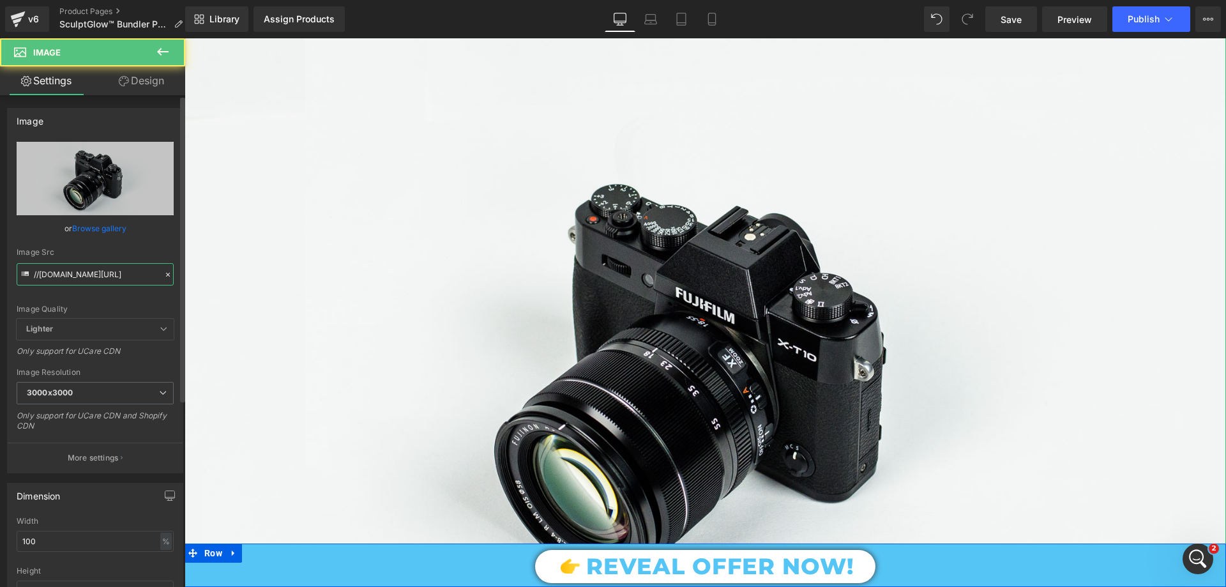
click at [113, 272] on input "//d1um8515vdn9kb.cloudfront.net/images/parallax.jpg" at bounding box center [95, 274] width 157 height 22
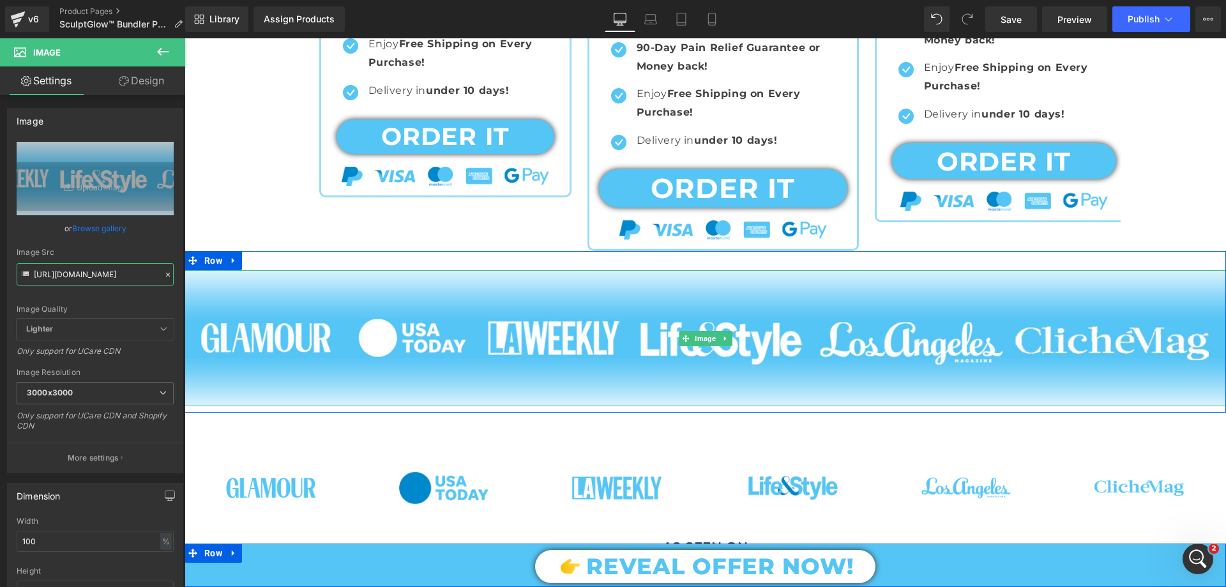
scroll to position [894, 0]
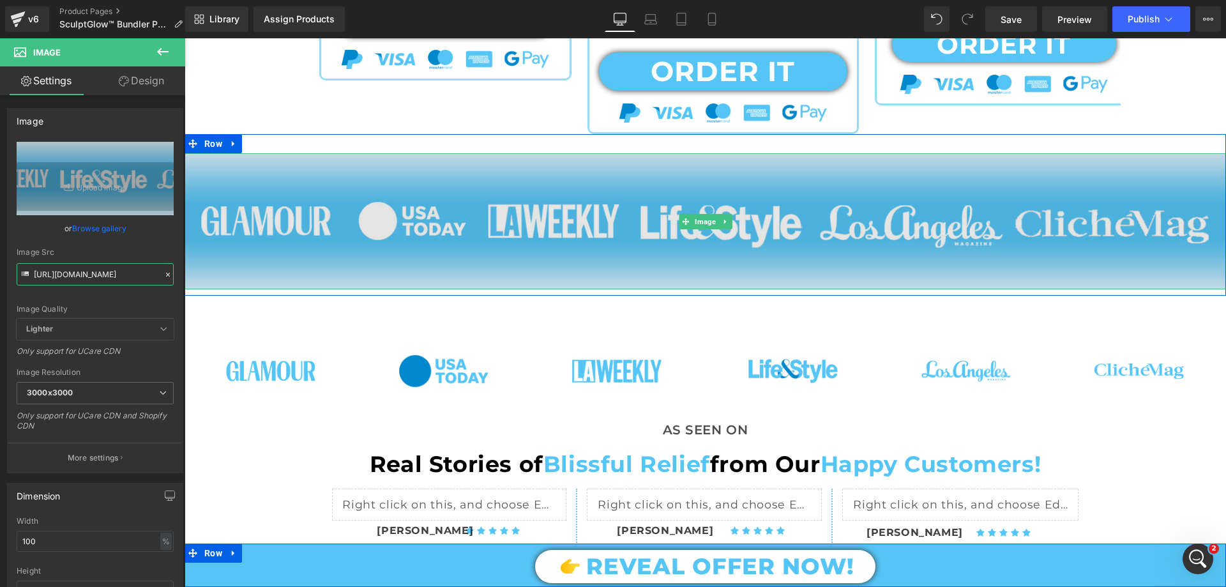
type input "https://cdn.shopify.com/s/files/1/0709/7824/0807/files/Bundler_Page_Banner_Sect…"
click at [420, 215] on img at bounding box center [705, 221] width 1041 height 136
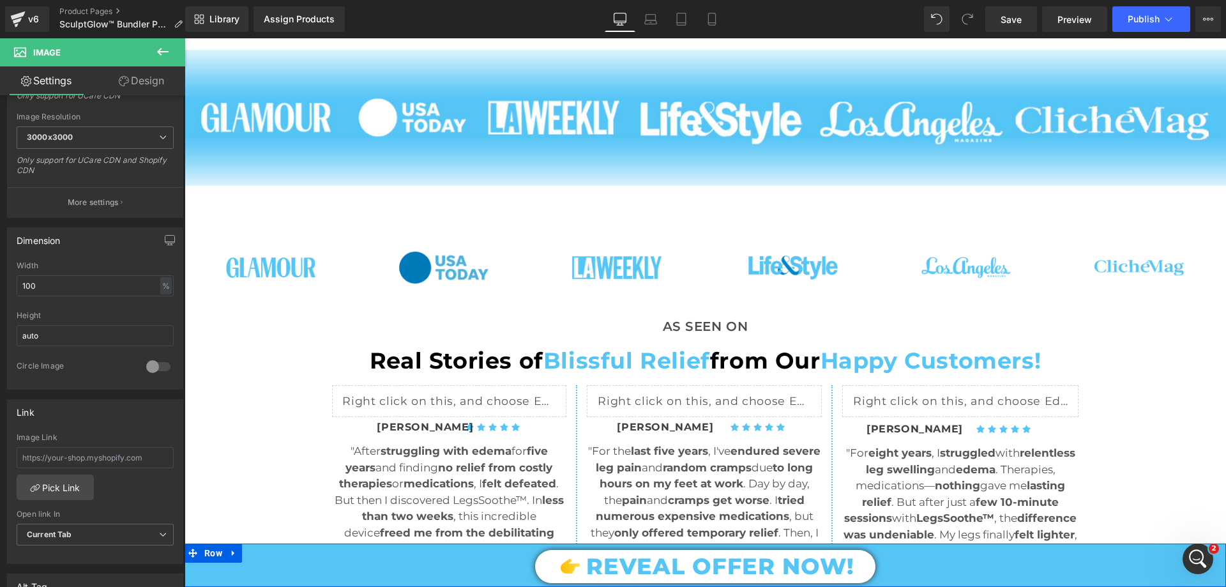
scroll to position [1085, 0]
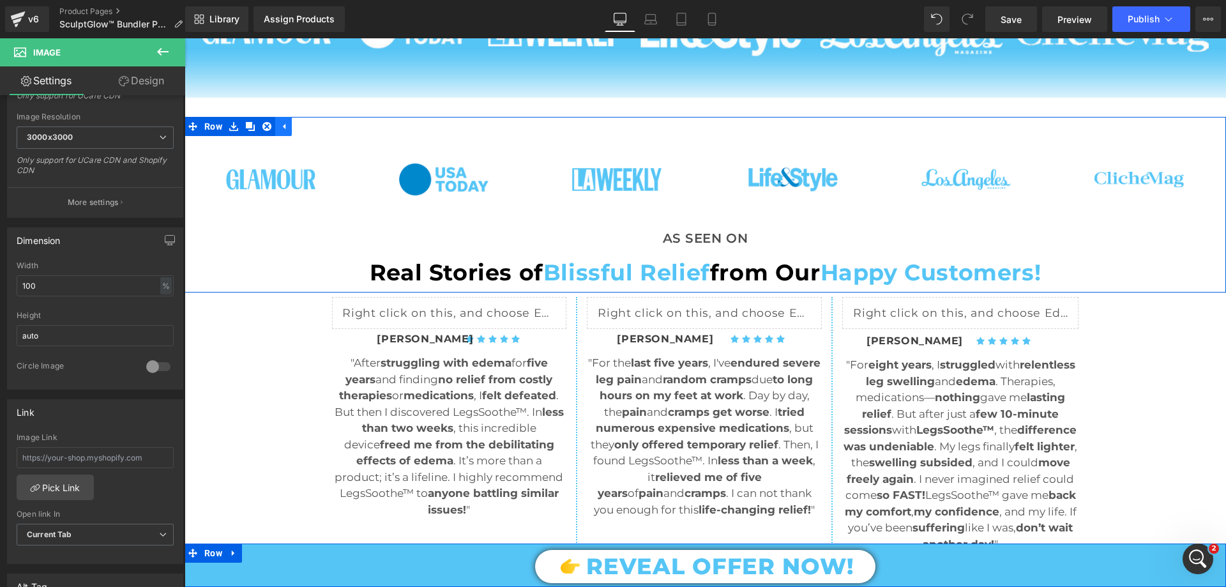
click at [279, 129] on icon at bounding box center [283, 127] width 9 height 10
click at [233, 126] on icon at bounding box center [233, 127] width 9 height 10
click at [259, 126] on link at bounding box center [267, 126] width 17 height 19
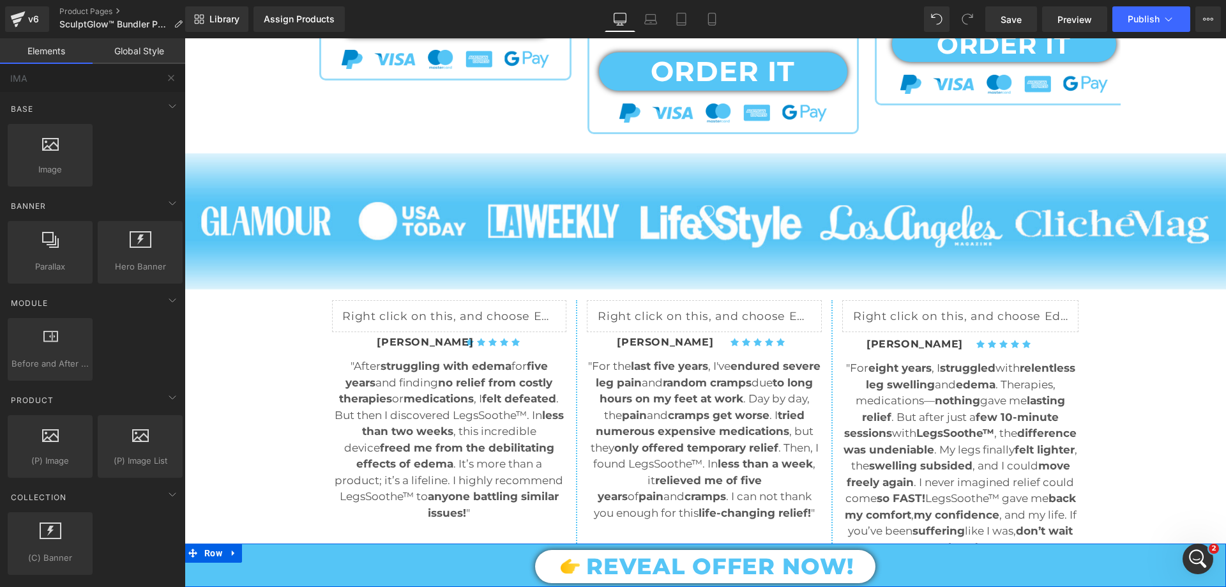
scroll to position [1341, 0]
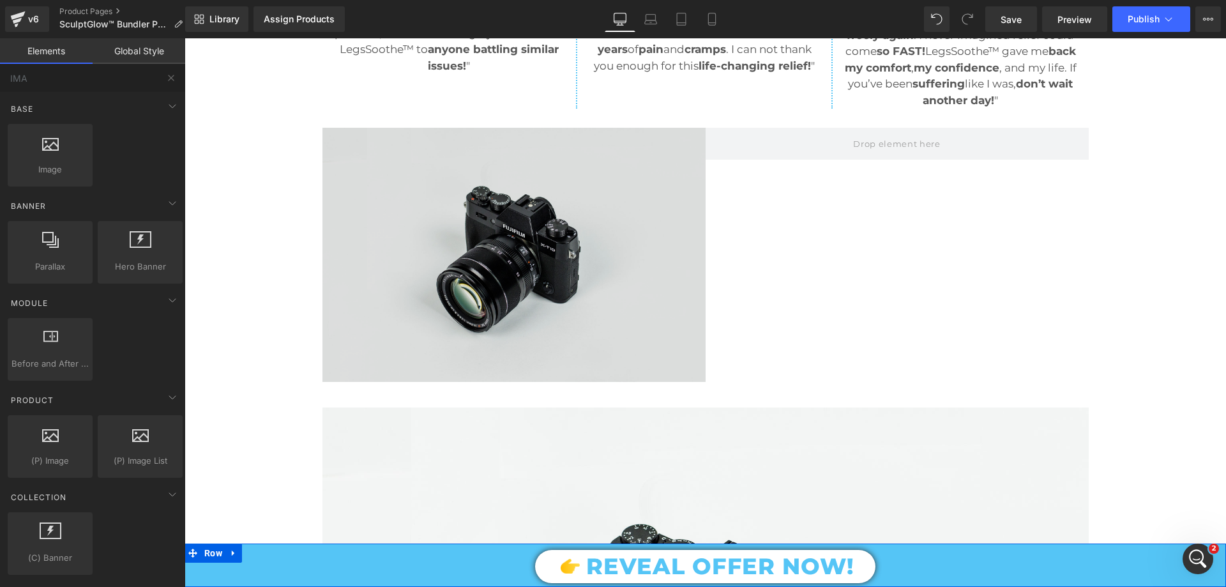
click at [622, 283] on img at bounding box center [513, 255] width 383 height 254
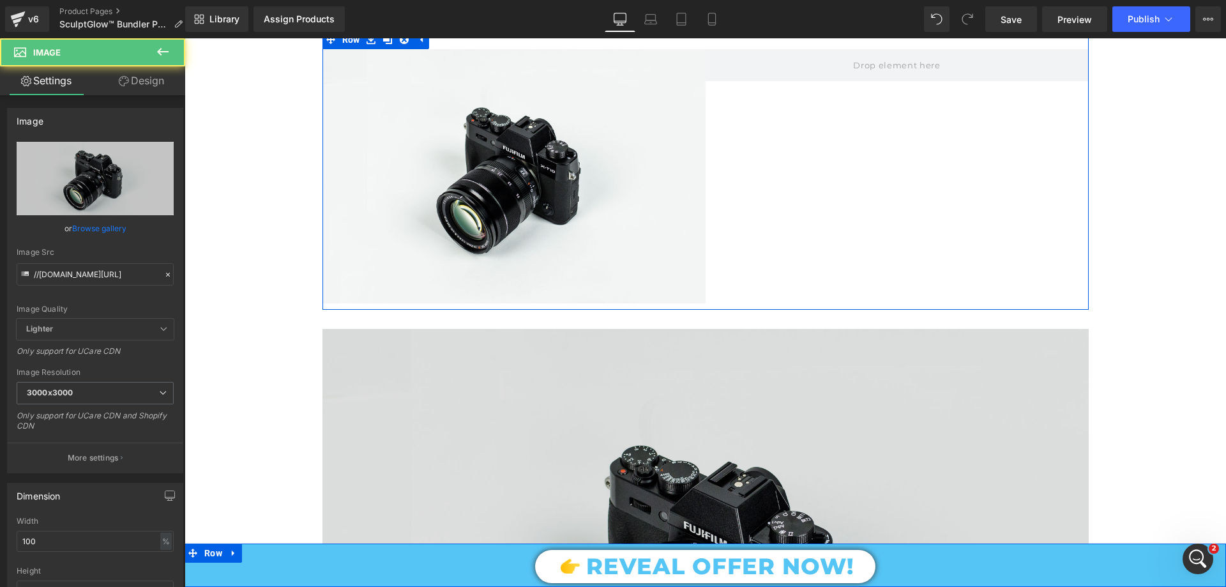
scroll to position [1532, 0]
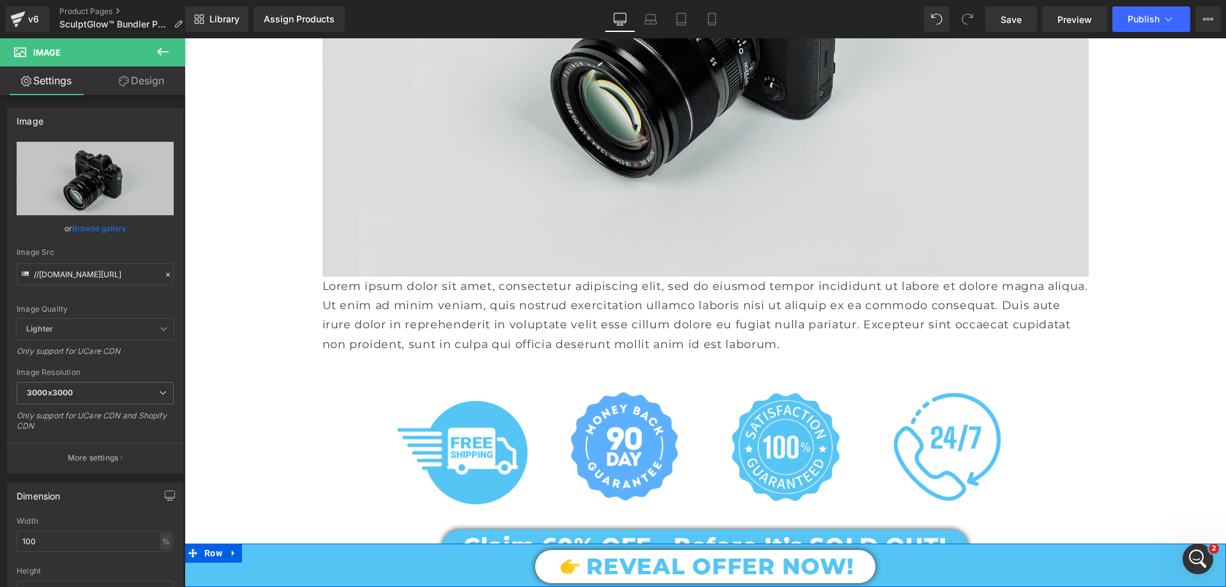
click at [716, 198] on img at bounding box center [705, 23] width 766 height 508
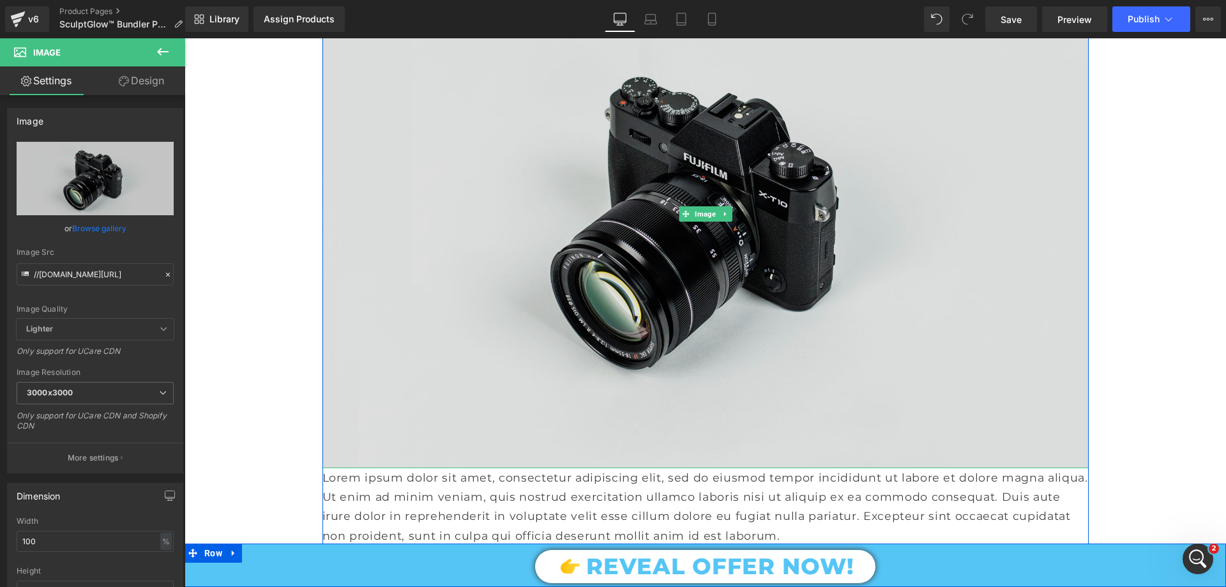
scroll to position [1915, 0]
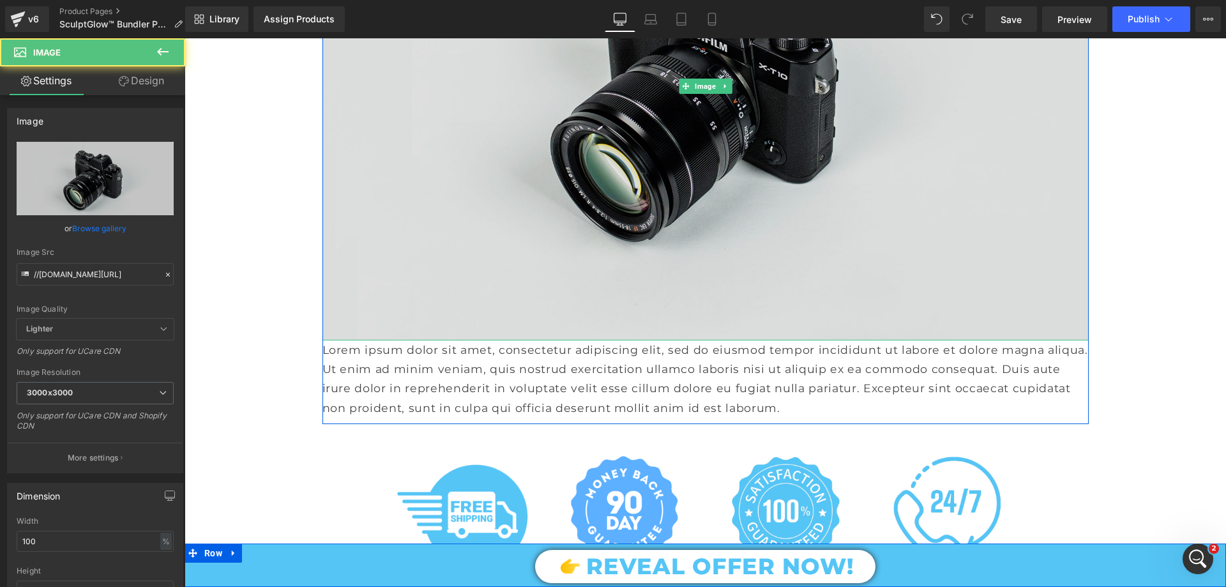
click at [625, 239] on img at bounding box center [705, 87] width 766 height 508
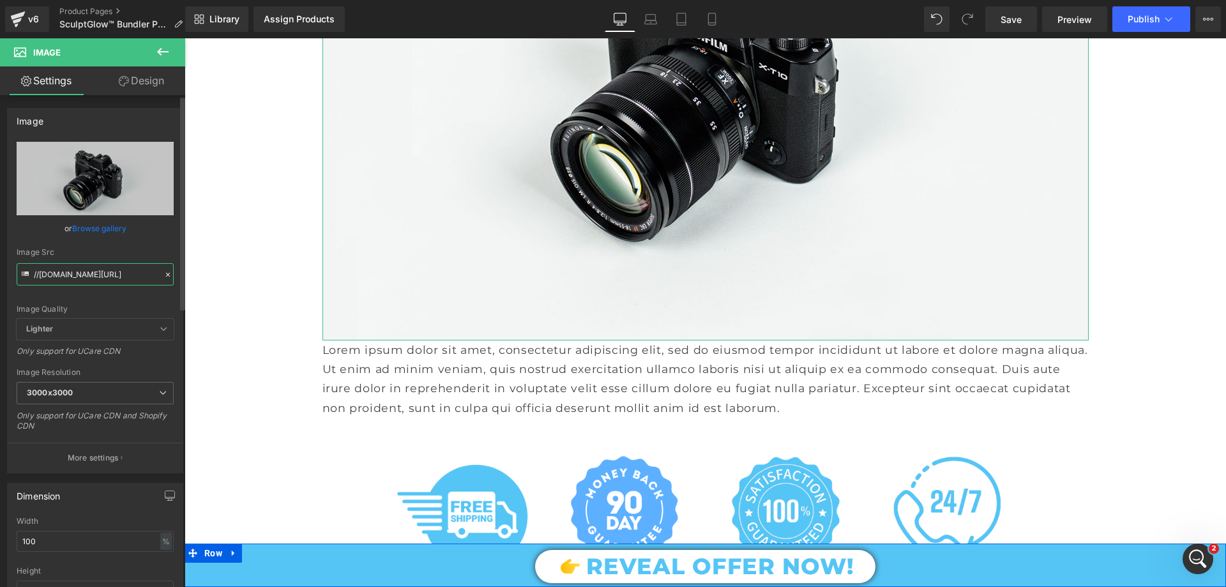
click at [94, 273] on input "//d1um8515vdn9kb.cloudfront.net/images/parallax.jpg" at bounding box center [95, 274] width 157 height 22
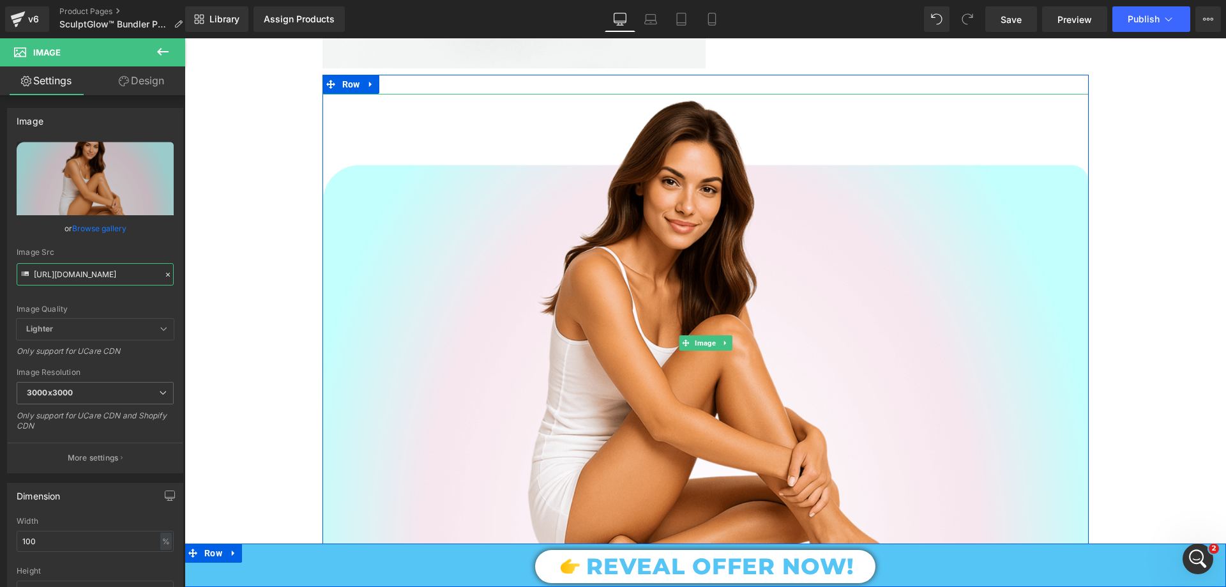
scroll to position [1724, 0]
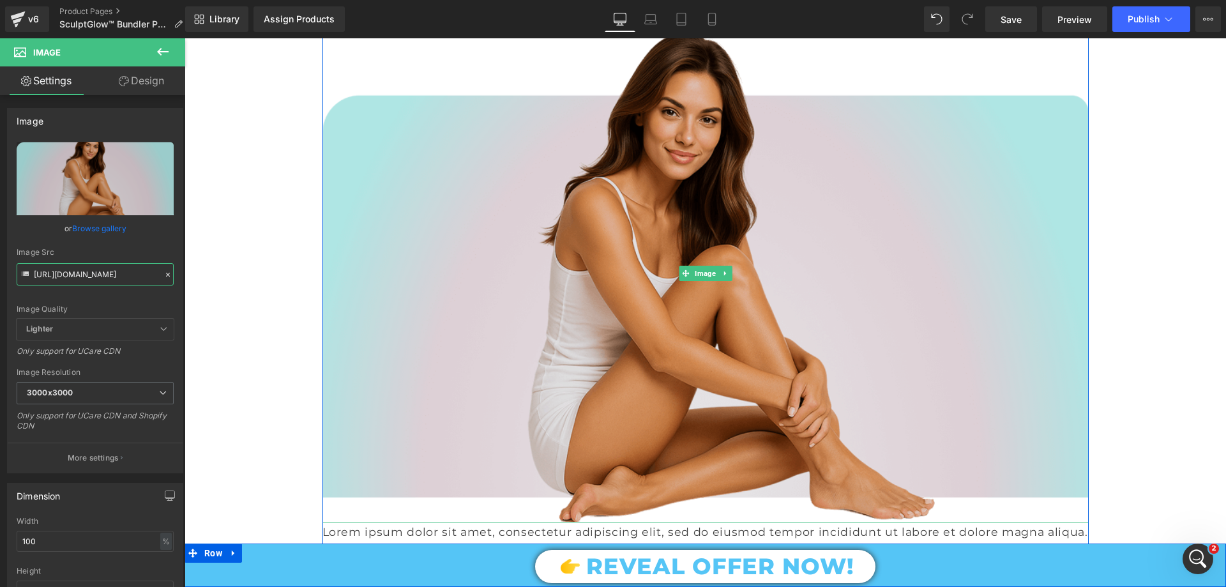
type input "https://cdn.shopify.com/s/files/1/0709/7824/0807/files/Bundler_Page_You_Worth_I…"
click at [558, 305] on img at bounding box center [705, 273] width 766 height 498
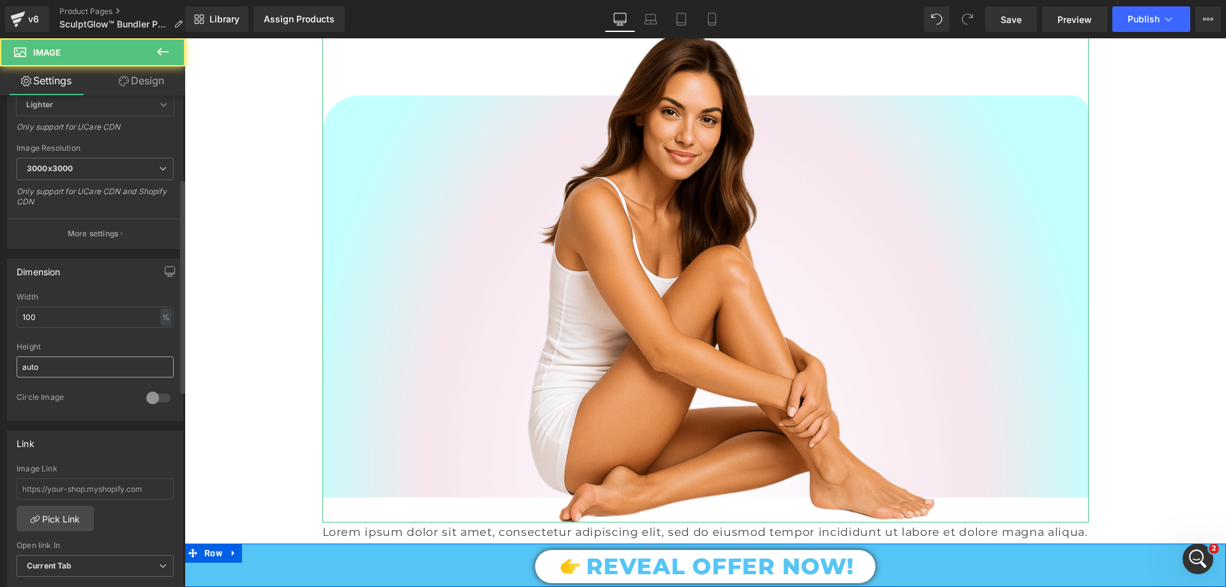
scroll to position [255, 0]
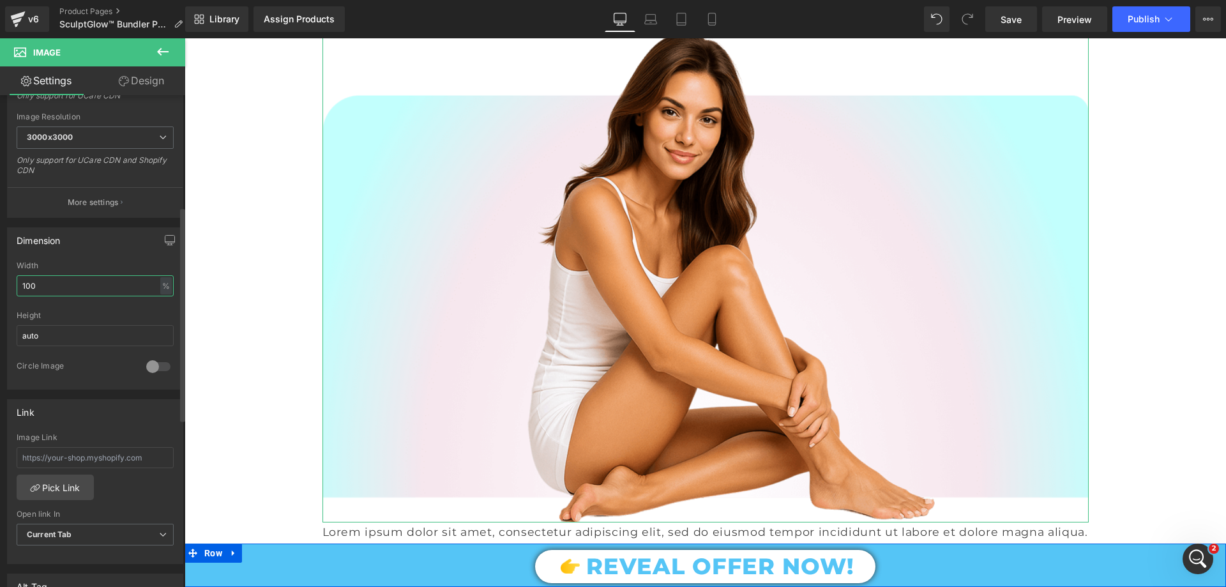
click at [41, 285] on input "100" at bounding box center [95, 285] width 157 height 21
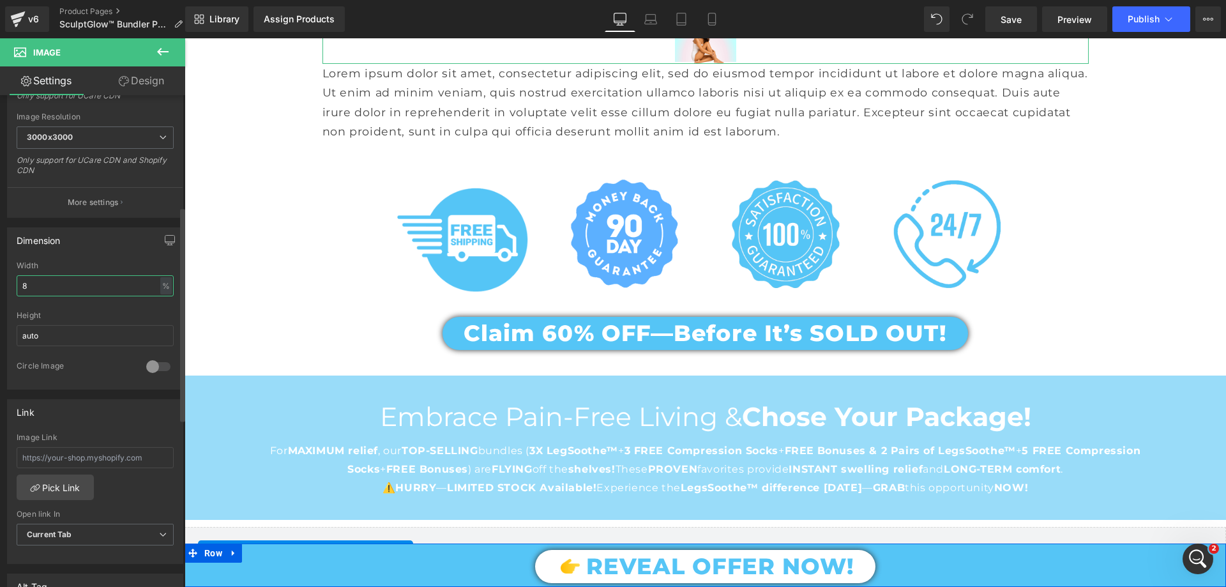
type input "80"
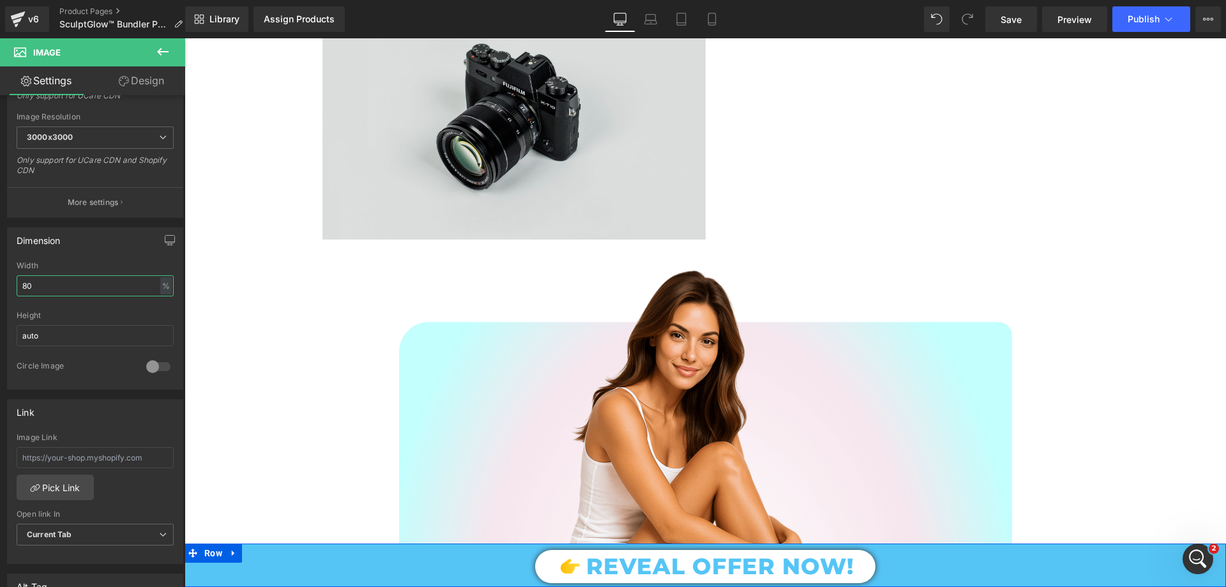
scroll to position [1468, 0]
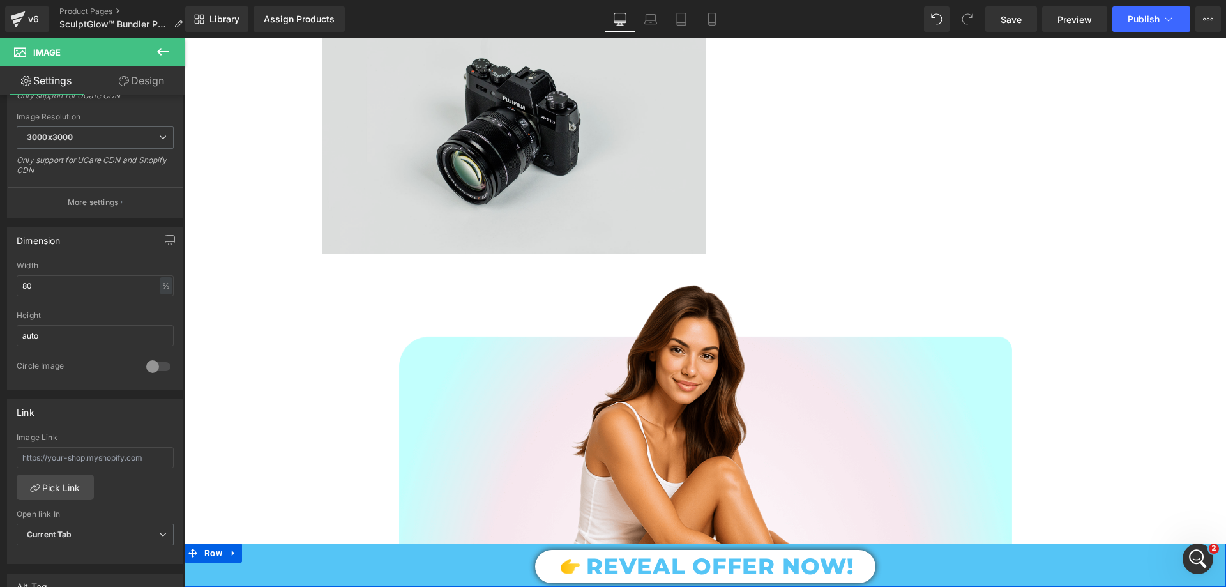
click at [575, 198] on img at bounding box center [513, 127] width 383 height 254
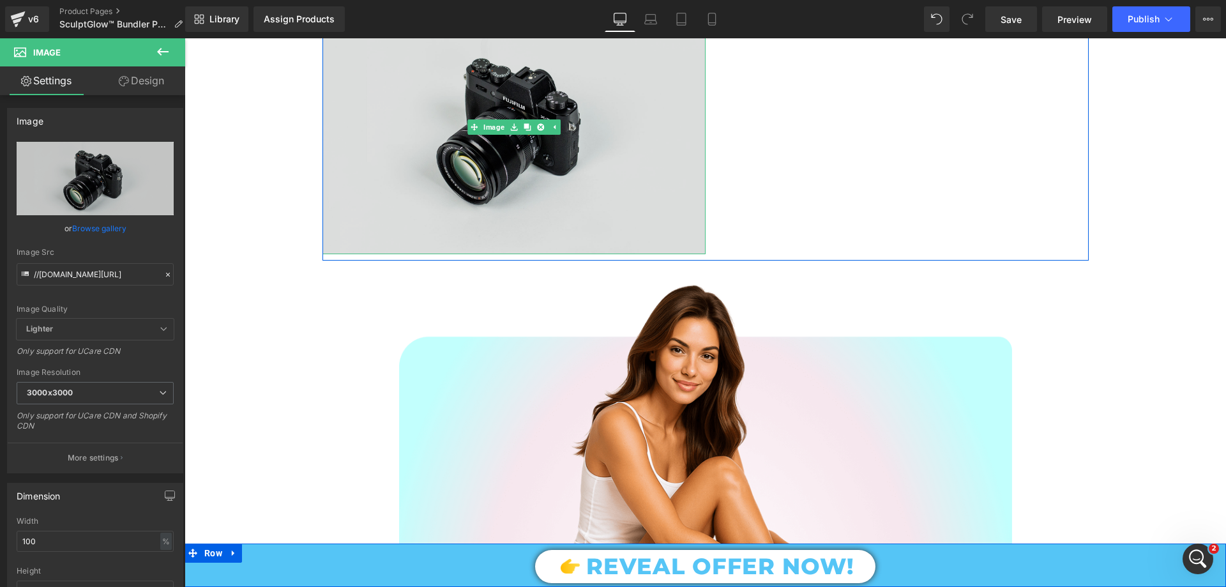
click at [555, 157] on img at bounding box center [513, 127] width 383 height 254
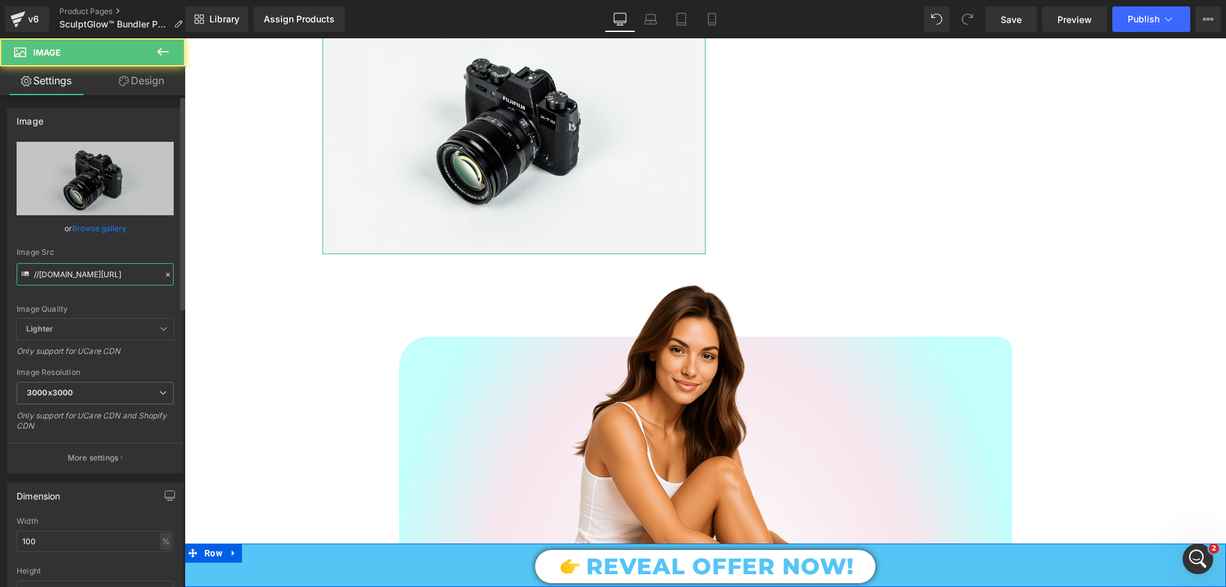
click at [104, 274] on input "//d1um8515vdn9kb.cloudfront.net/images/parallax.jpg" at bounding box center [95, 274] width 157 height 22
click at [105, 274] on input "//d1um8515vdn9kb.cloudfront.net/images/parallax.jpg" at bounding box center [95, 274] width 157 height 22
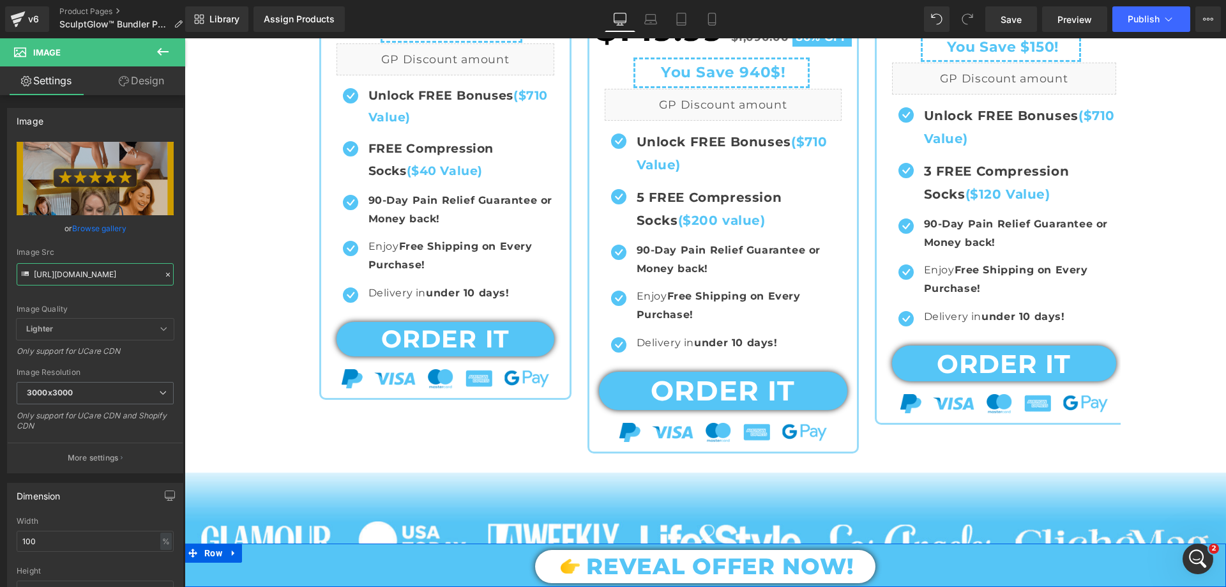
scroll to position [894, 0]
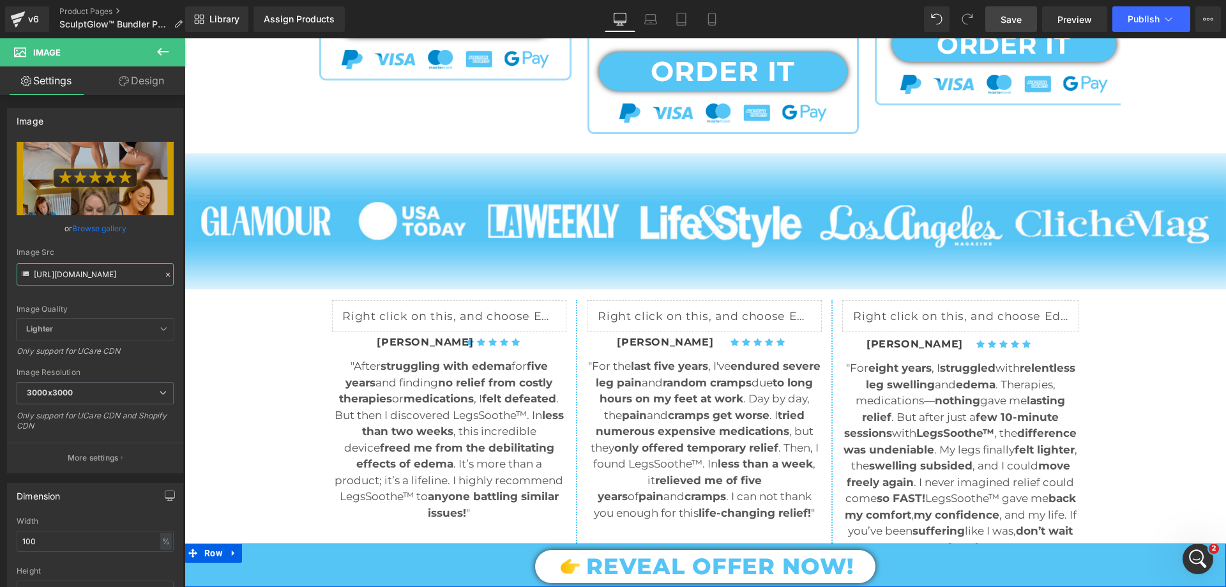
type input "https://cdn.shopify.com/s/files/1/0709/7824/0807/files/Bundler_Page_Section_for…"
click at [1002, 13] on span "Save" at bounding box center [1010, 19] width 21 height 13
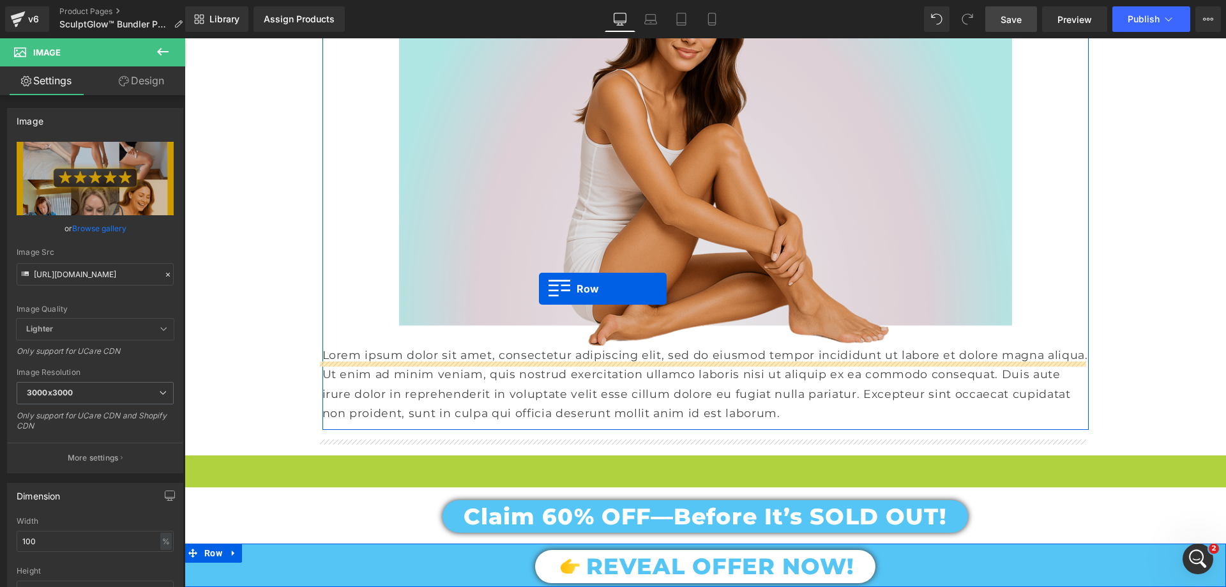
scroll to position [1788, 0]
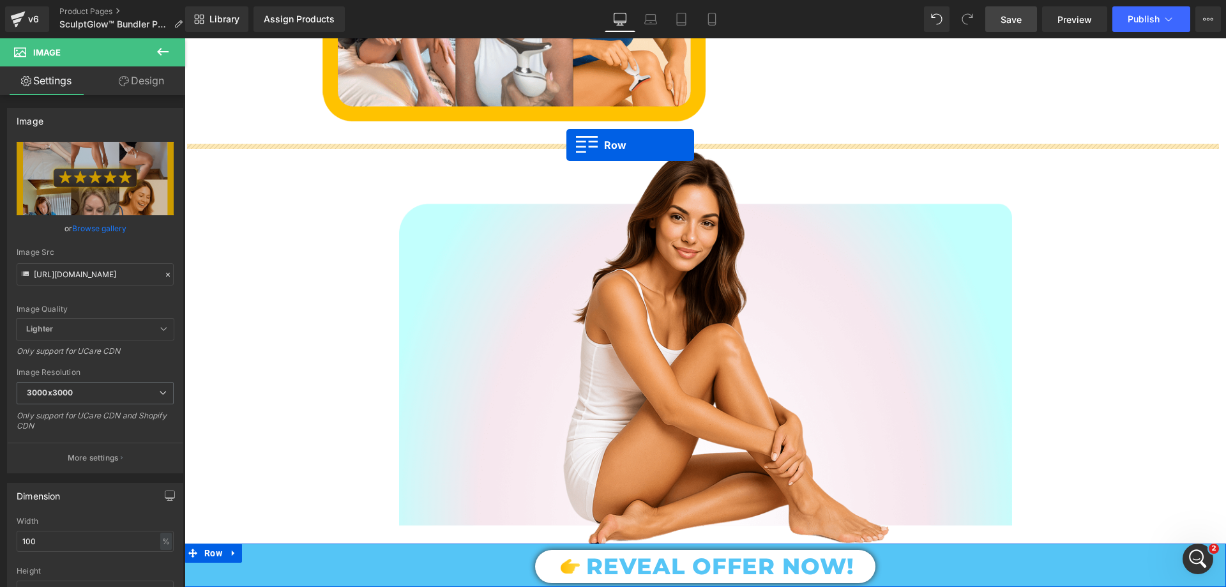
drag, startPoint x: 192, startPoint y: 296, endPoint x: 566, endPoint y: 145, distance: 403.6
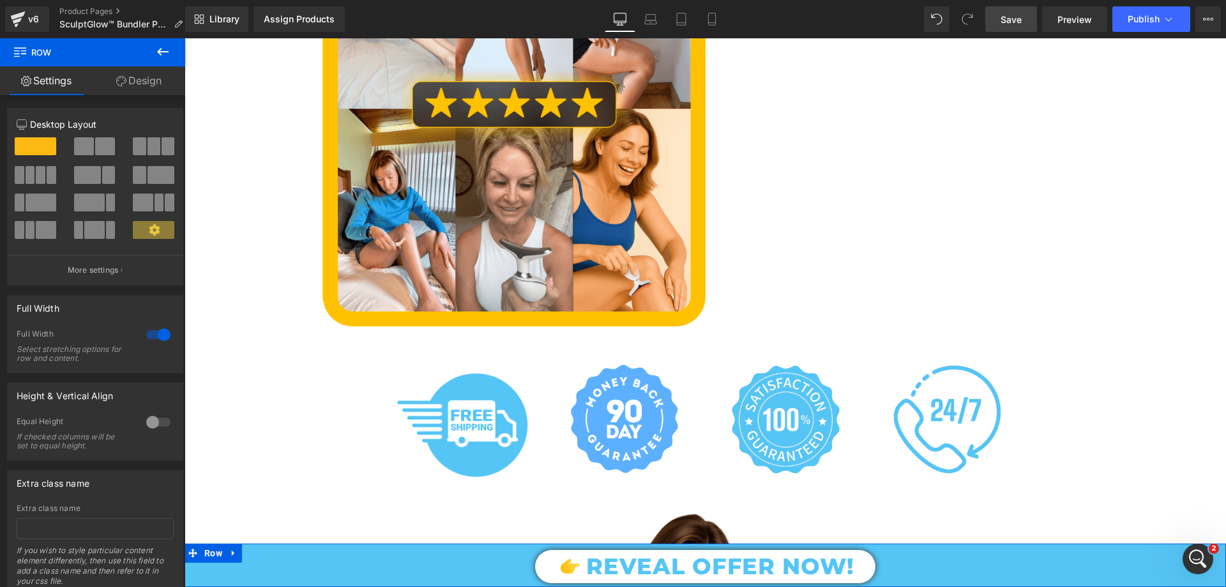
scroll to position [1902, 0]
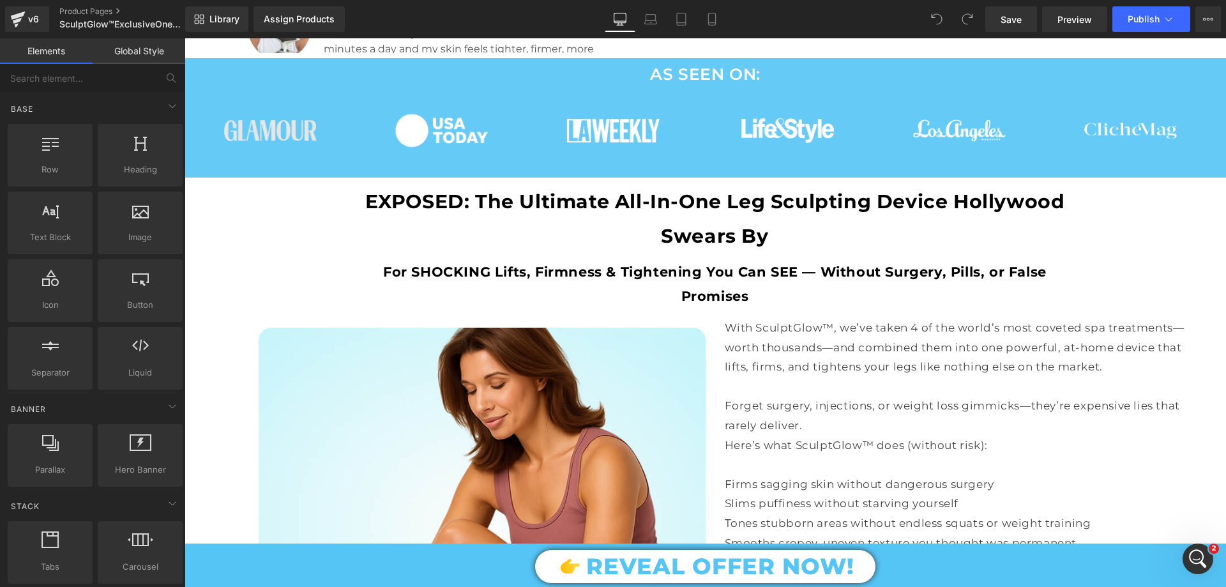
scroll to position [638, 0]
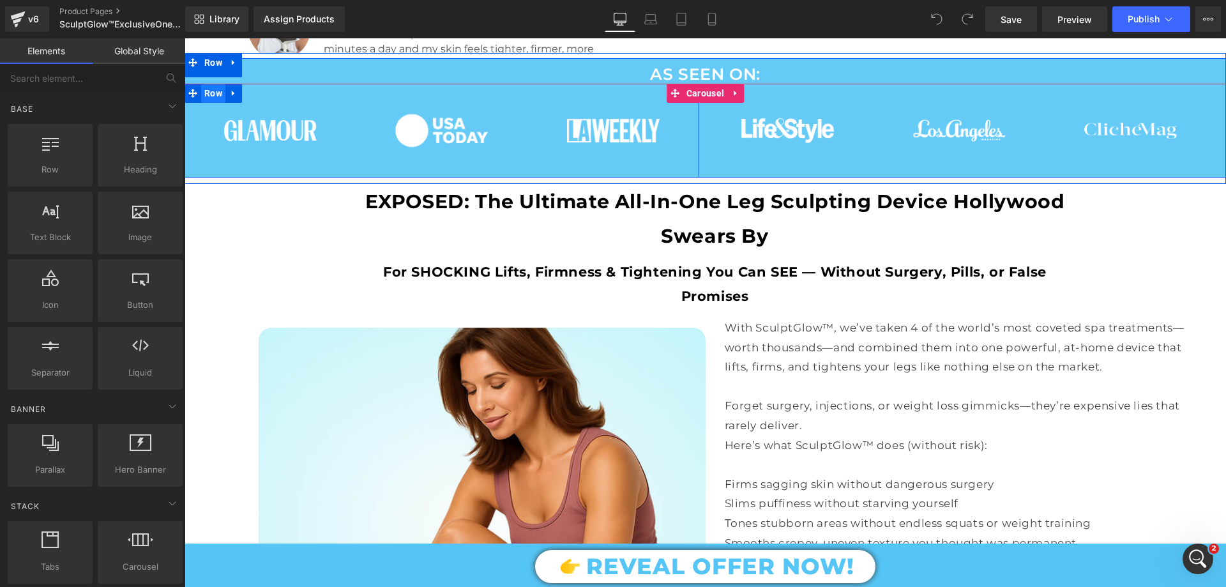
click at [213, 87] on span "Row" at bounding box center [213, 93] width 24 height 19
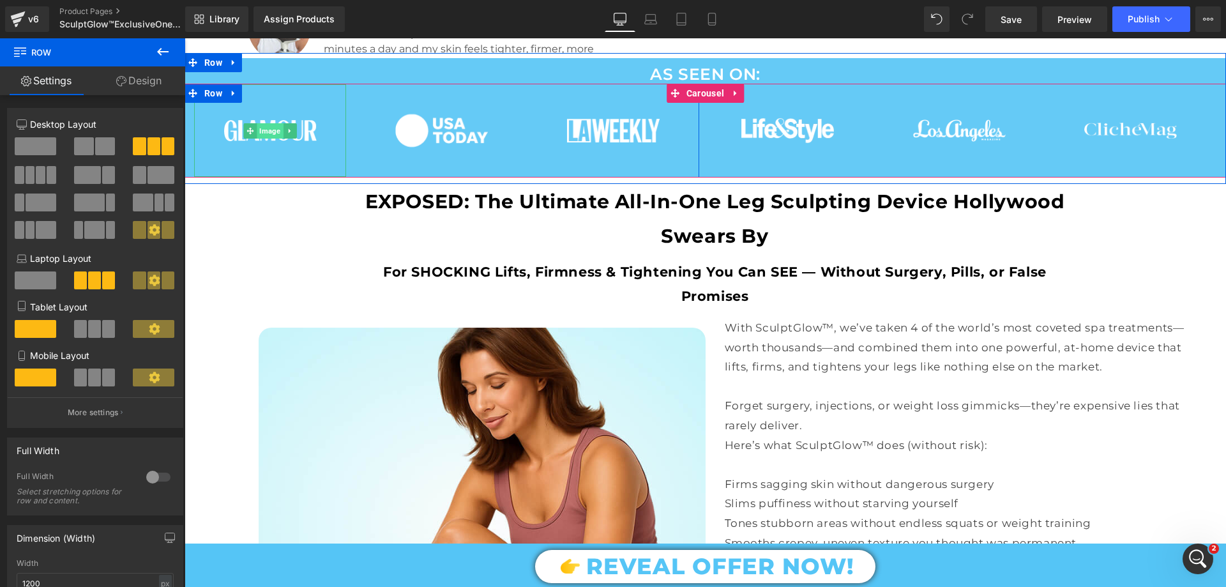
click at [258, 130] on span "Image" at bounding box center [270, 130] width 26 height 15
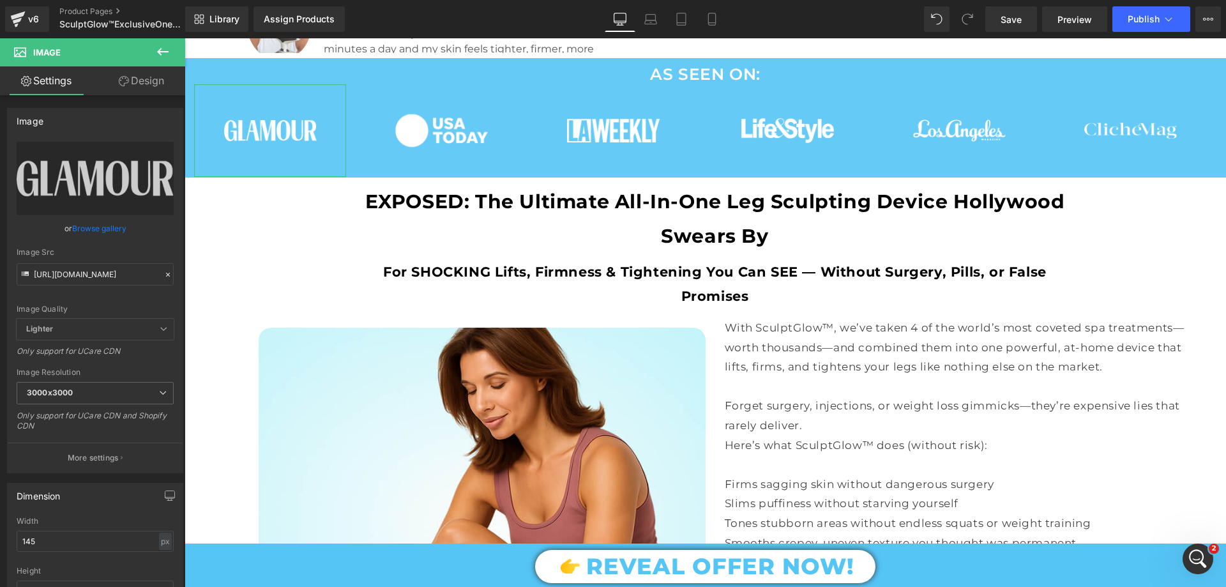
click at [126, 82] on icon at bounding box center [124, 81] width 10 height 10
click at [0, 0] on div "Spacing" at bounding box center [0, 0] width 0 height 0
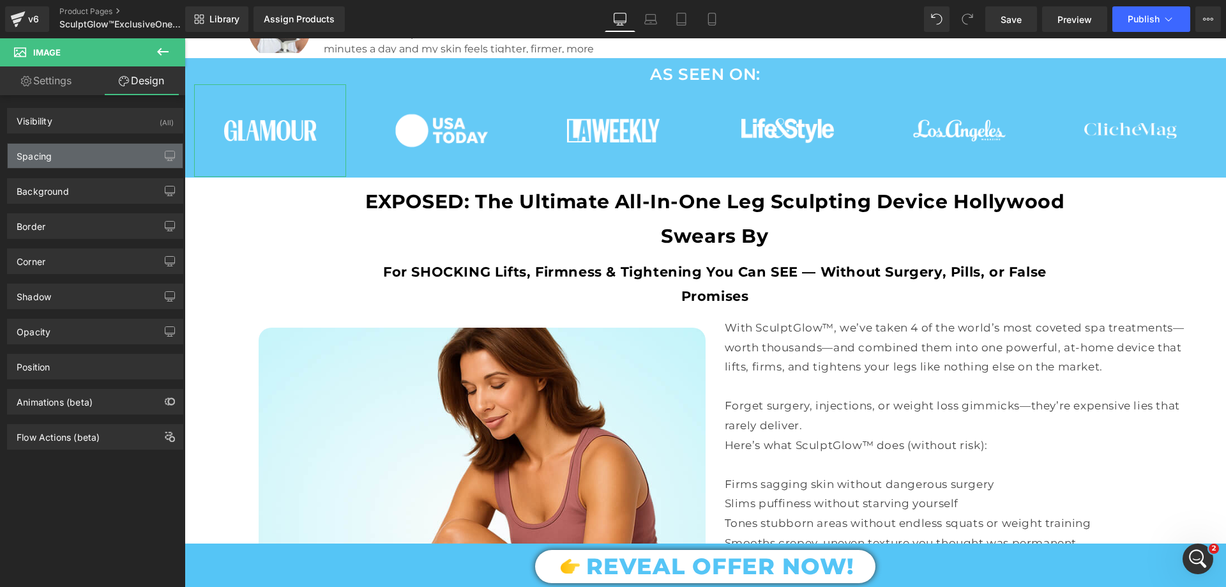
click at [80, 153] on div "Spacing" at bounding box center [95, 156] width 175 height 24
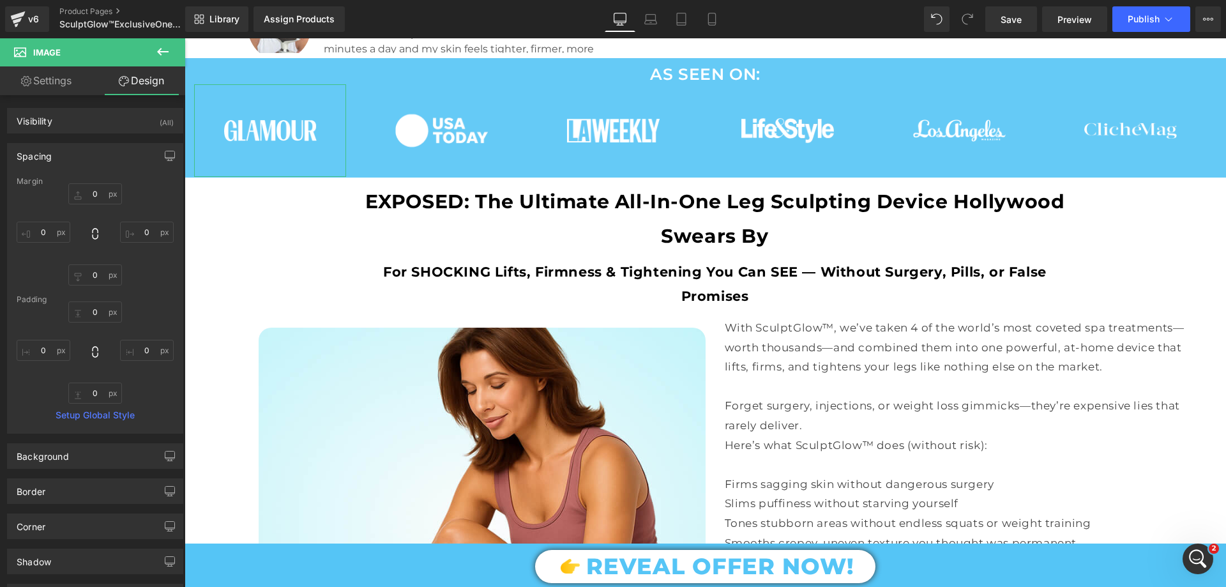
click at [80, 153] on div "Spacing" at bounding box center [95, 156] width 175 height 24
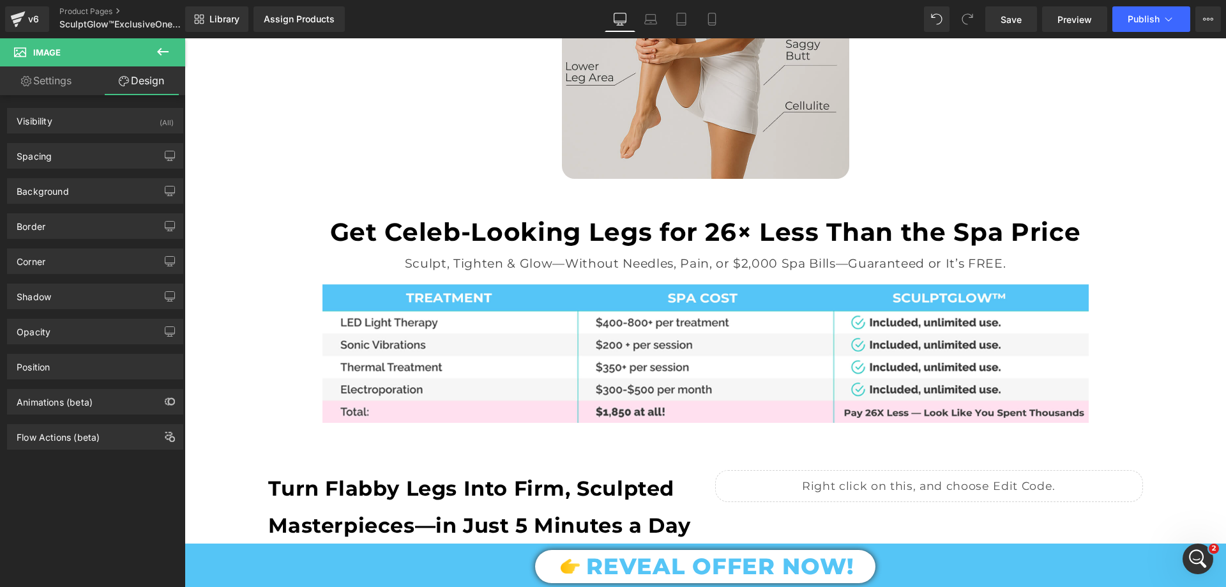
scroll to position [1405, 0]
